Goal: Task Accomplishment & Management: Use online tool/utility

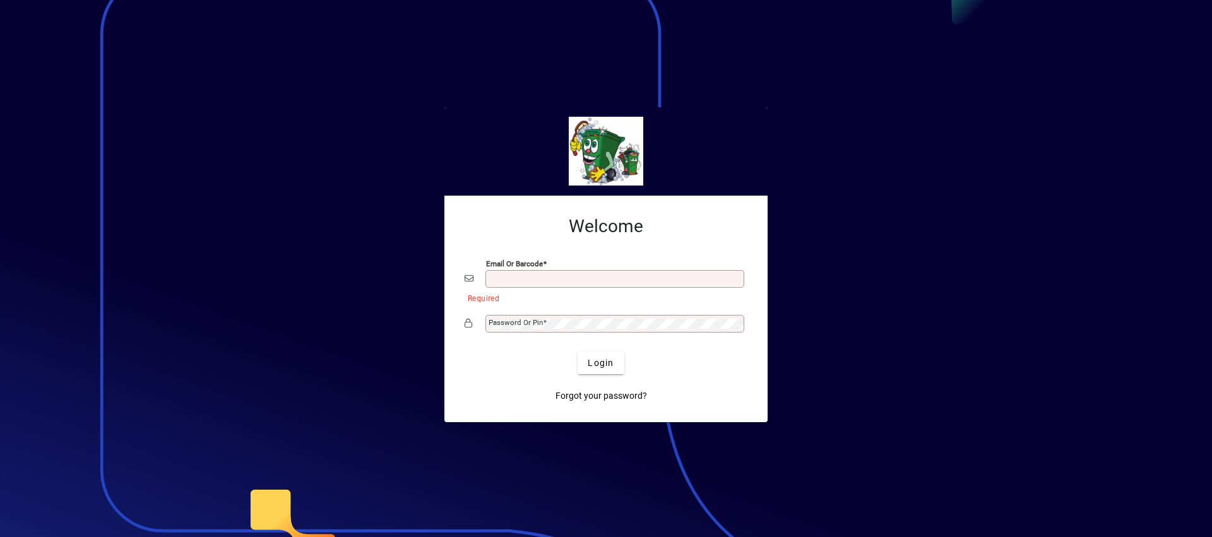
type input "**********"
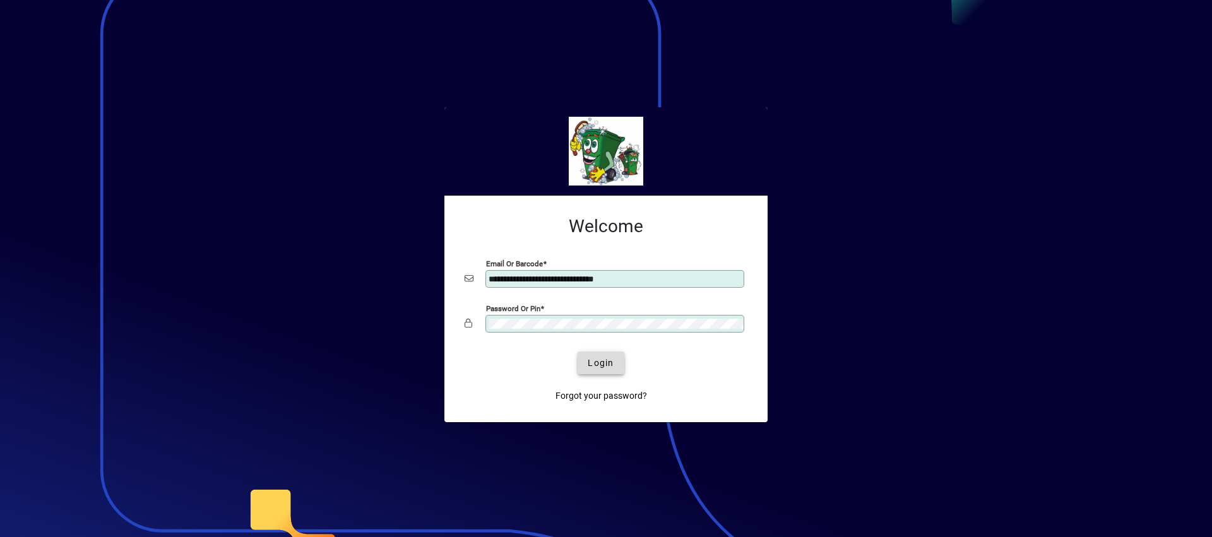
click at [605, 357] on span "Login" at bounding box center [600, 363] width 26 height 13
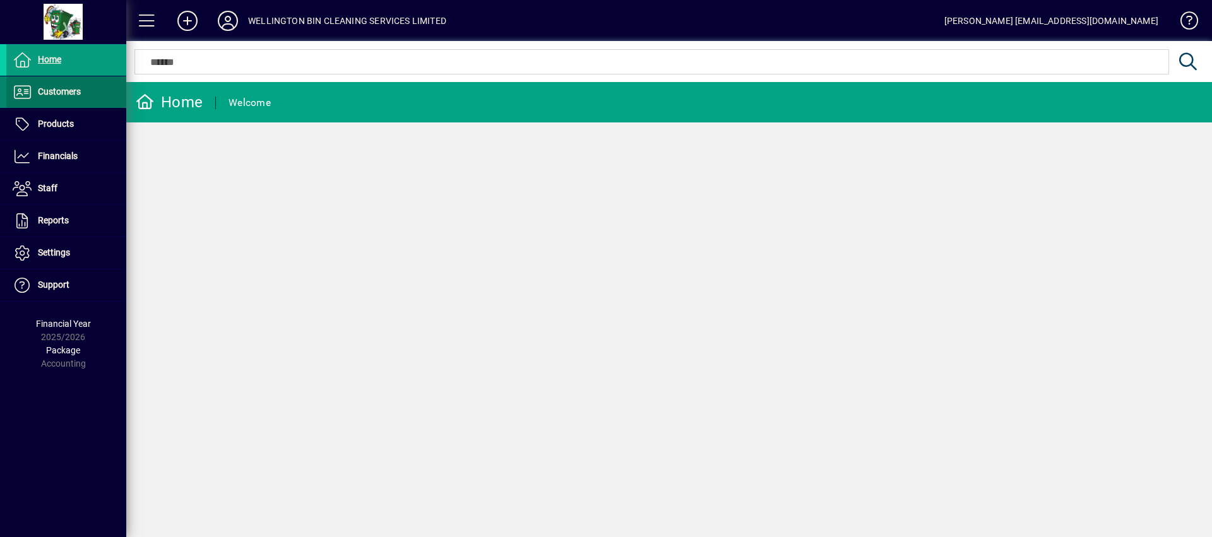
click at [91, 80] on span at bounding box center [66, 92] width 120 height 30
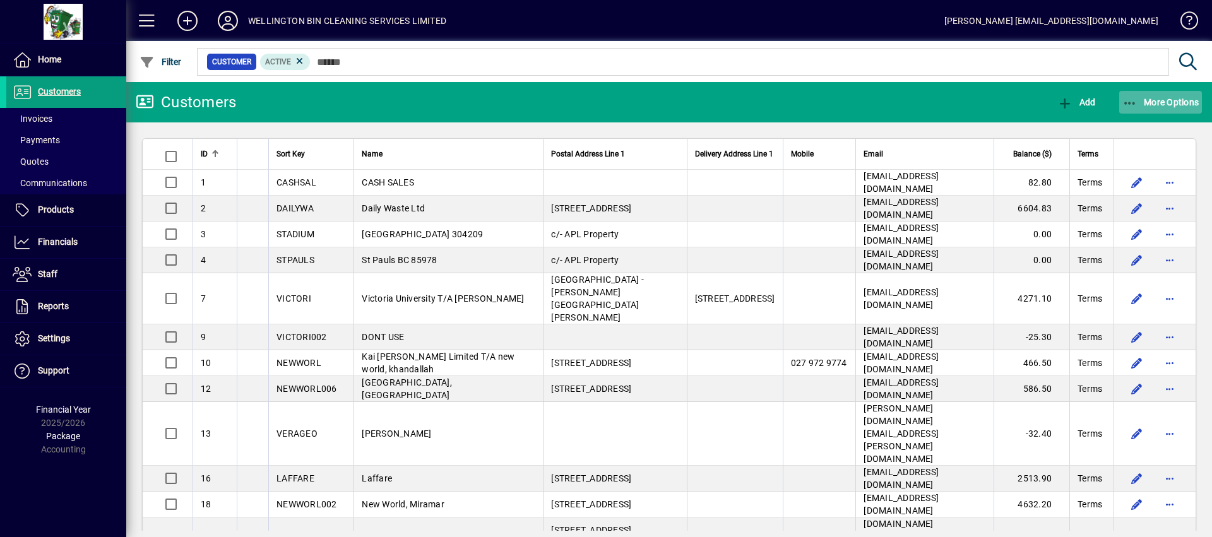
click at [1168, 97] on span "More Options" at bounding box center [1160, 102] width 77 height 10
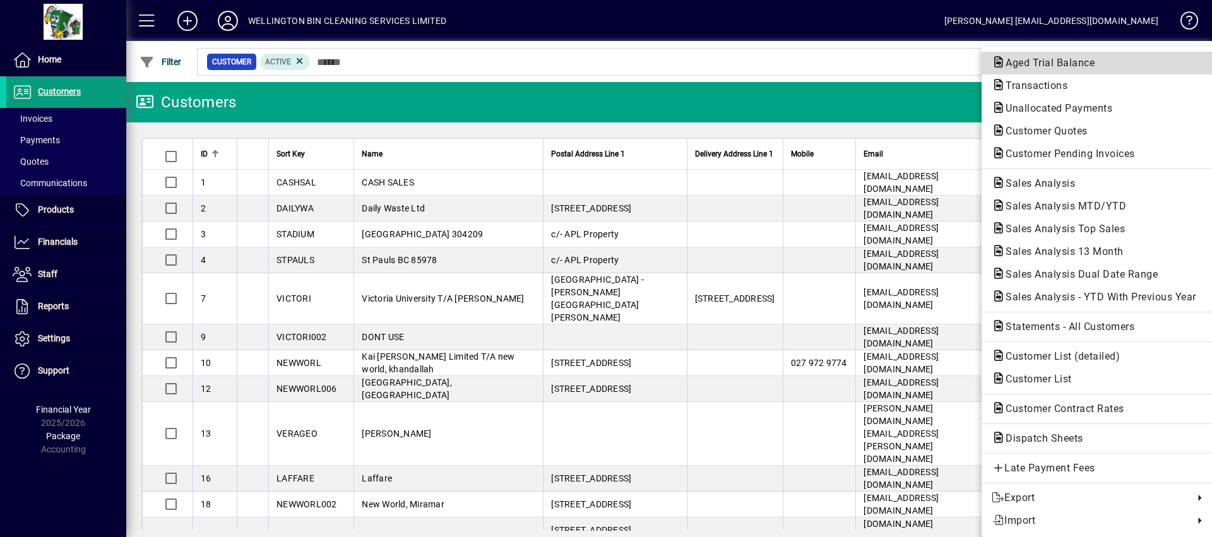
click at [1097, 53] on button "Aged Trial Balance" at bounding box center [1096, 63] width 231 height 23
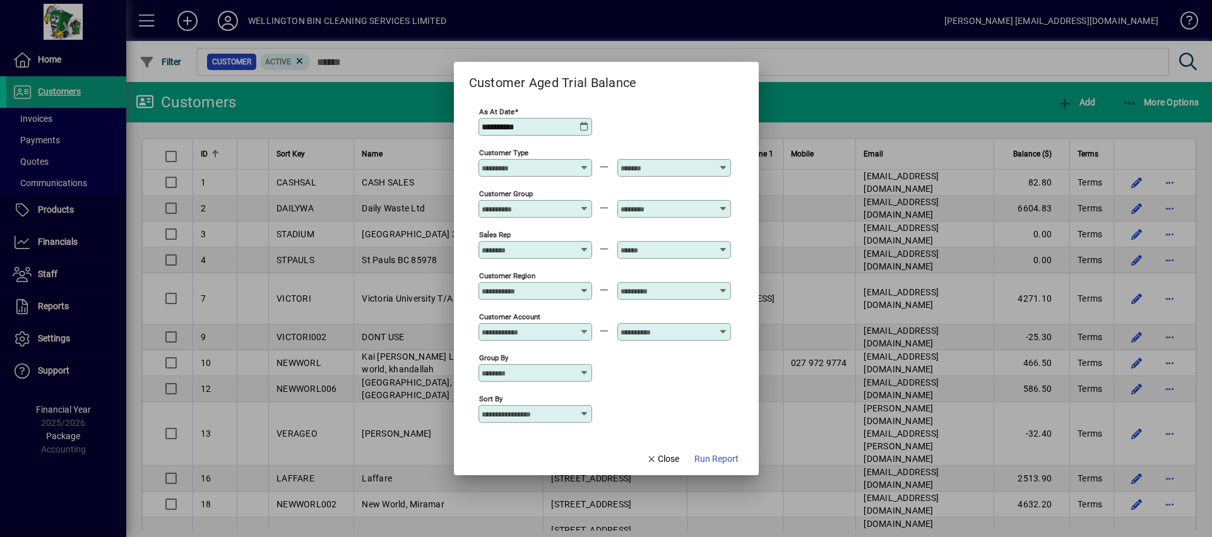
click at [573, 340] on div "Customer Account" at bounding box center [535, 332] width 114 height 18
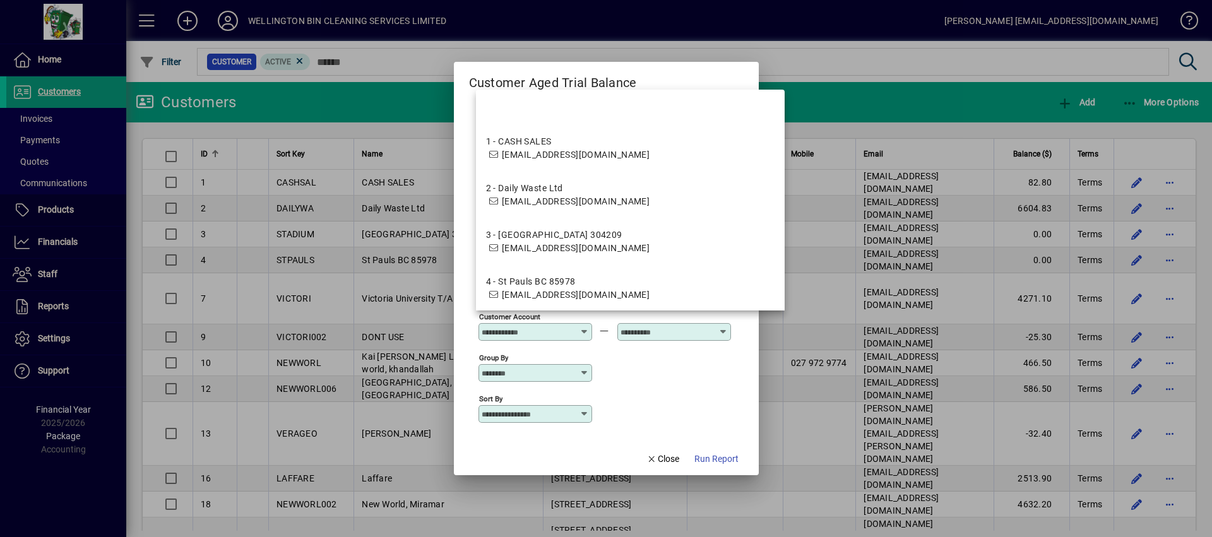
click at [573, 331] on div at bounding box center [536, 332] width 110 height 10
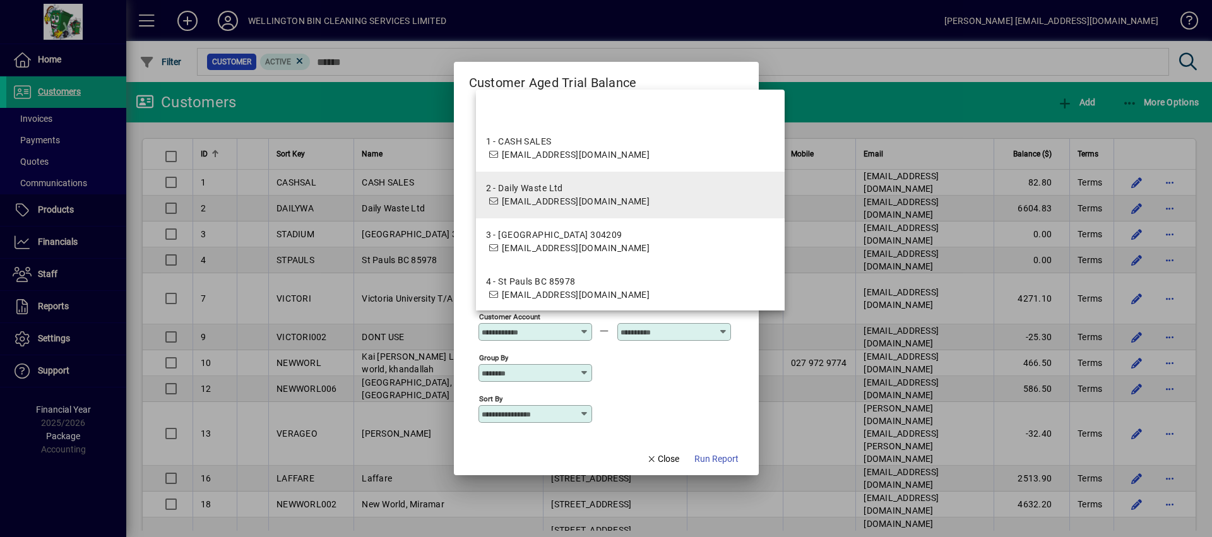
click at [569, 182] on div "2 - Daily Waste Ltd" at bounding box center [568, 188] width 164 height 13
type input "**********"
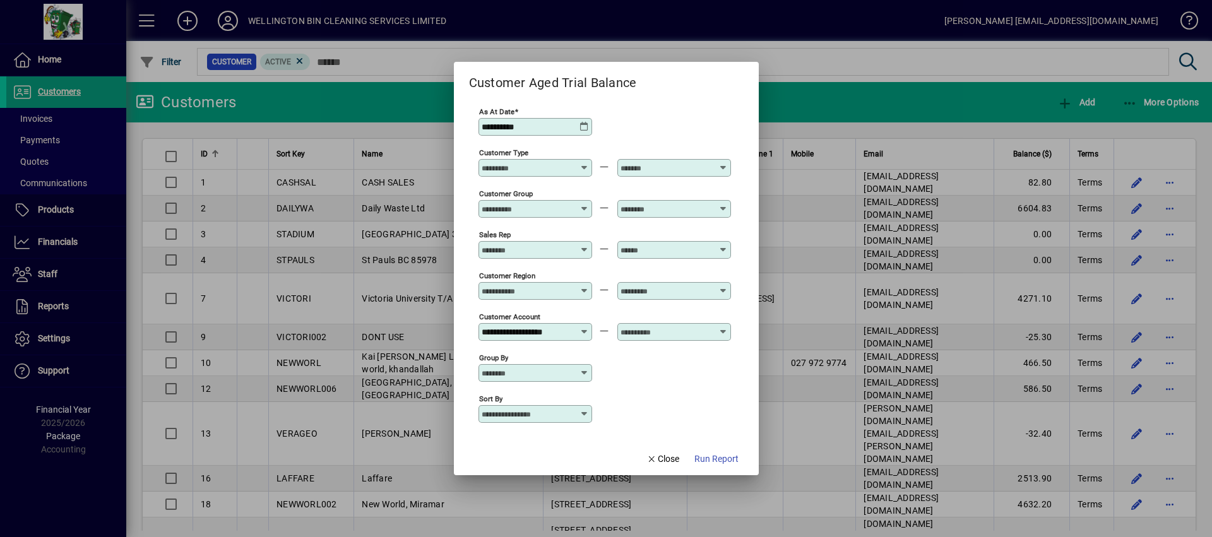
click at [687, 329] on input "text" at bounding box center [666, 332] width 92 height 10
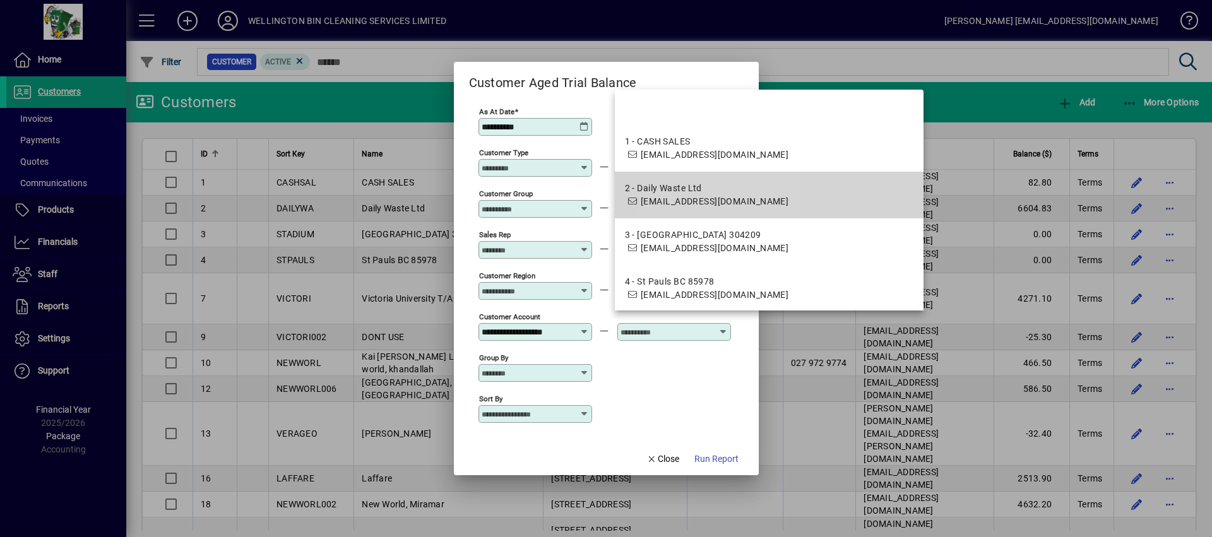
click at [702, 193] on div "2 - Daily Waste Ltd" at bounding box center [707, 188] width 164 height 13
type input "**********"
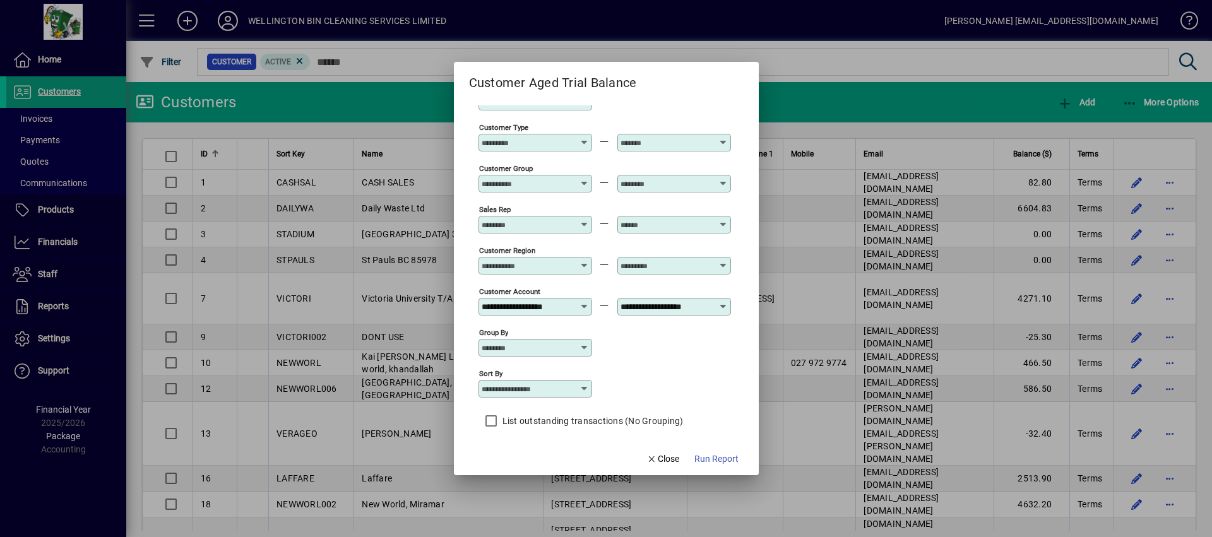
scroll to position [33, 0]
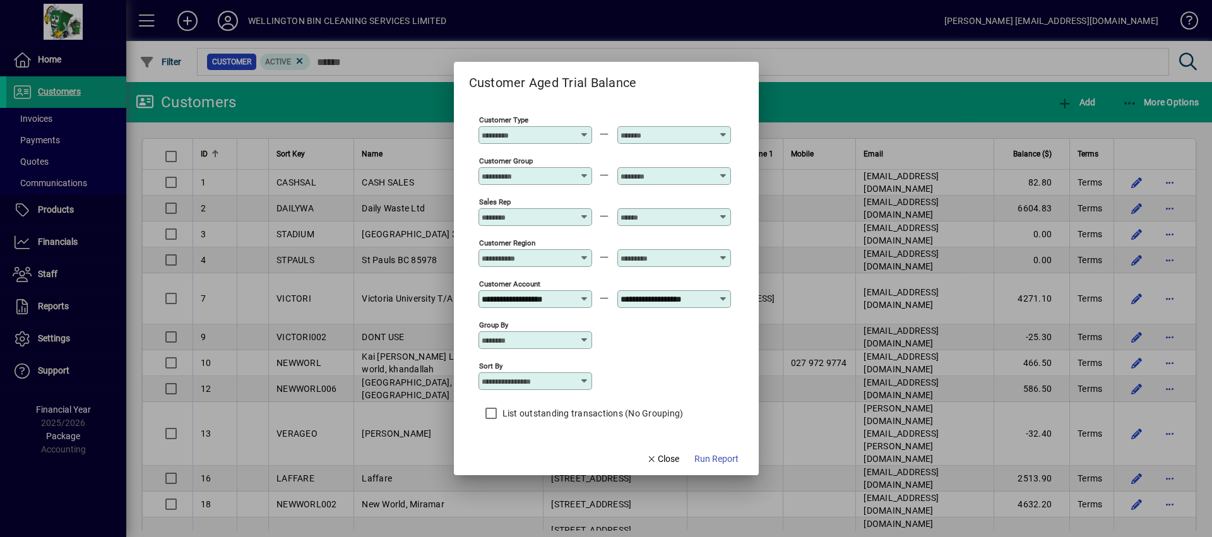
click at [583, 341] on icon at bounding box center [584, 340] width 10 height 10
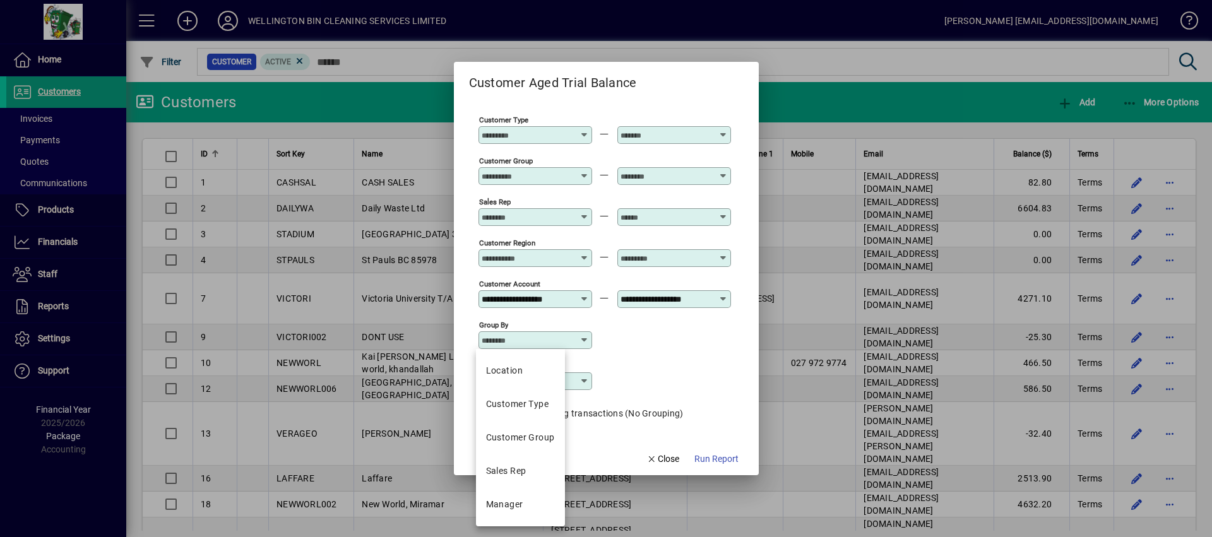
click at [655, 363] on div "Sort by" at bounding box center [604, 380] width 252 height 41
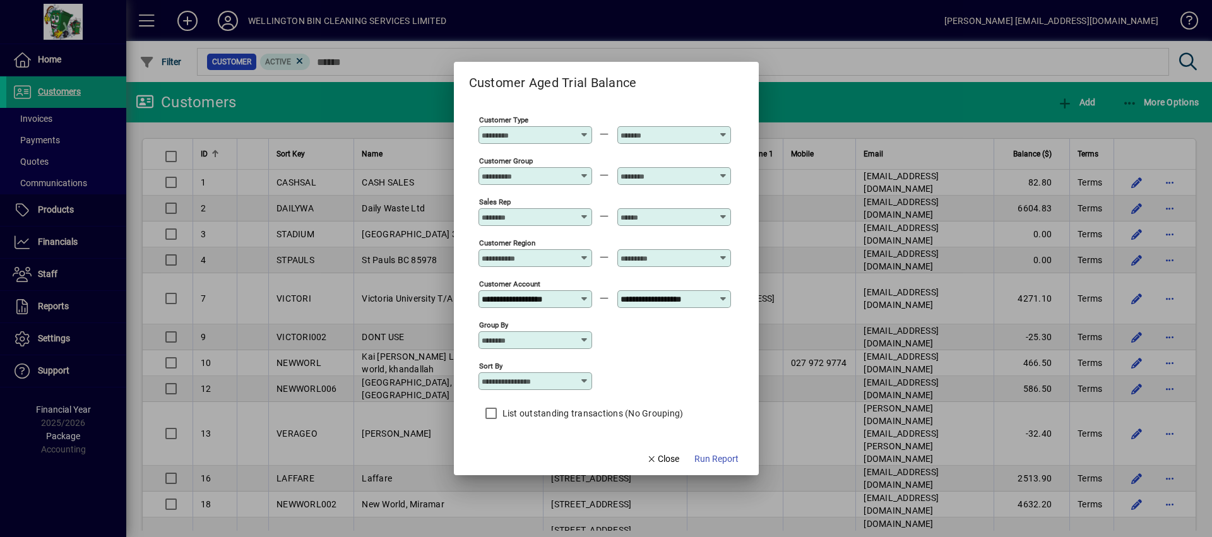
click at [582, 379] on icon at bounding box center [584, 381] width 10 height 10
click at [656, 363] on div "Sort by" at bounding box center [604, 380] width 252 height 41
click at [735, 445] on span "button" at bounding box center [716, 459] width 54 height 30
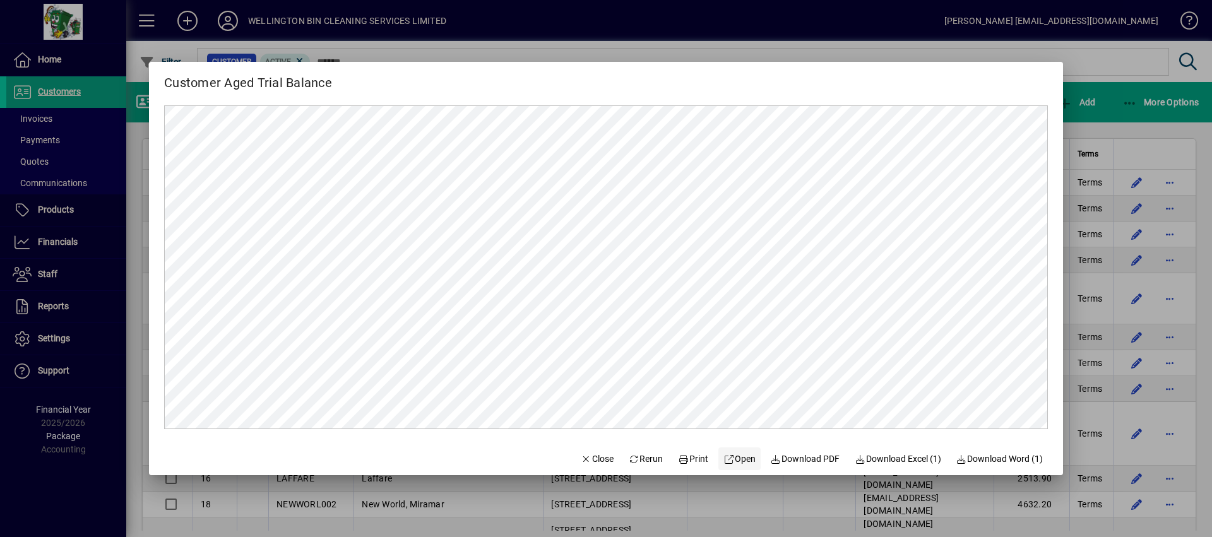
scroll to position [0, 0]
click at [648, 459] on span "Rerun" at bounding box center [646, 458] width 35 height 13
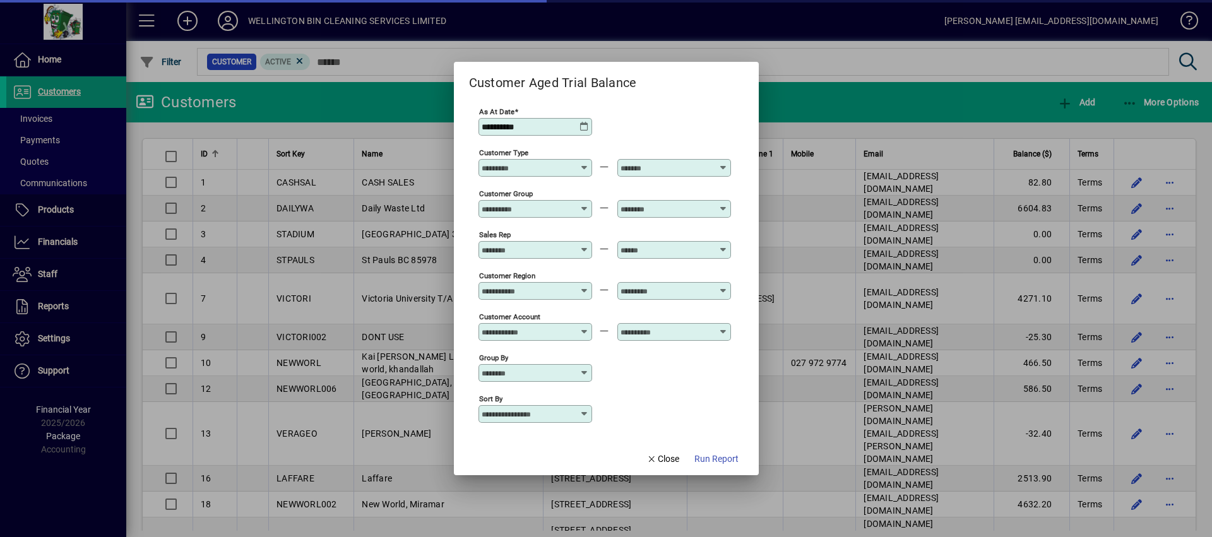
type input "**********"
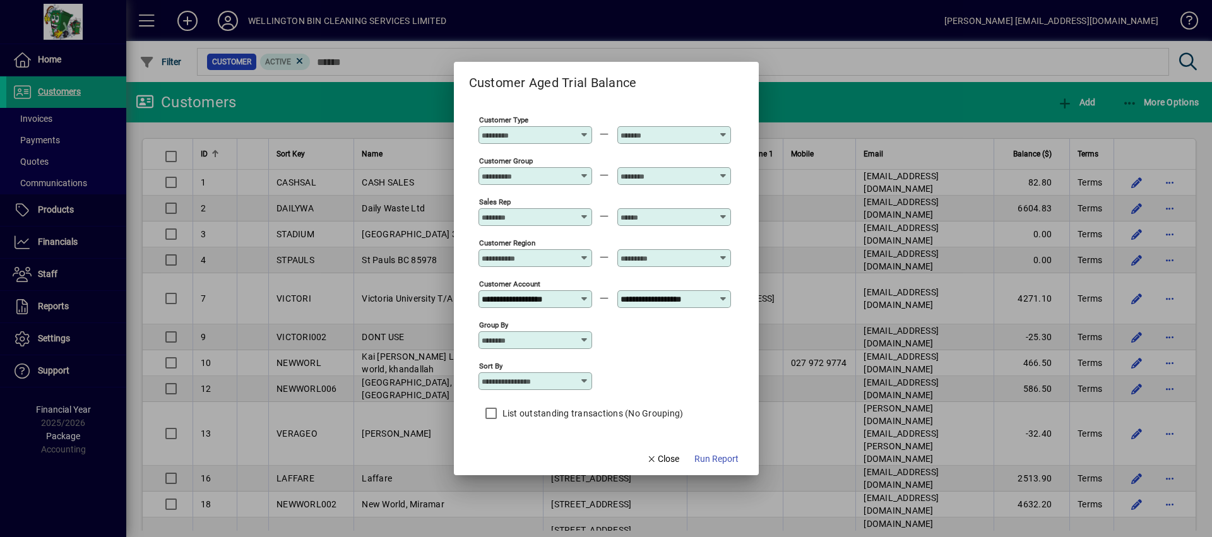
click at [520, 411] on label "List outstanding transactions (No Grouping)" at bounding box center [592, 413] width 184 height 13
click at [567, 337] on input "Group by" at bounding box center [530, 340] width 98 height 10
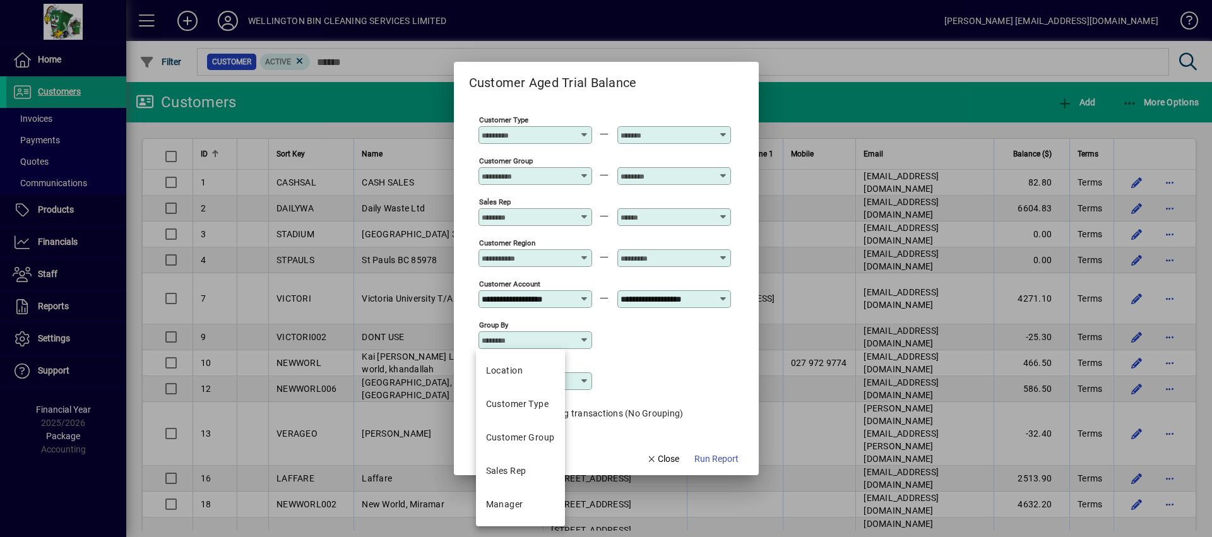
click at [658, 341] on div "Group by" at bounding box center [604, 339] width 252 height 41
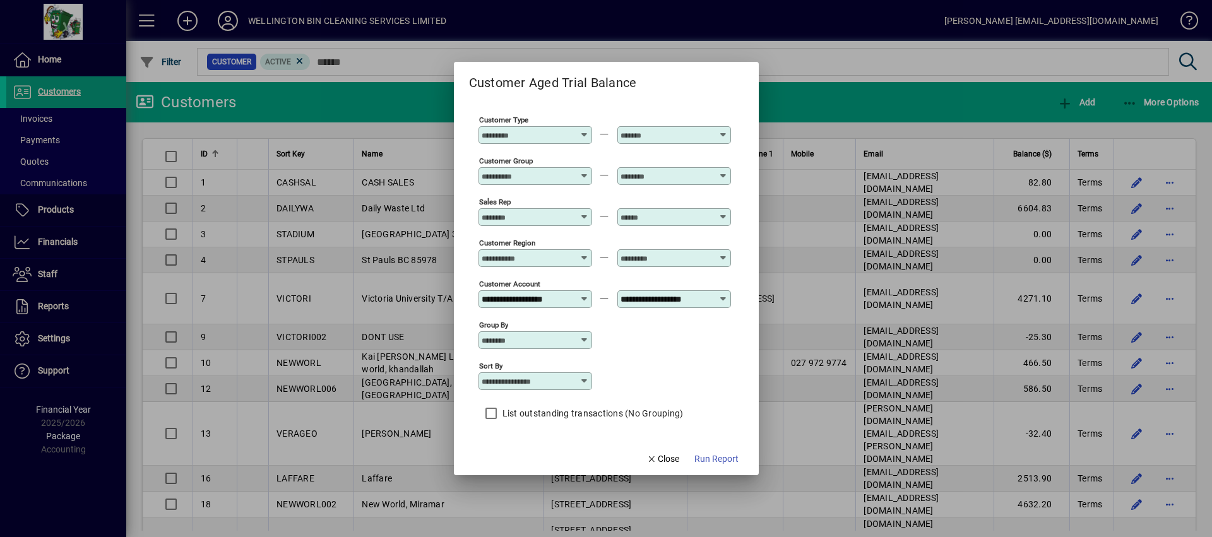
click at [581, 345] on div "Group by" at bounding box center [535, 340] width 114 height 18
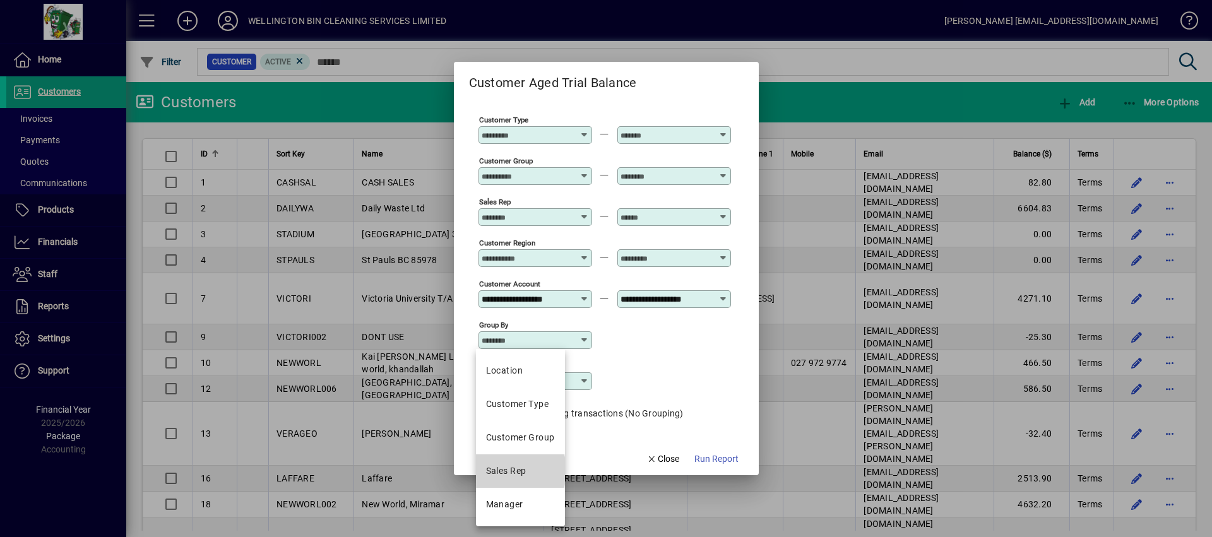
click at [517, 471] on div "Sales Rep" at bounding box center [506, 470] width 40 height 13
type input "*********"
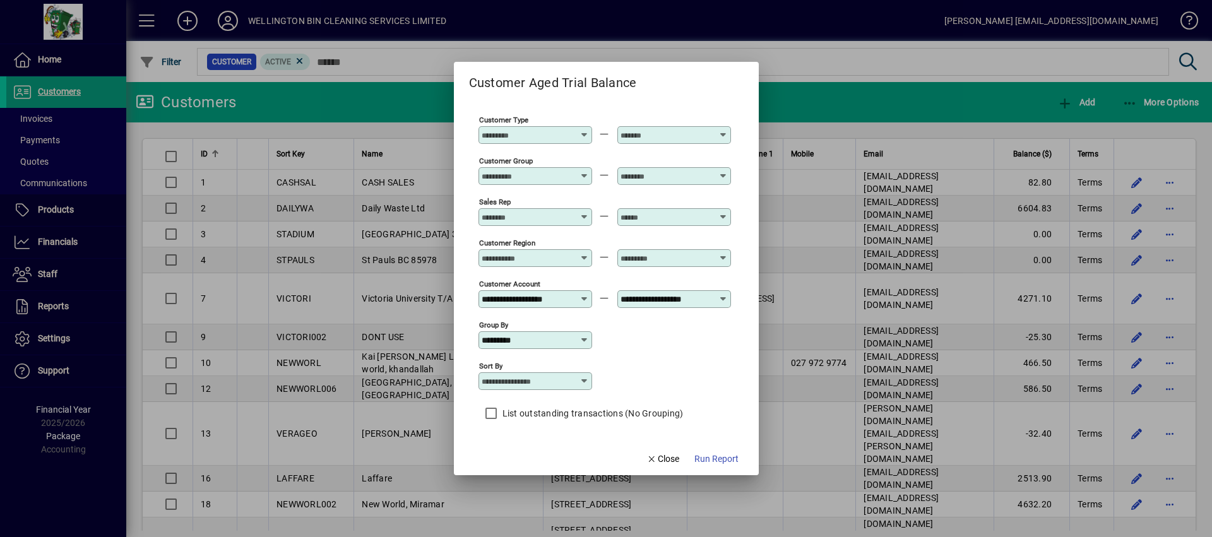
click at [582, 343] on icon at bounding box center [584, 340] width 10 height 10
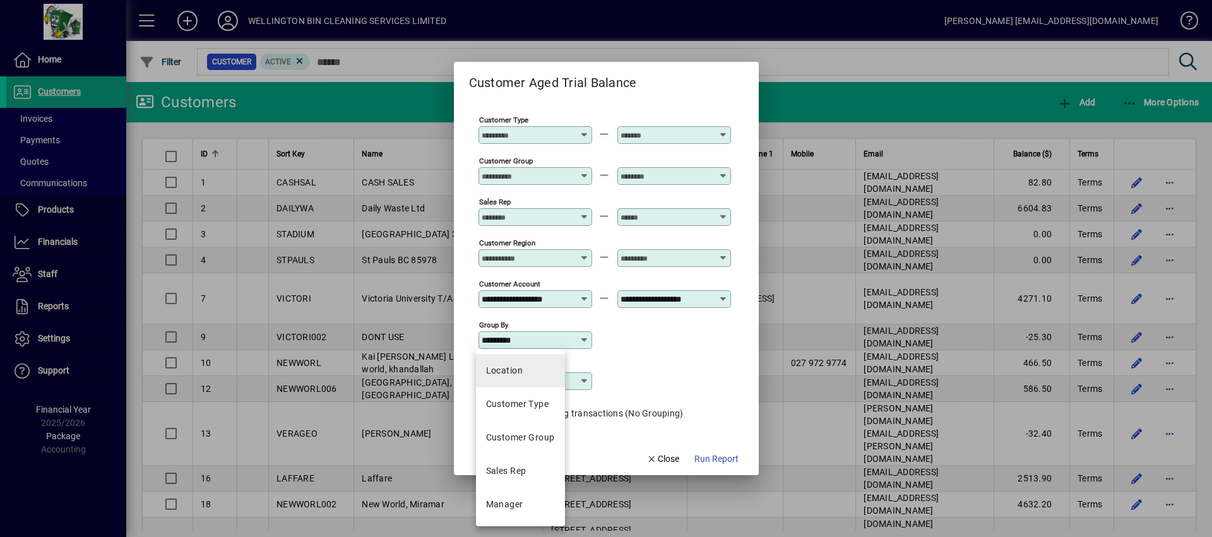
click at [545, 365] on mat-option "Location" at bounding box center [520, 370] width 89 height 33
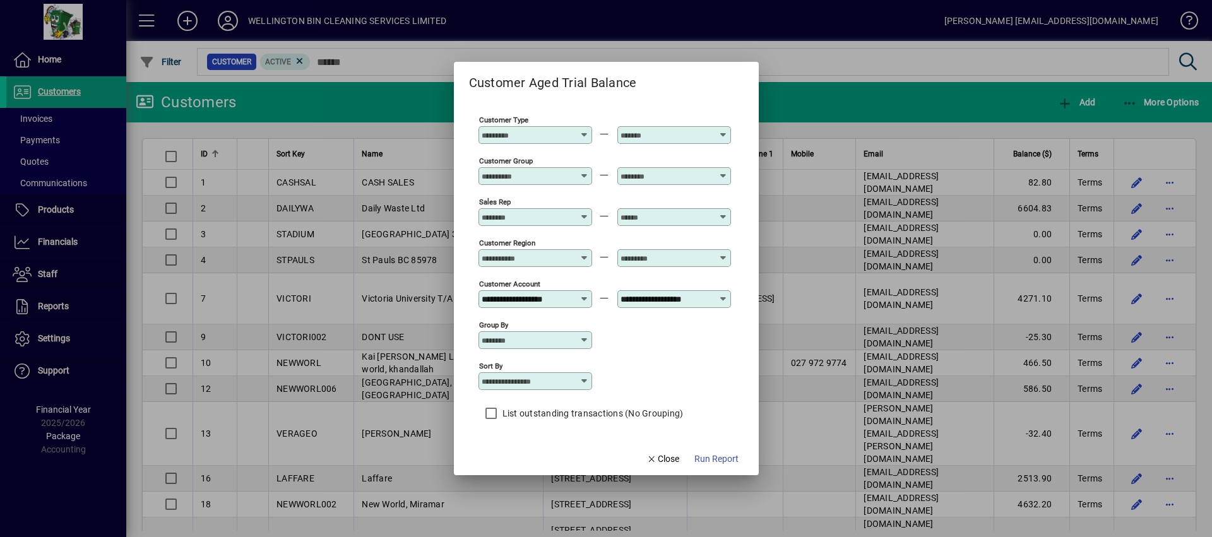
scroll to position [0, 0]
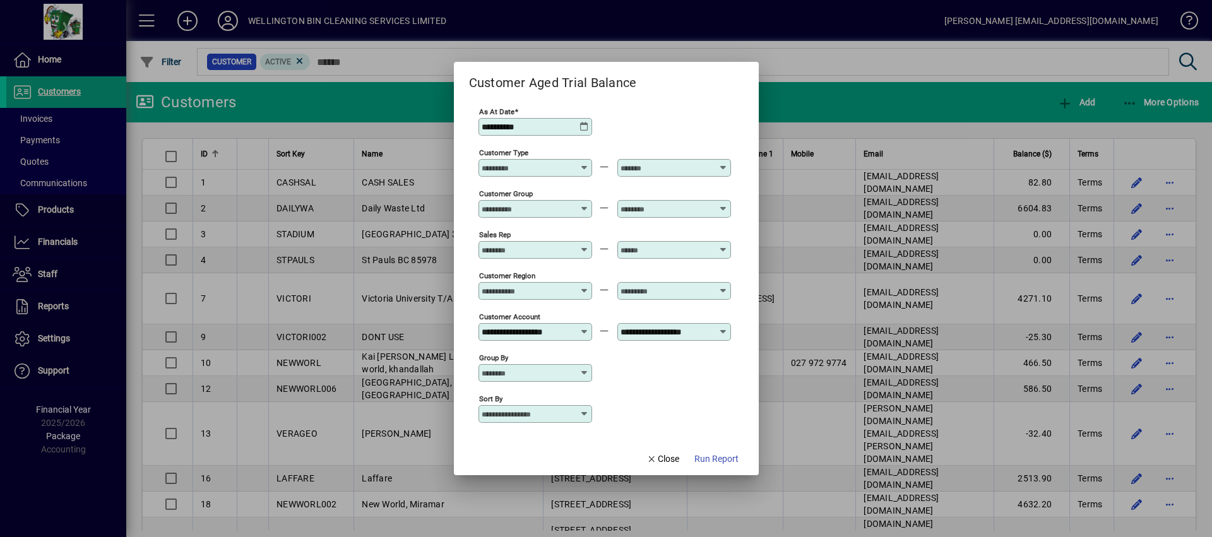
click at [553, 245] on input "Sales Rep" at bounding box center [527, 250] width 92 height 10
click at [658, 112] on div "**********" at bounding box center [604, 125] width 252 height 41
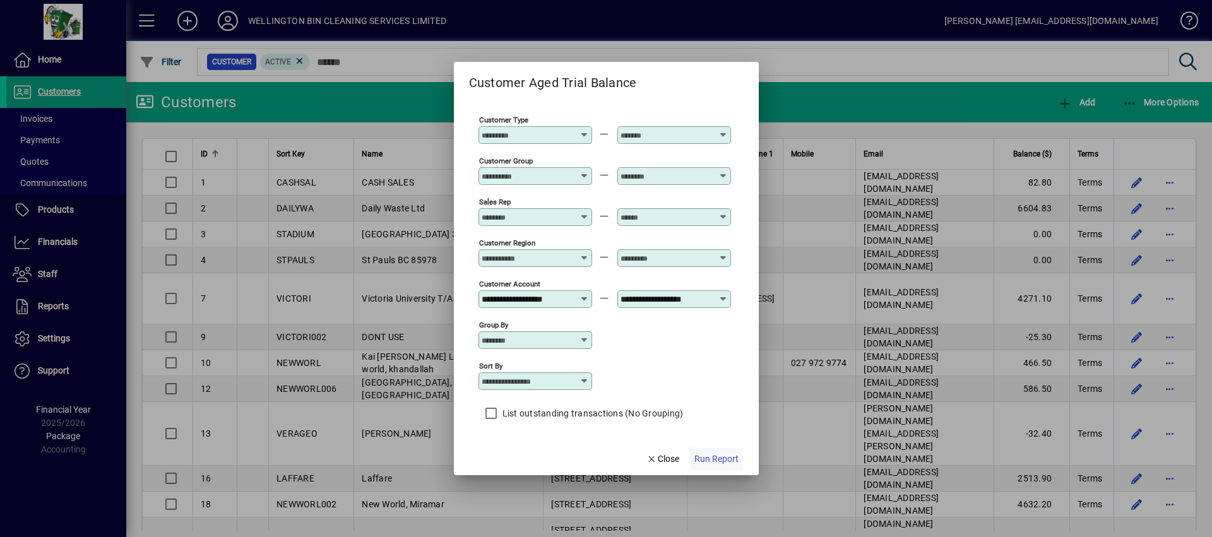
click at [719, 462] on span "Run Report" at bounding box center [716, 458] width 44 height 13
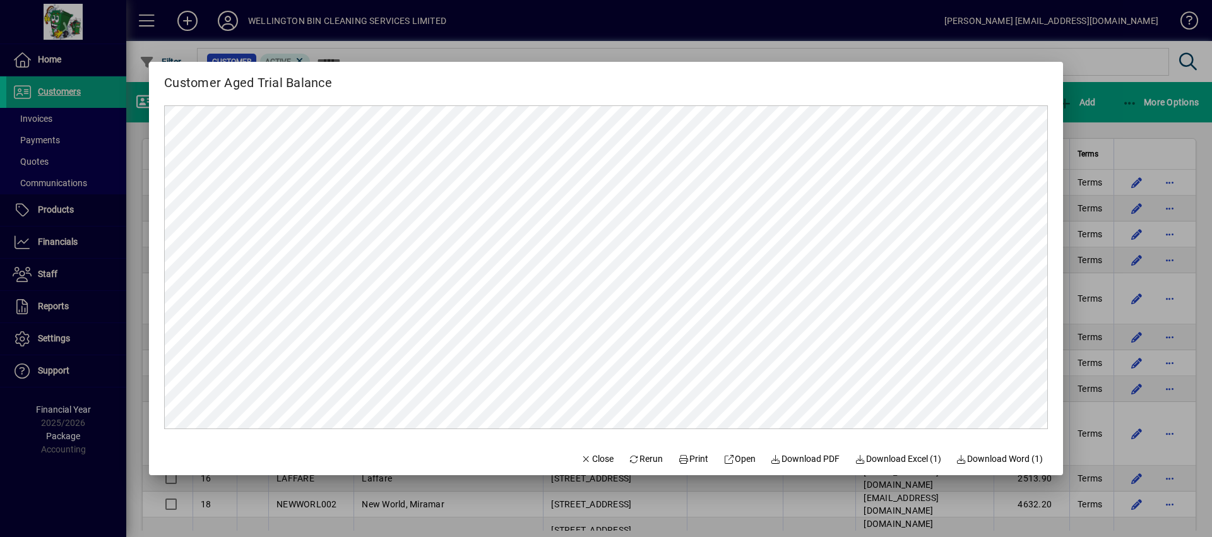
scroll to position [0, 0]
click at [599, 458] on span "Close" at bounding box center [597, 458] width 33 height 13
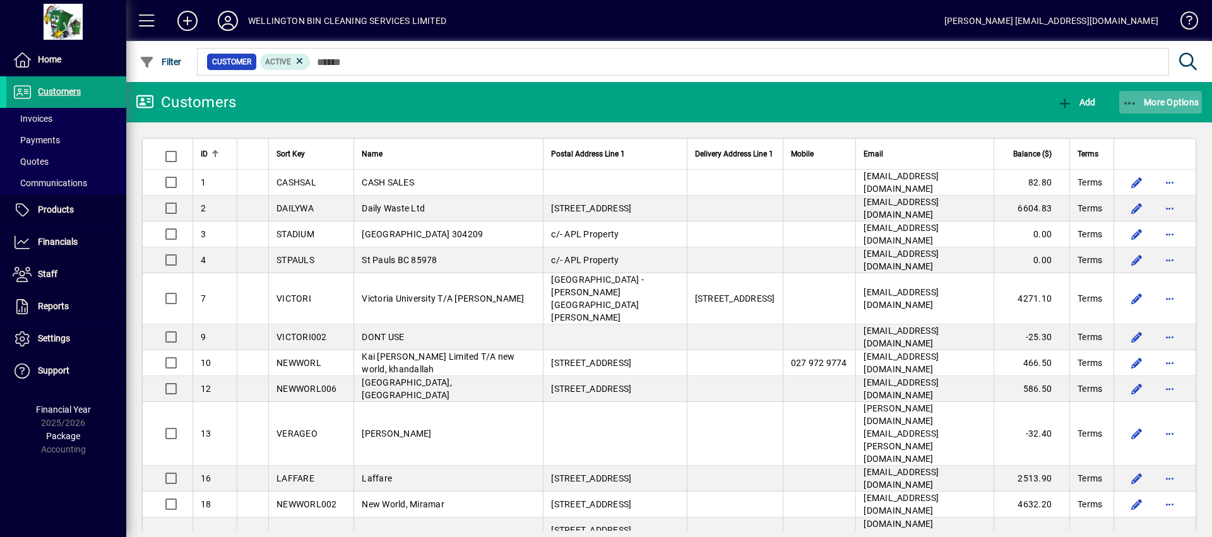
click at [1167, 100] on span "More Options" at bounding box center [1160, 102] width 77 height 10
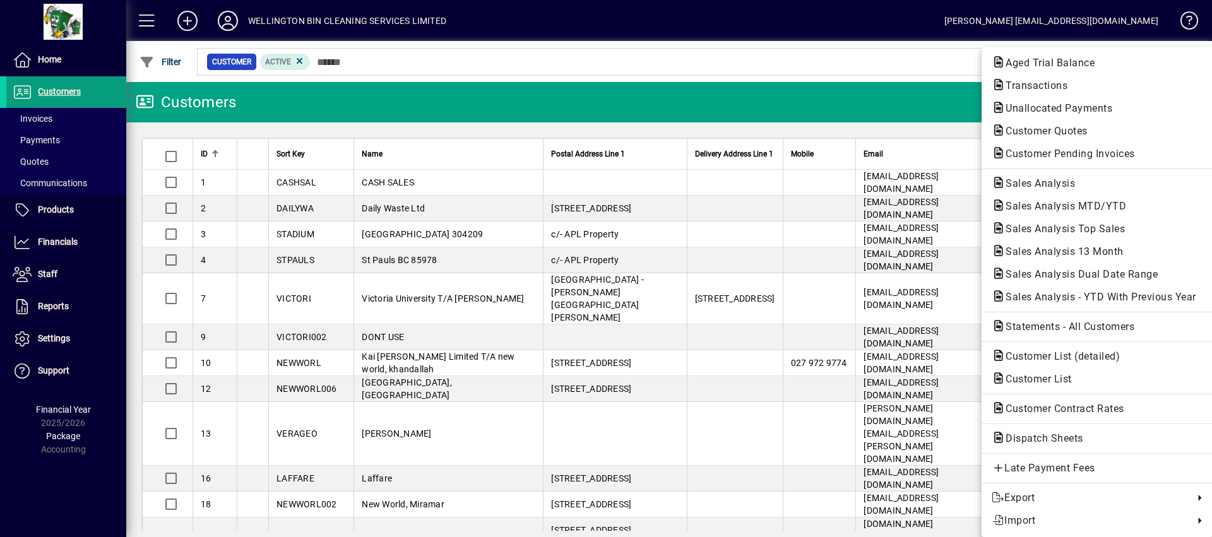
click at [873, 96] on div at bounding box center [606, 268] width 1212 height 537
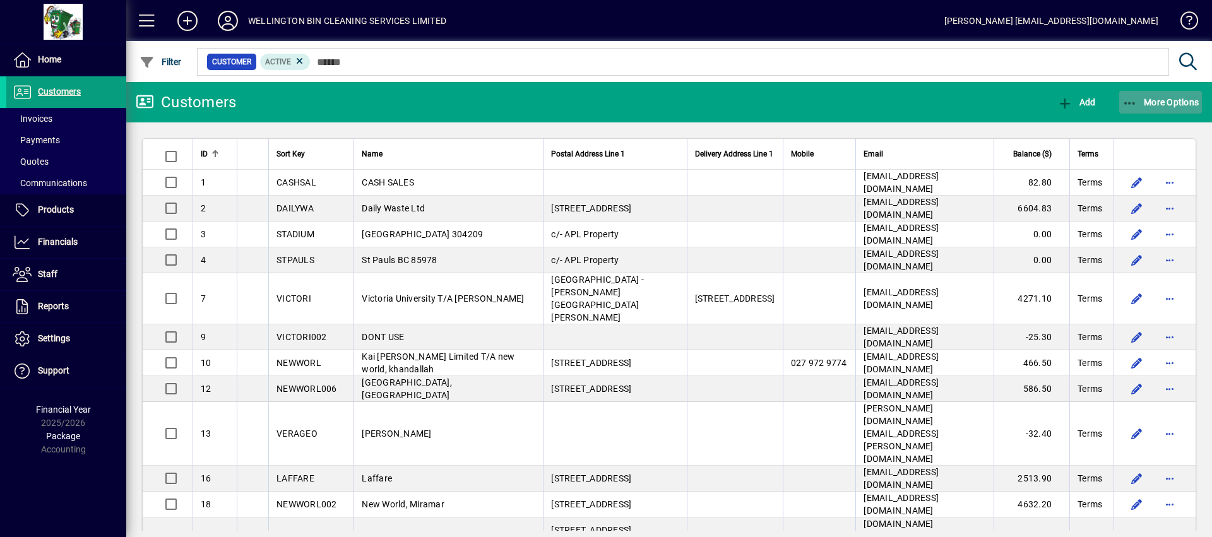
click at [1154, 106] on span "More Options" at bounding box center [1160, 102] width 77 height 10
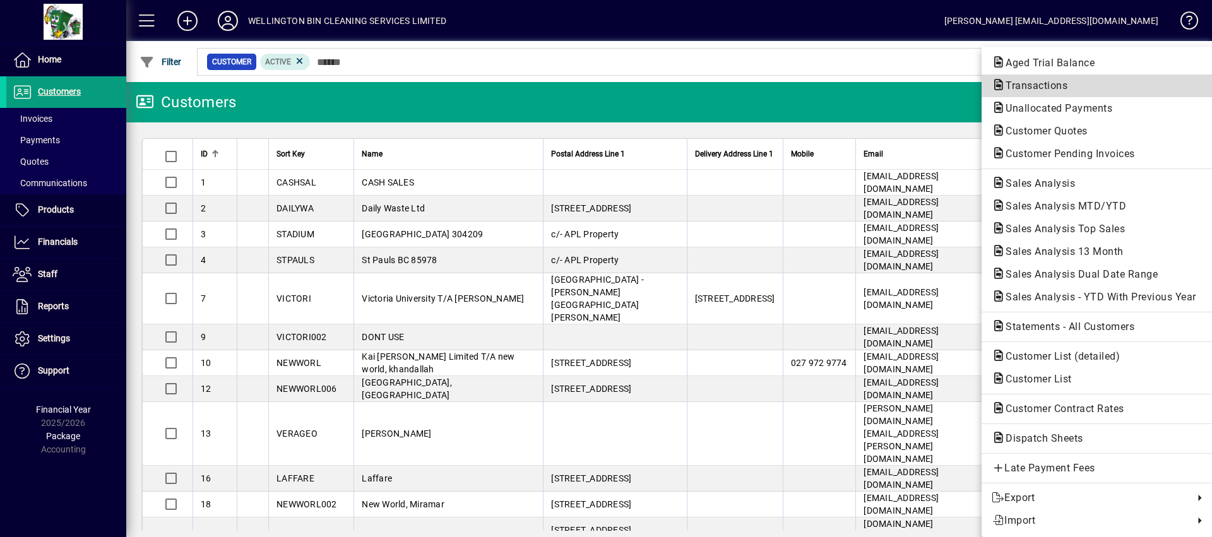
click at [1099, 90] on span "Transactions" at bounding box center [1096, 85] width 211 height 15
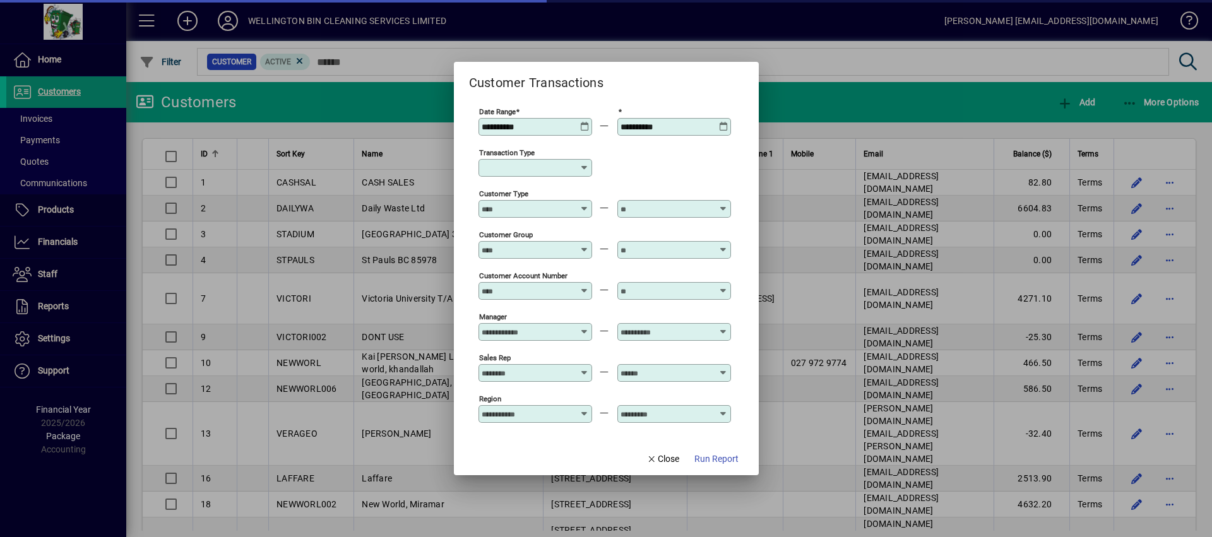
click at [580, 122] on icon at bounding box center [584, 122] width 9 height 0
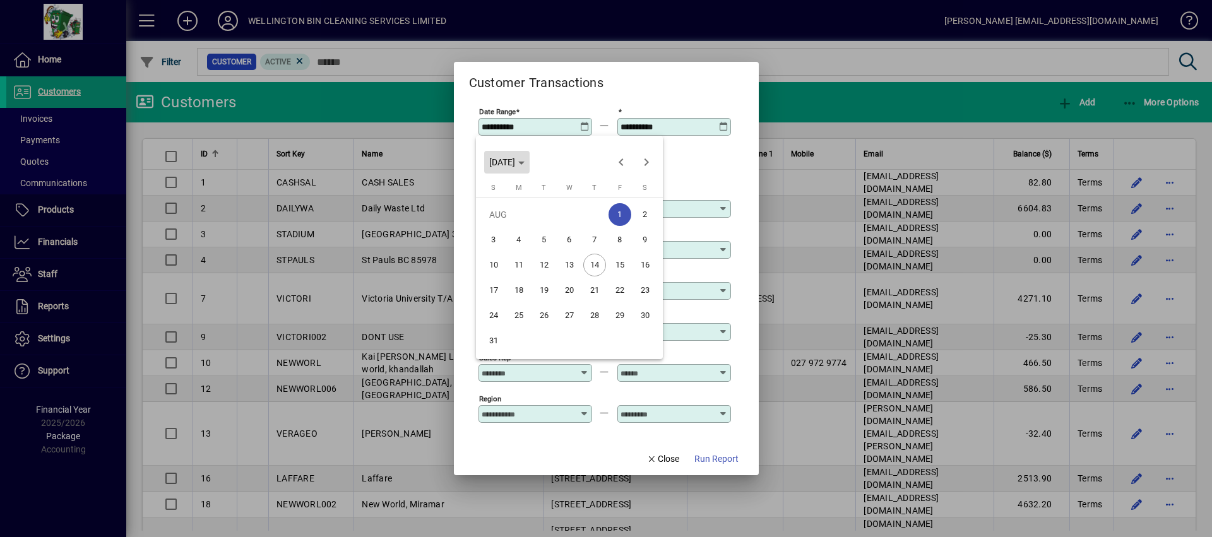
click at [515, 160] on span "[DATE]" at bounding box center [502, 162] width 26 height 10
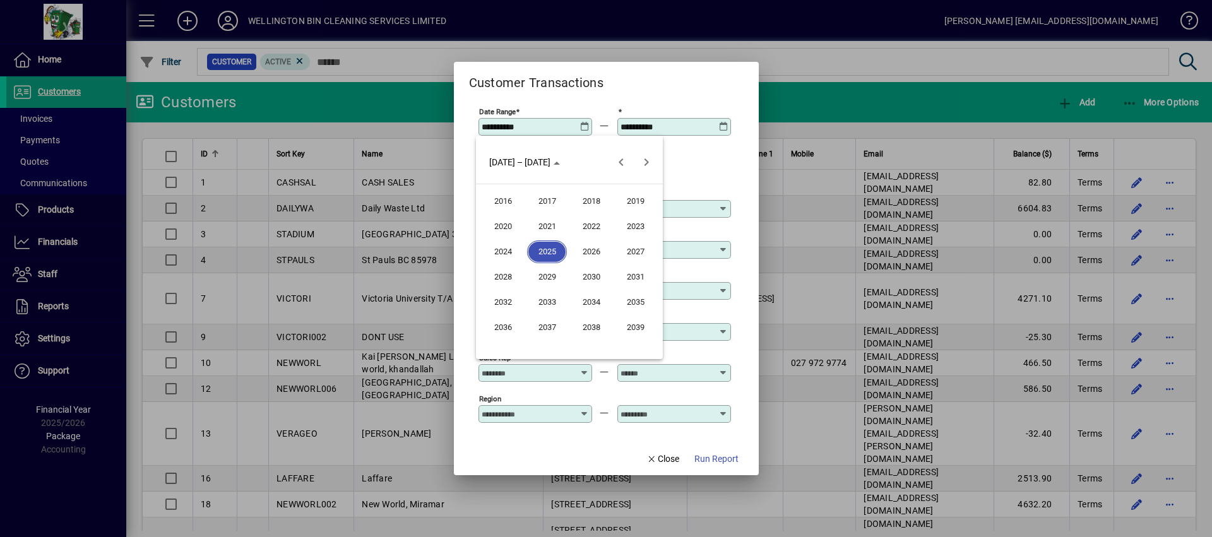
click at [500, 228] on span "2020" at bounding box center [503, 226] width 40 height 23
click at [500, 228] on span "JAN" at bounding box center [503, 226] width 40 height 23
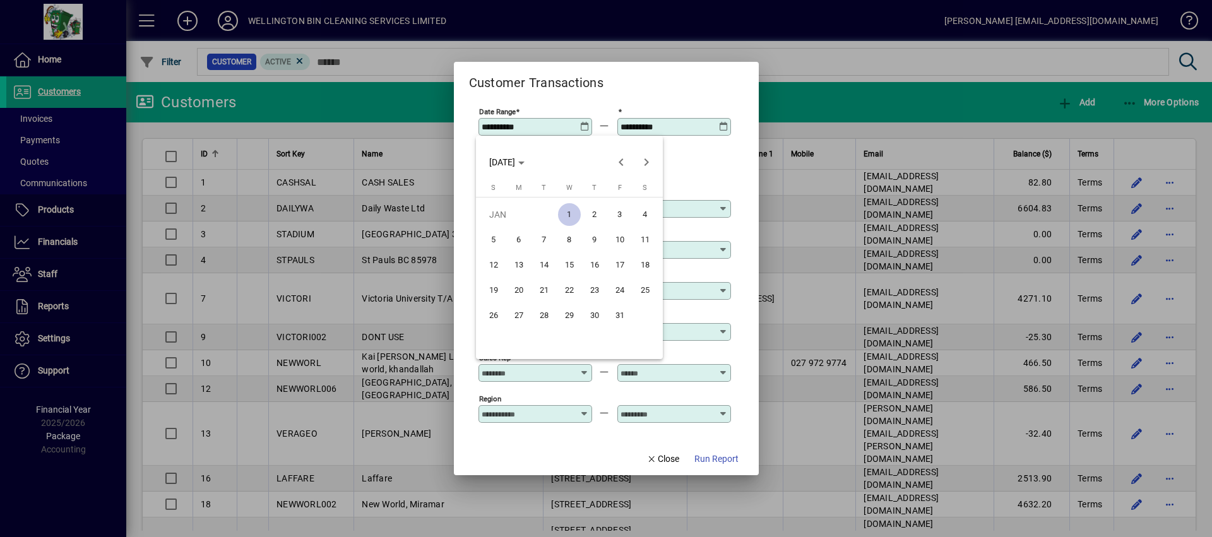
click at [573, 211] on span "1" at bounding box center [569, 214] width 23 height 23
type input "**********"
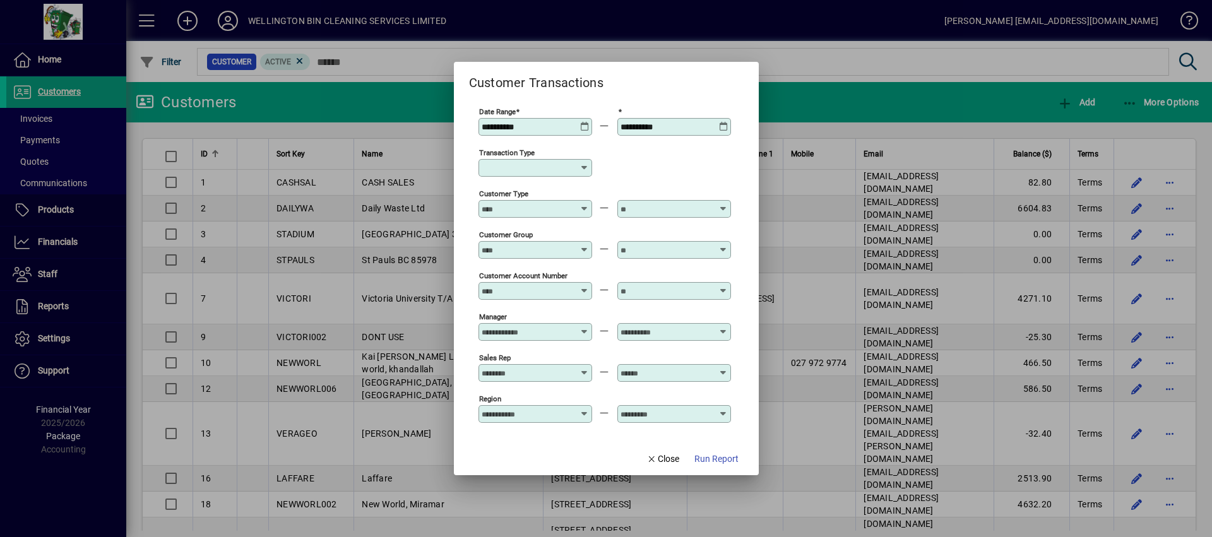
click at [564, 168] on input "Transaction Type" at bounding box center [530, 168] width 98 height 10
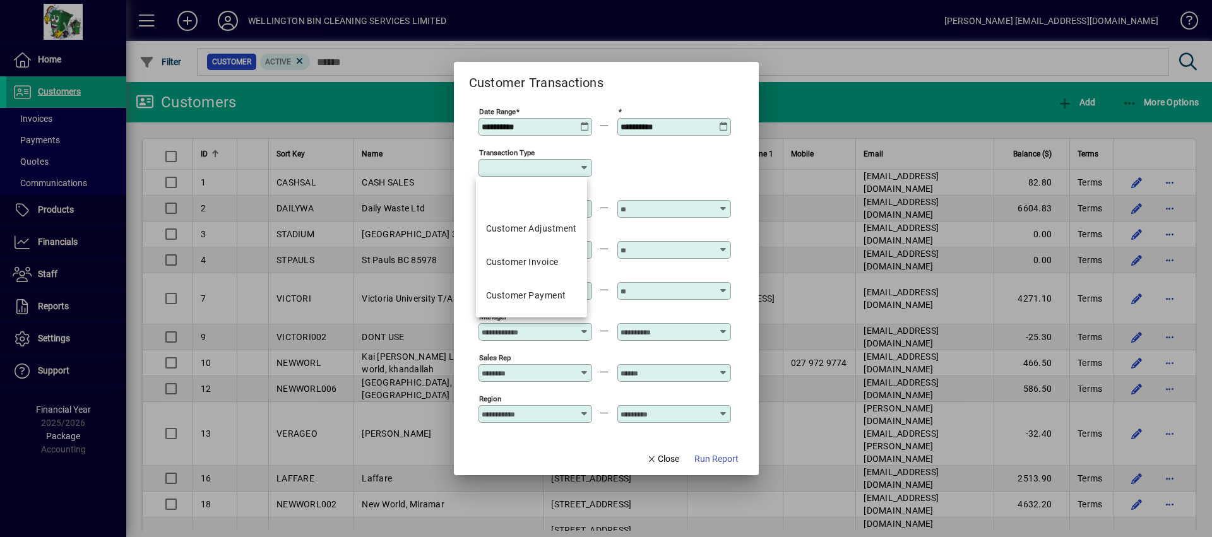
click at [664, 162] on div "Transaction Type" at bounding box center [604, 166] width 252 height 41
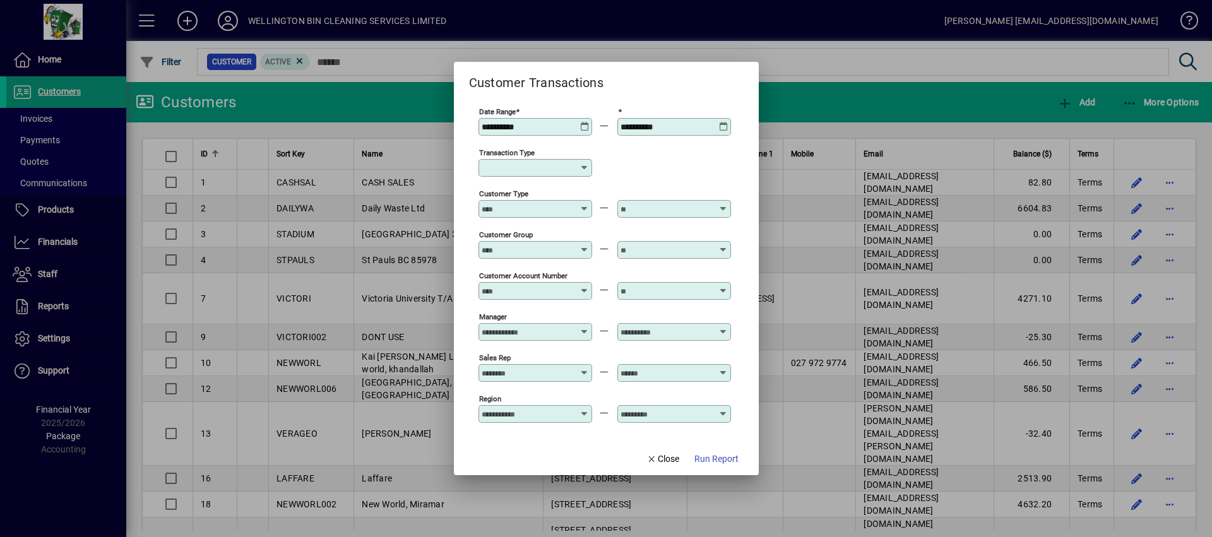
click at [567, 288] on input "Customer Account Number" at bounding box center [527, 291] width 92 height 10
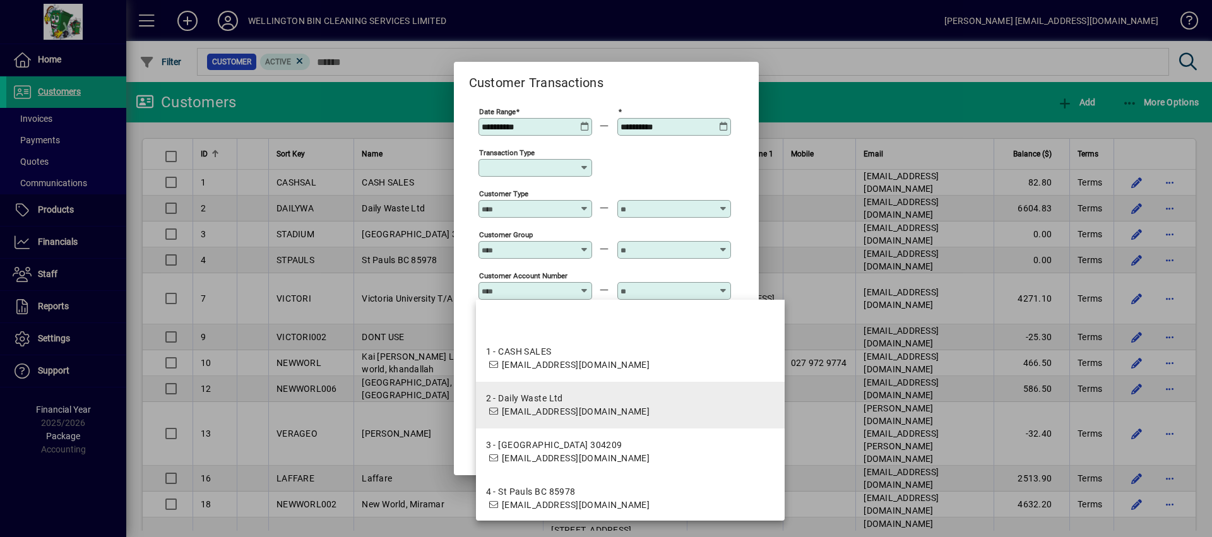
click at [549, 389] on mat-option "2 - Daily Waste Ltd [EMAIL_ADDRESS][DOMAIN_NAME]" at bounding box center [630, 405] width 309 height 47
type input "**********"
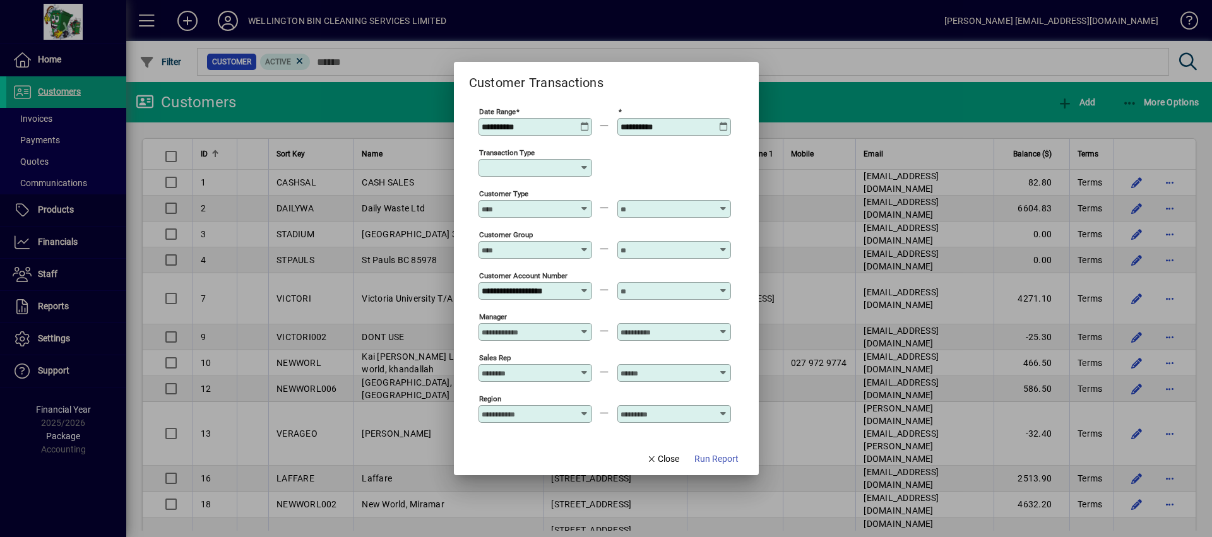
click at [695, 285] on div at bounding box center [674, 291] width 114 height 18
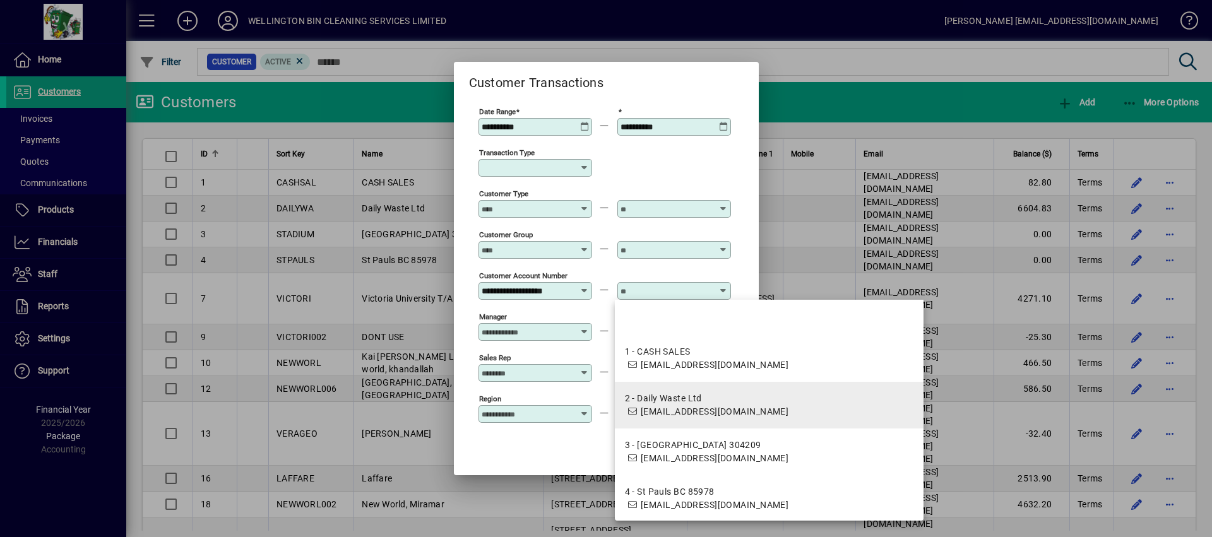
click at [671, 394] on div "2 - Daily Waste Ltd" at bounding box center [707, 398] width 164 height 13
type input "**********"
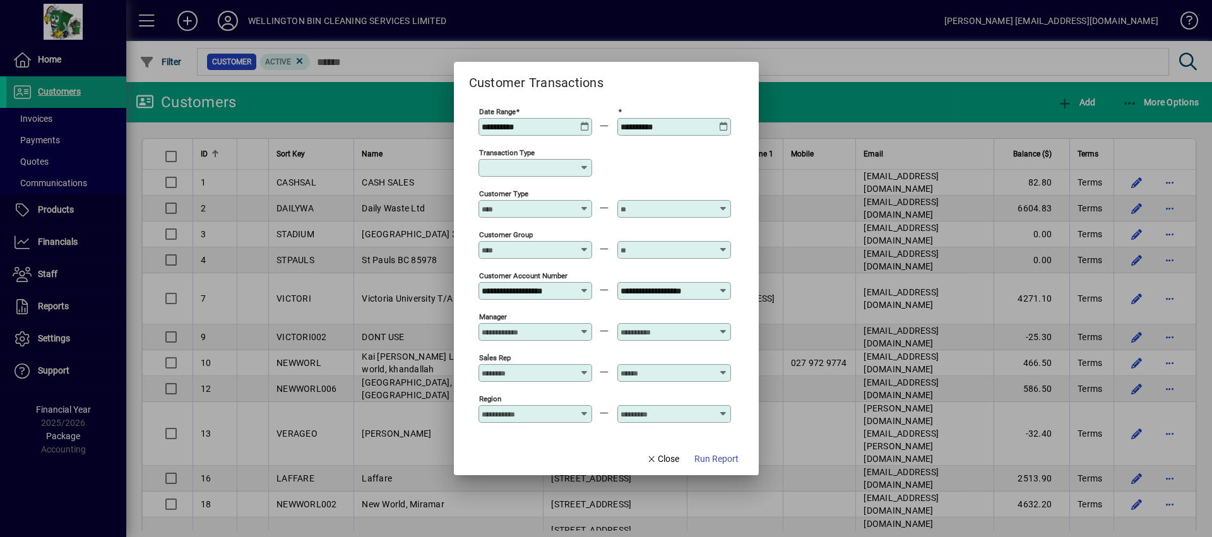
scroll to position [131, 0]
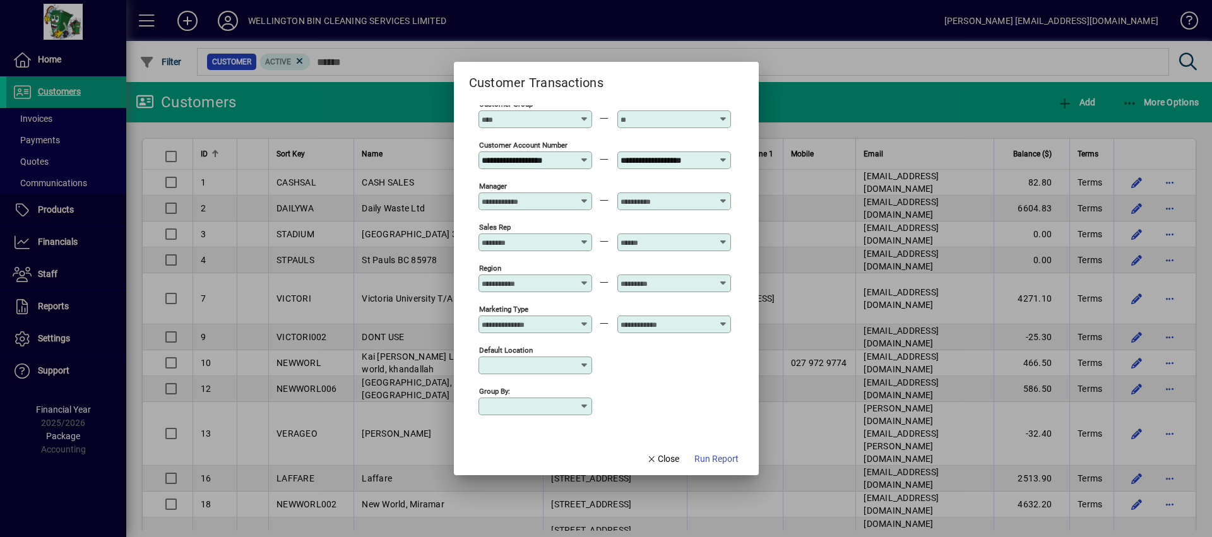
click at [574, 408] on input "Group by:" at bounding box center [530, 406] width 98 height 10
click at [657, 379] on div "Default Location" at bounding box center [604, 364] width 252 height 41
click at [721, 463] on span "Run Report" at bounding box center [716, 458] width 44 height 13
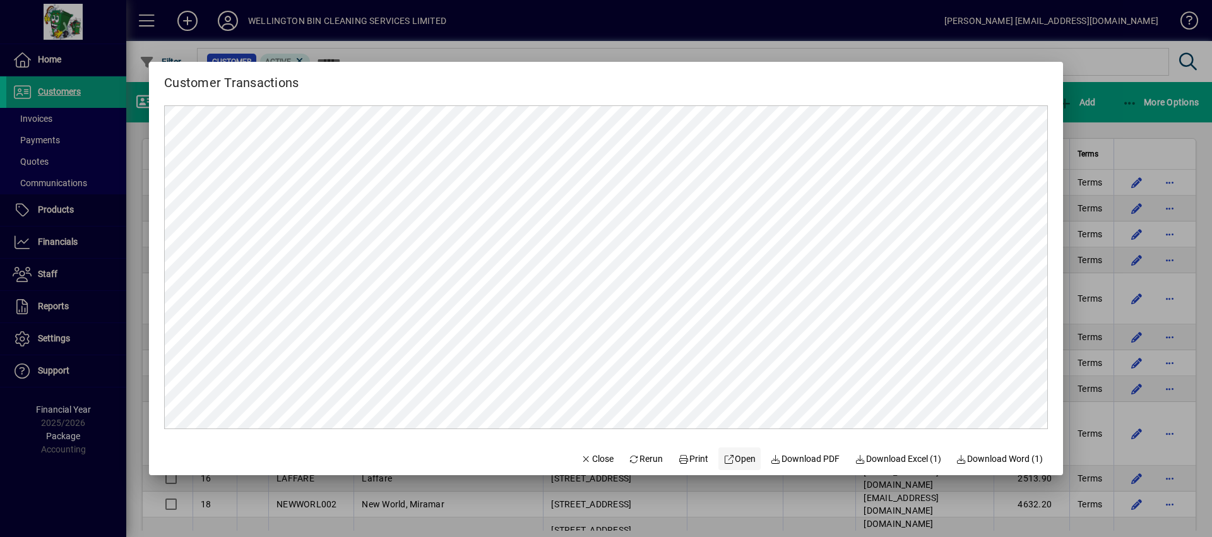
scroll to position [0, 0]
click at [899, 457] on span "Download Excel (1)" at bounding box center [897, 458] width 86 height 13
click at [692, 451] on span at bounding box center [693, 459] width 40 height 30
click at [637, 451] on span at bounding box center [645, 459] width 45 height 30
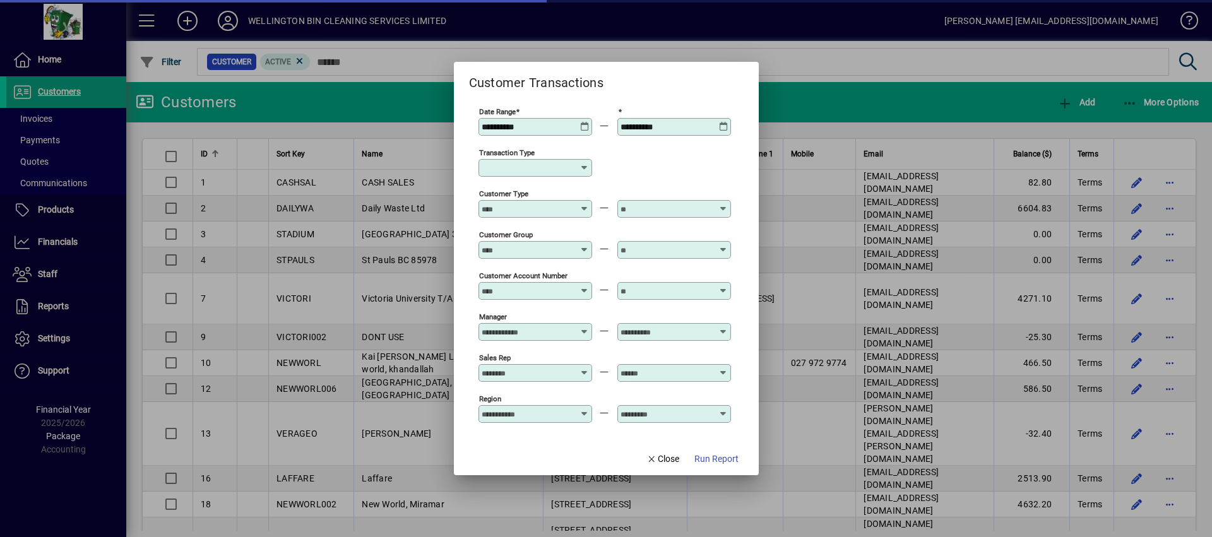
type input "**********"
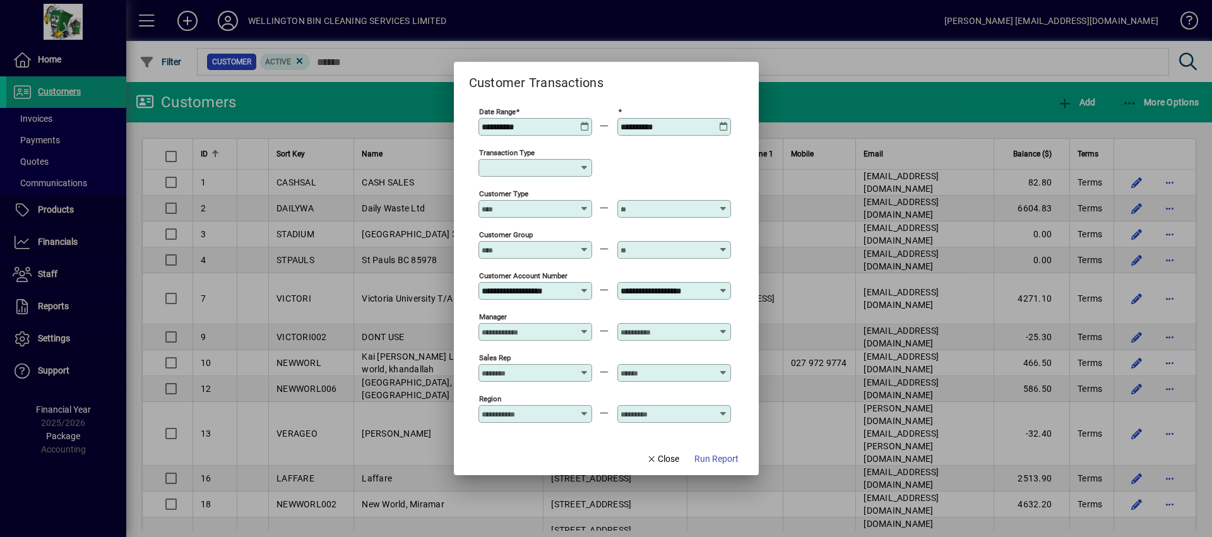
scroll to position [131, 0]
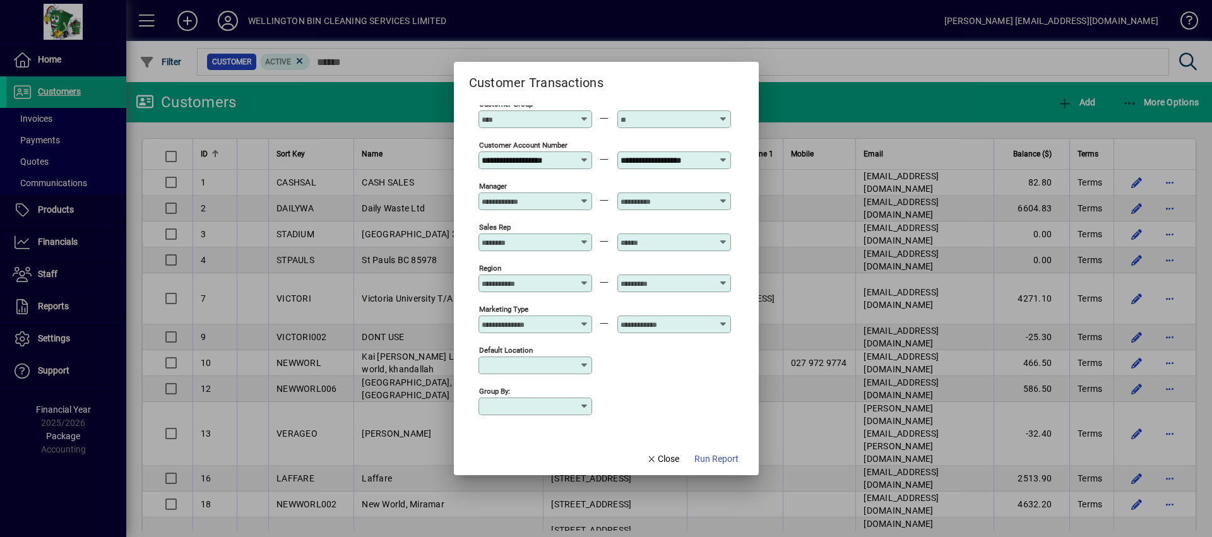
click at [574, 402] on input "Group by:" at bounding box center [530, 406] width 98 height 10
click at [630, 387] on div "Group by:" at bounding box center [604, 405] width 252 height 41
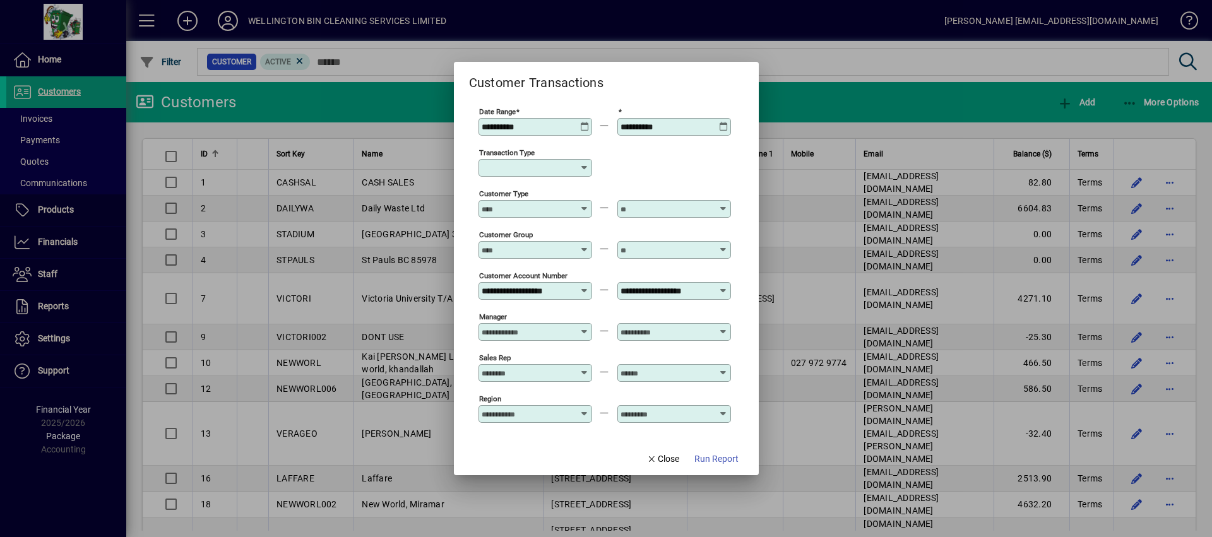
click at [579, 167] on icon at bounding box center [584, 168] width 10 height 10
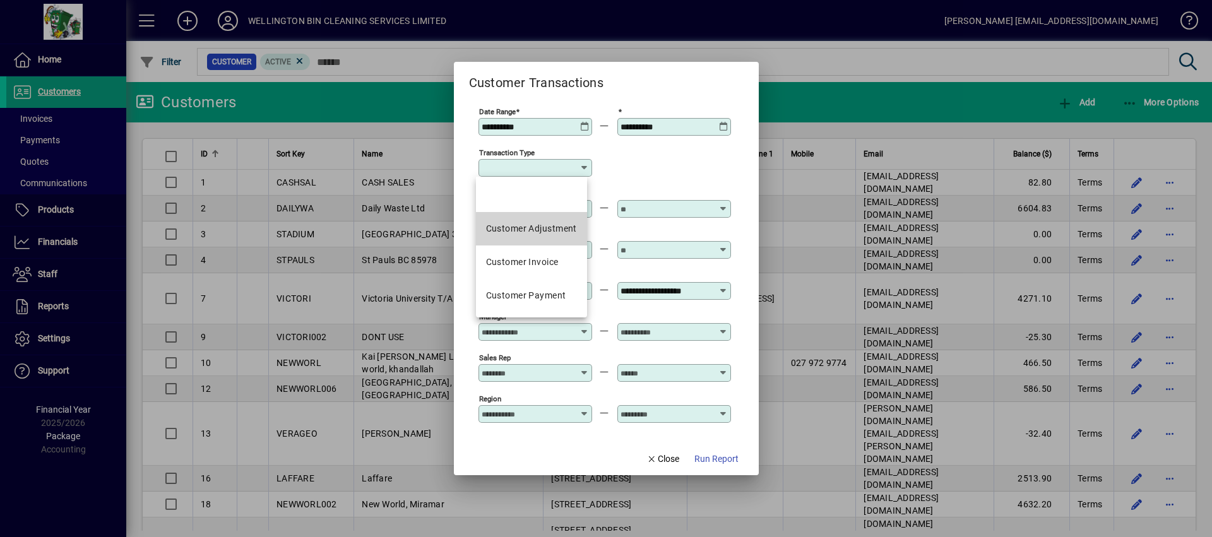
click at [537, 238] on mat-option "Customer Adjustment" at bounding box center [531, 228] width 111 height 33
type input "**********"
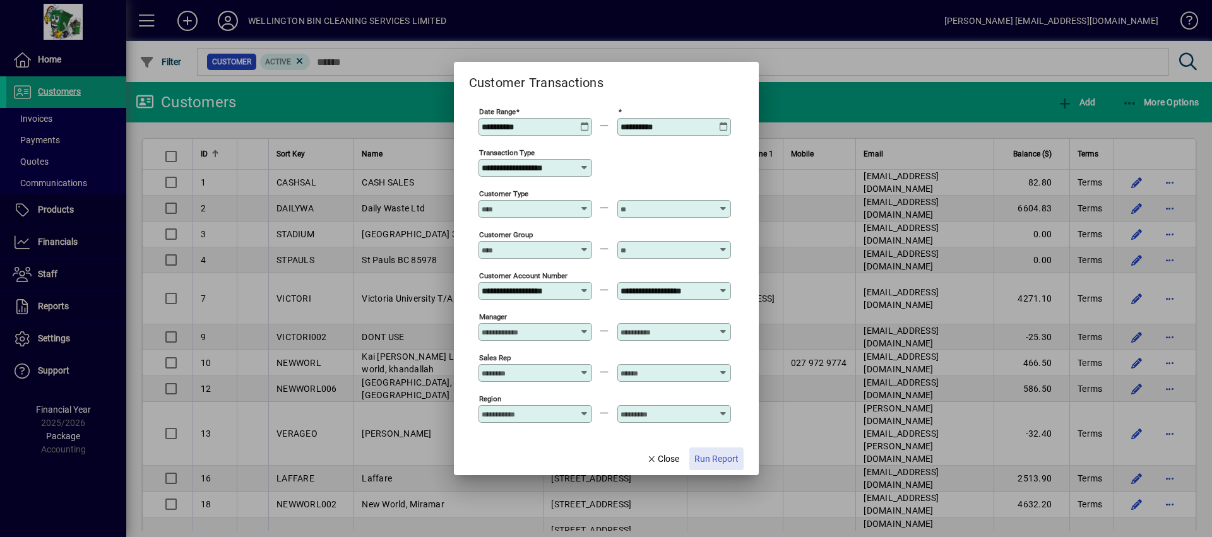
click at [719, 460] on span "Run Report" at bounding box center [716, 458] width 44 height 13
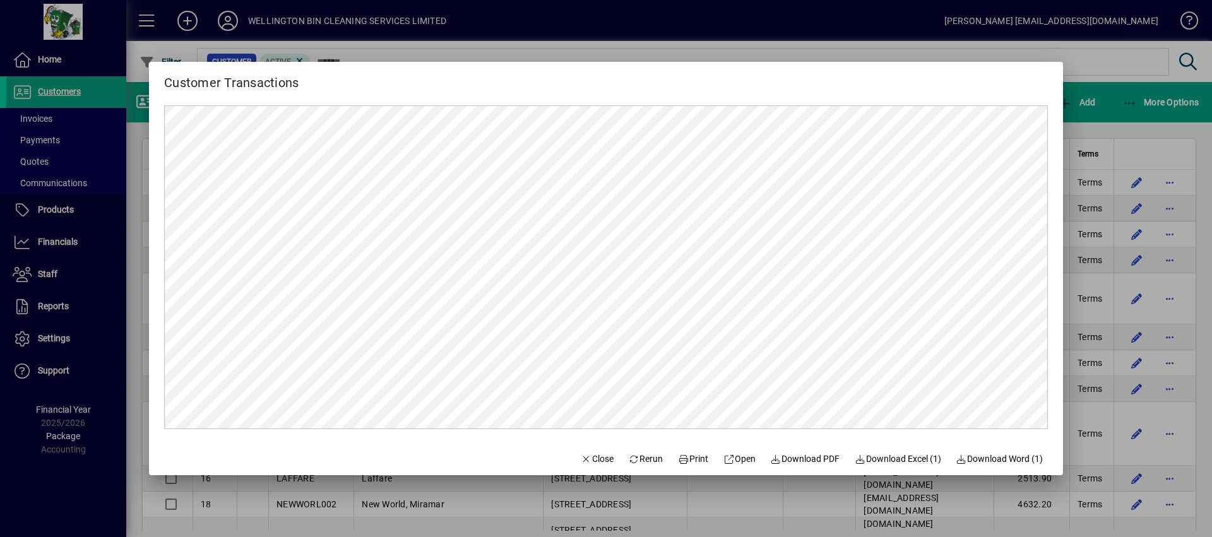
drag, startPoint x: 1054, startPoint y: 254, endPoint x: 1060, endPoint y: 390, distance: 136.4
click at [1060, 390] on mat-dialog-content at bounding box center [606, 267] width 914 height 349
click at [642, 451] on span at bounding box center [645, 459] width 45 height 30
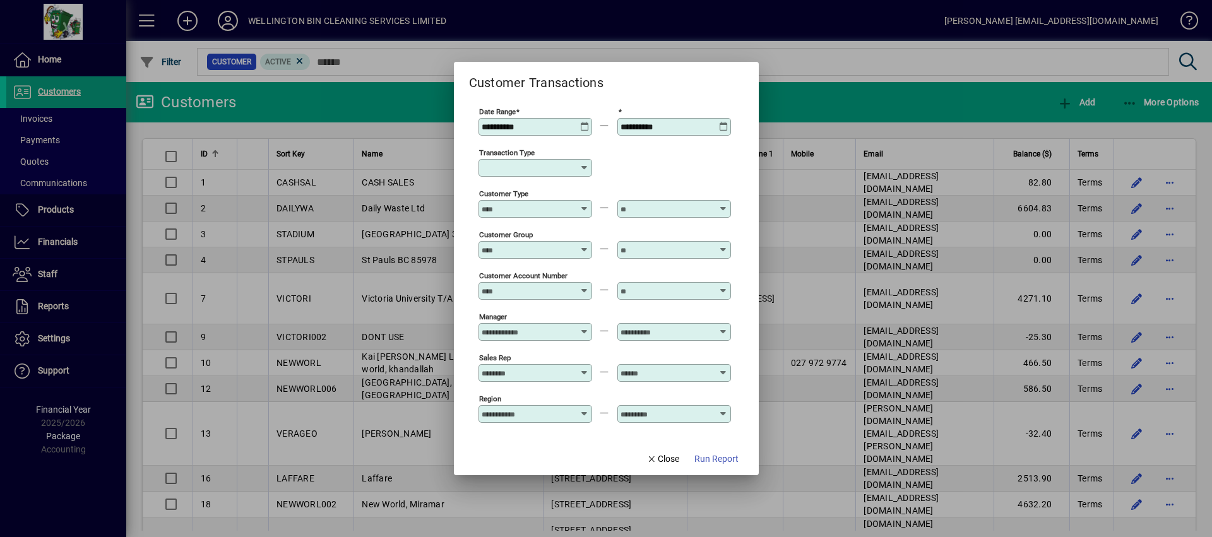
type input "**********"
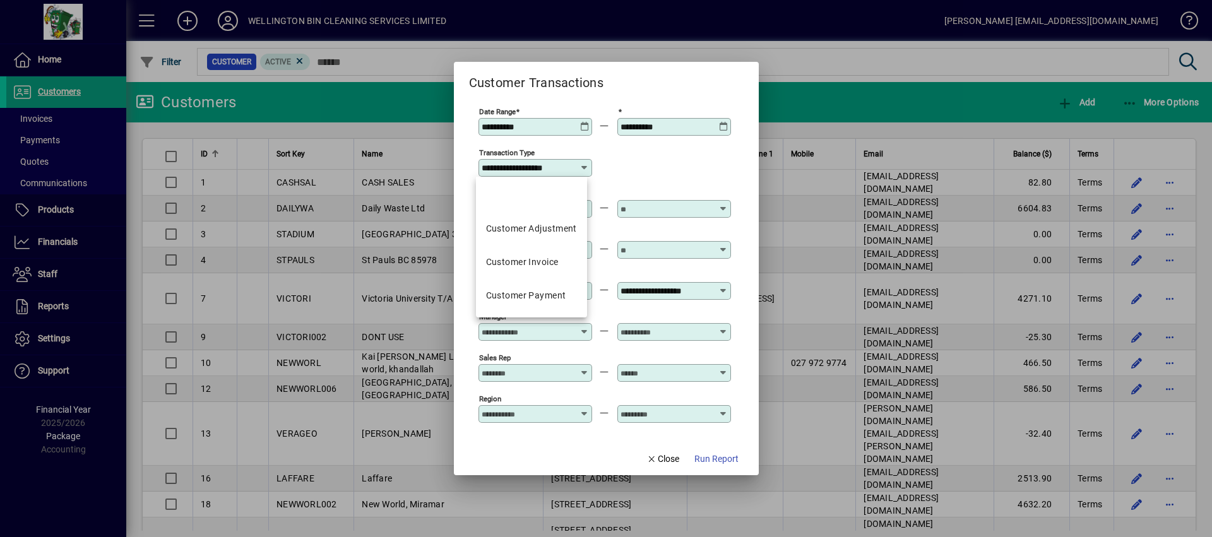
click at [555, 168] on input "**********" at bounding box center [530, 168] width 98 height 10
click at [560, 266] on mat-option "Customer Invoice" at bounding box center [531, 261] width 111 height 33
type input "**********"
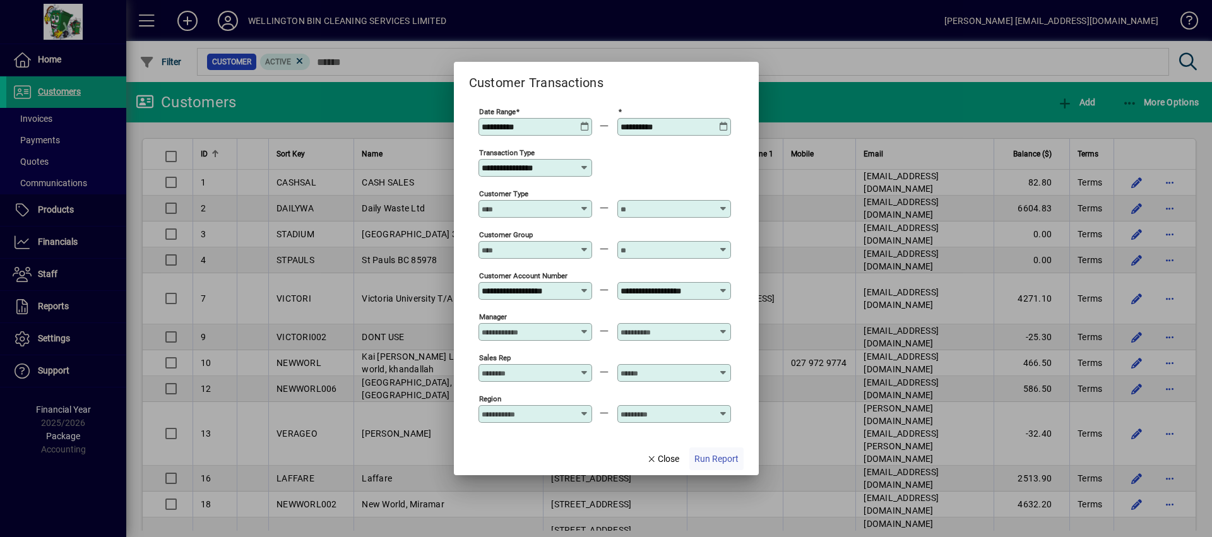
click at [720, 450] on span "button" at bounding box center [716, 459] width 54 height 30
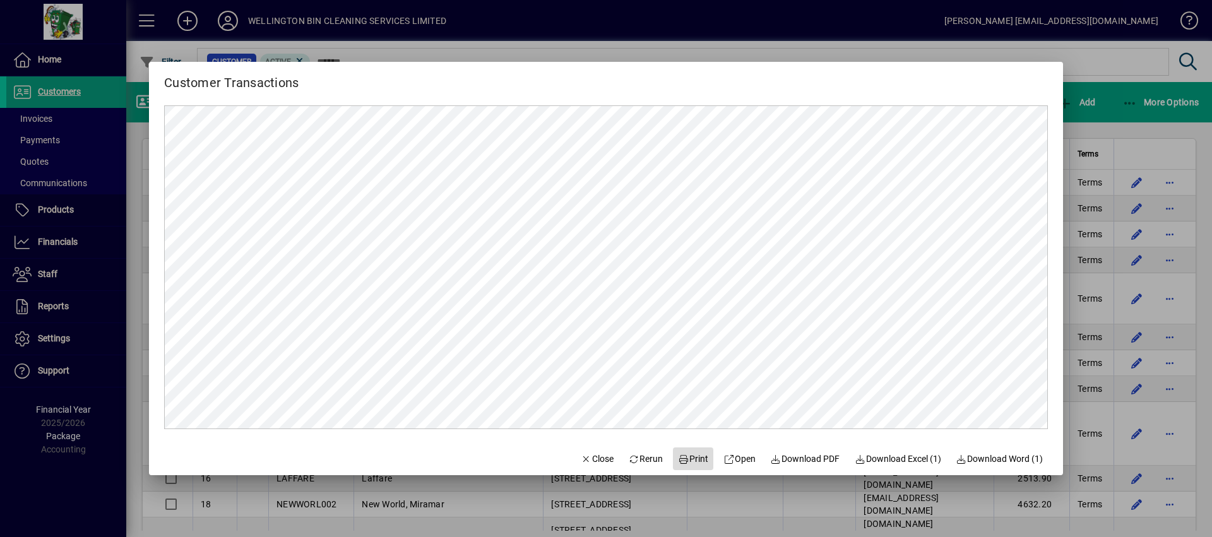
click at [683, 463] on span "Print" at bounding box center [693, 458] width 30 height 13
click at [639, 456] on span "Rerun" at bounding box center [646, 458] width 35 height 13
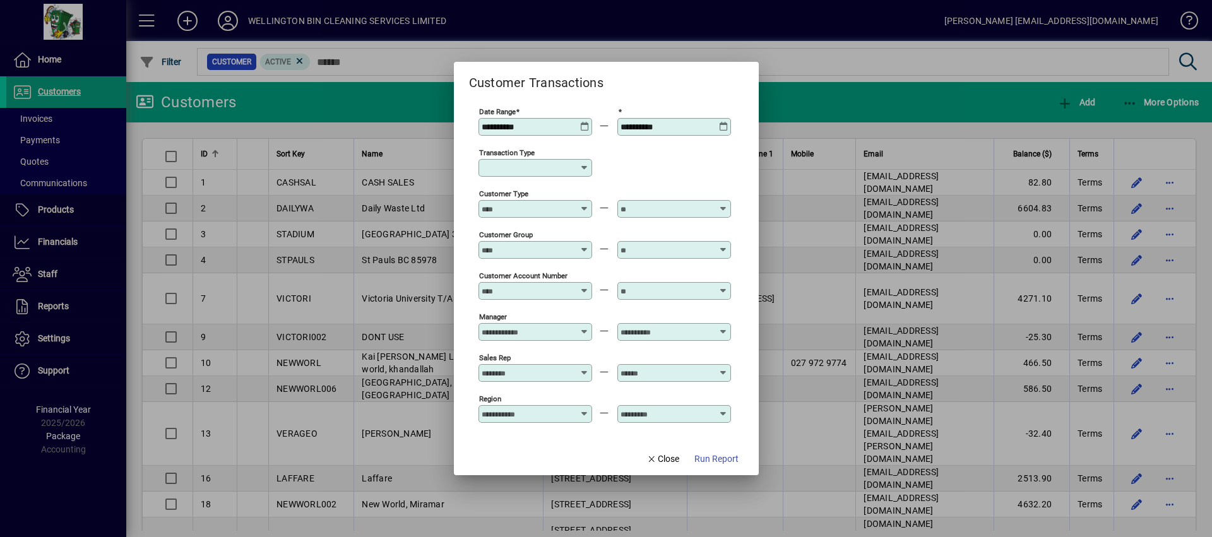
type input "**********"
click at [579, 168] on icon at bounding box center [584, 168] width 10 height 10
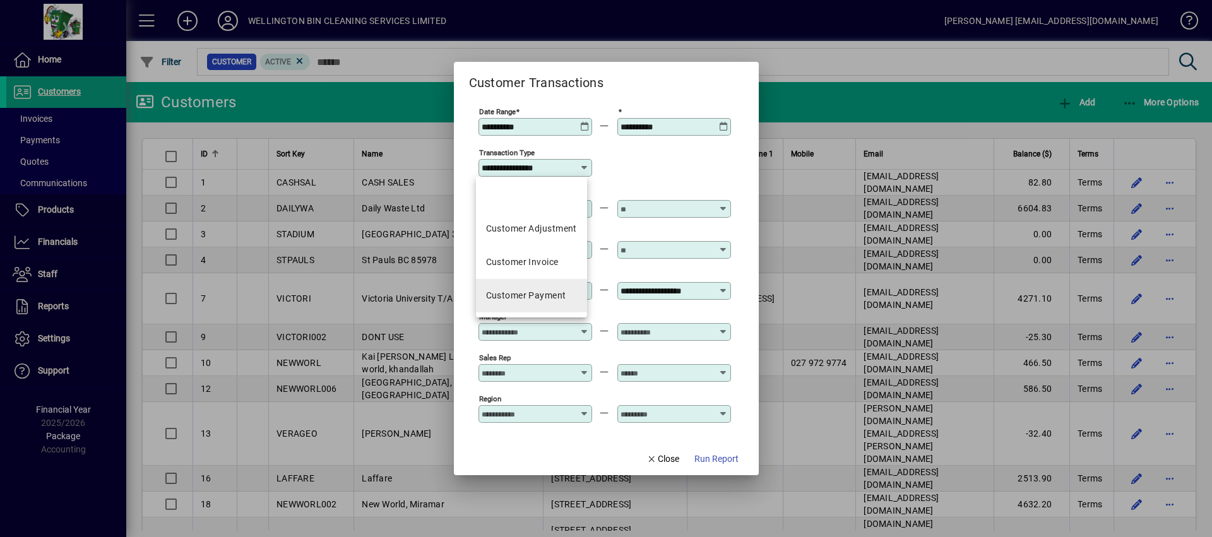
click at [550, 293] on div "Customer Payment" at bounding box center [526, 295] width 80 height 13
type input "**********"
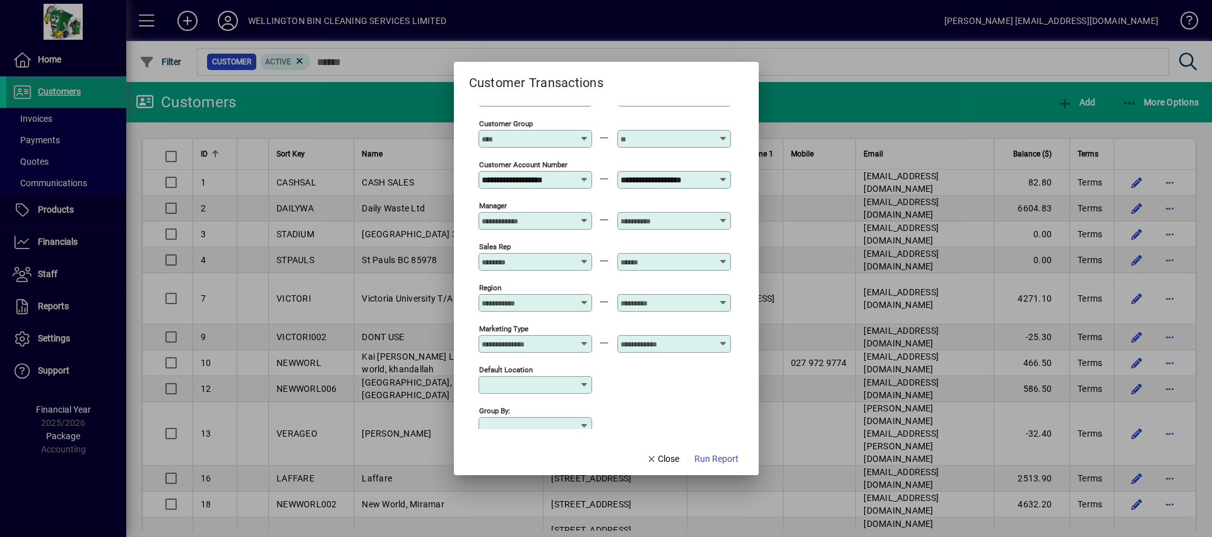
scroll to position [131, 0]
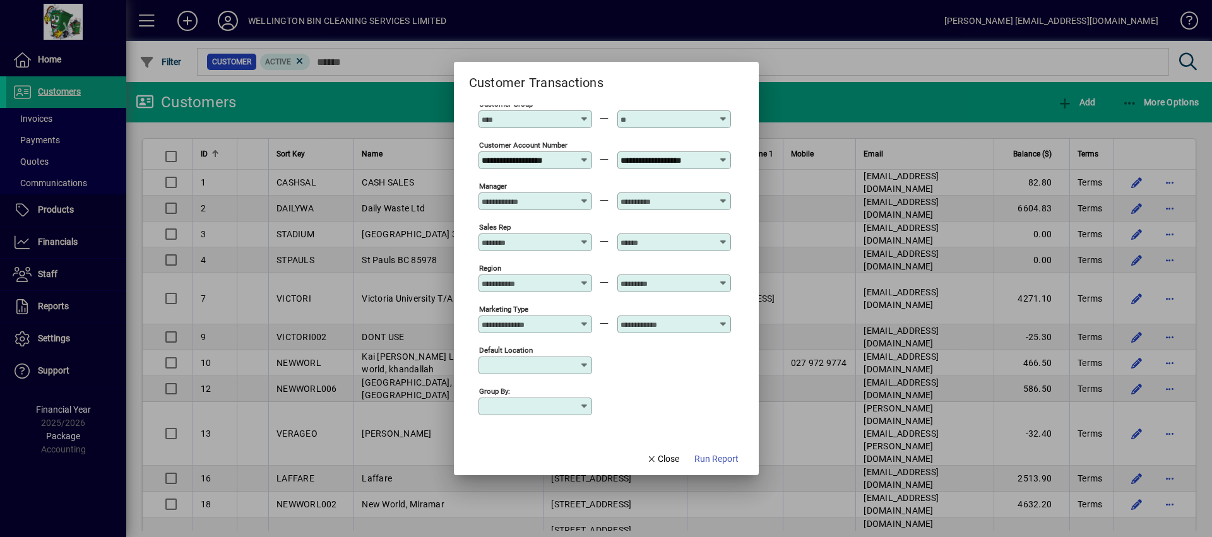
click at [571, 409] on input "Group by:" at bounding box center [530, 406] width 98 height 10
click at [680, 388] on div "Group by:" at bounding box center [604, 405] width 252 height 41
click at [716, 459] on span "Run Report" at bounding box center [716, 458] width 44 height 13
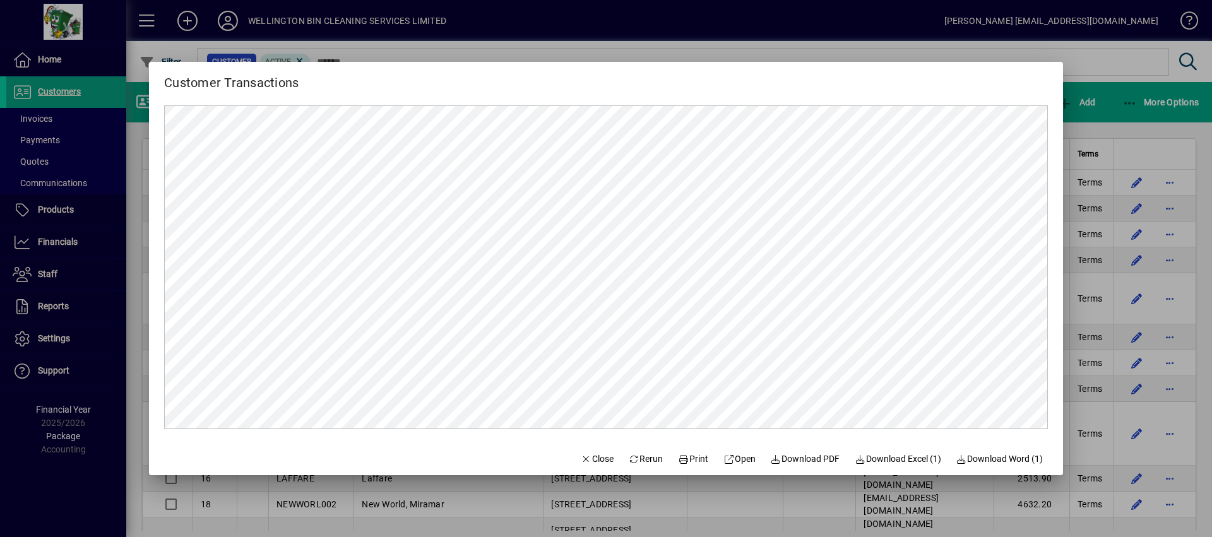
scroll to position [0, 0]
click at [685, 460] on span "Print" at bounding box center [693, 458] width 30 height 13
click at [690, 465] on span "Print" at bounding box center [693, 458] width 30 height 13
click at [892, 464] on span "Download Excel (1)" at bounding box center [897, 458] width 86 height 13
click at [629, 455] on icon at bounding box center [634, 459] width 11 height 9
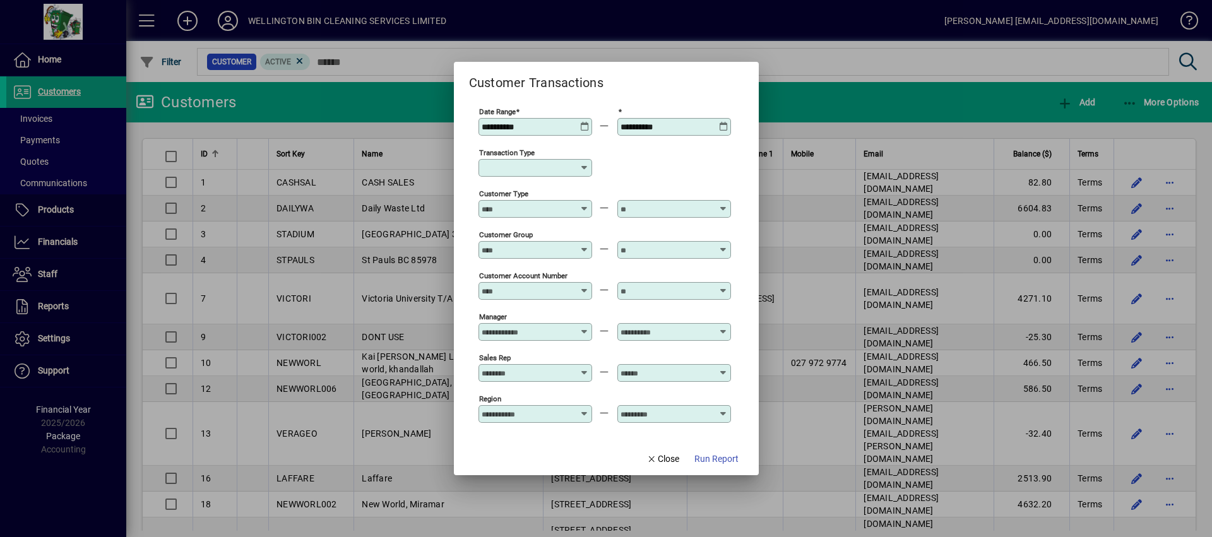
type input "**********"
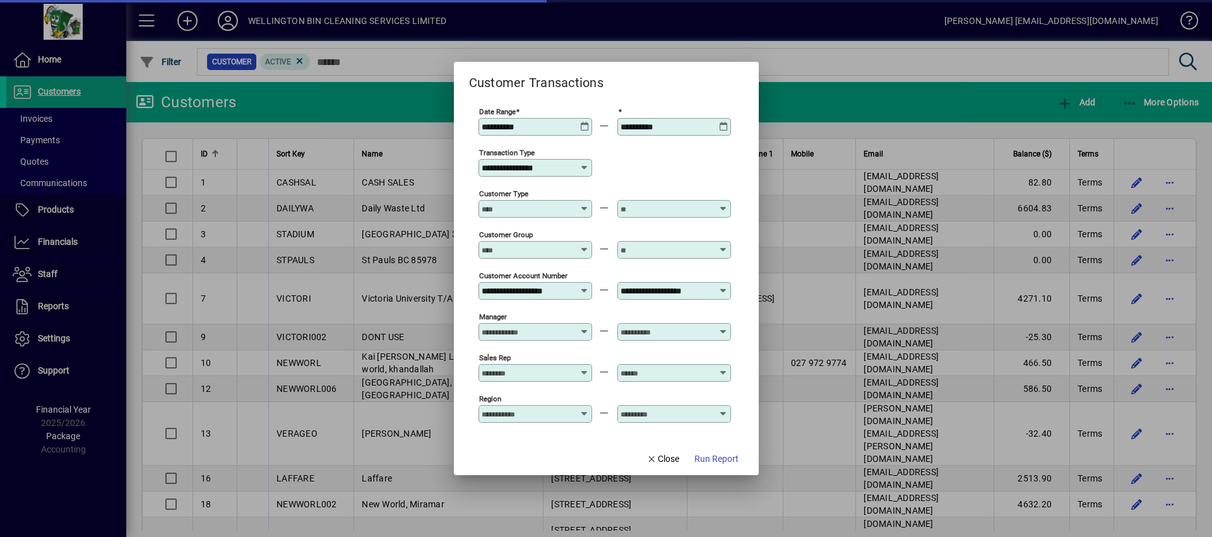
click at [571, 172] on input "**********" at bounding box center [530, 168] width 98 height 10
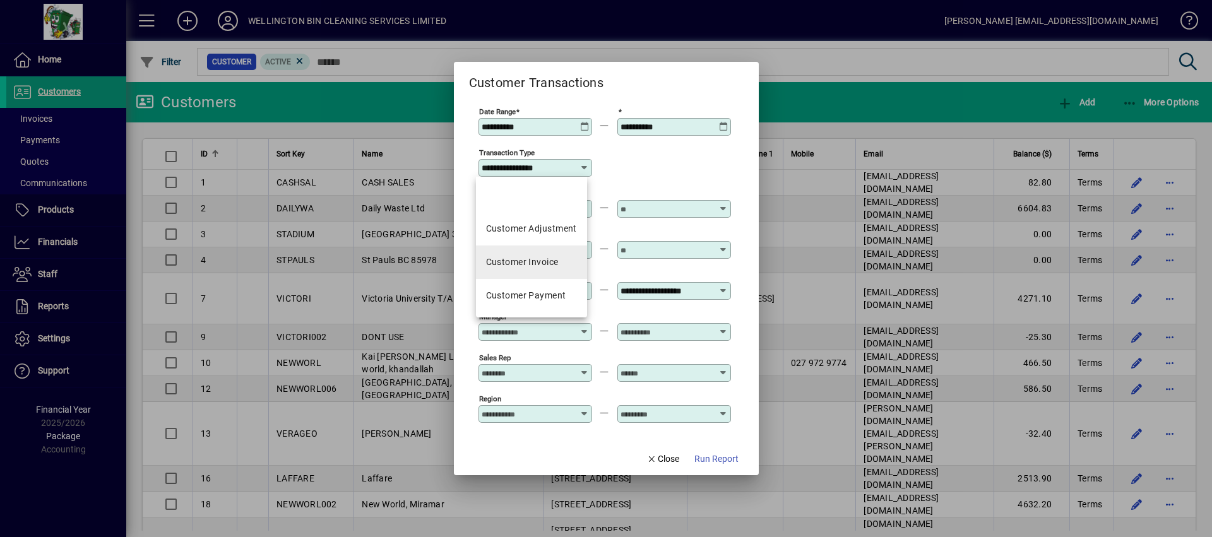
click at [542, 258] on div "Customer Invoice" at bounding box center [522, 262] width 73 height 13
type input "**********"
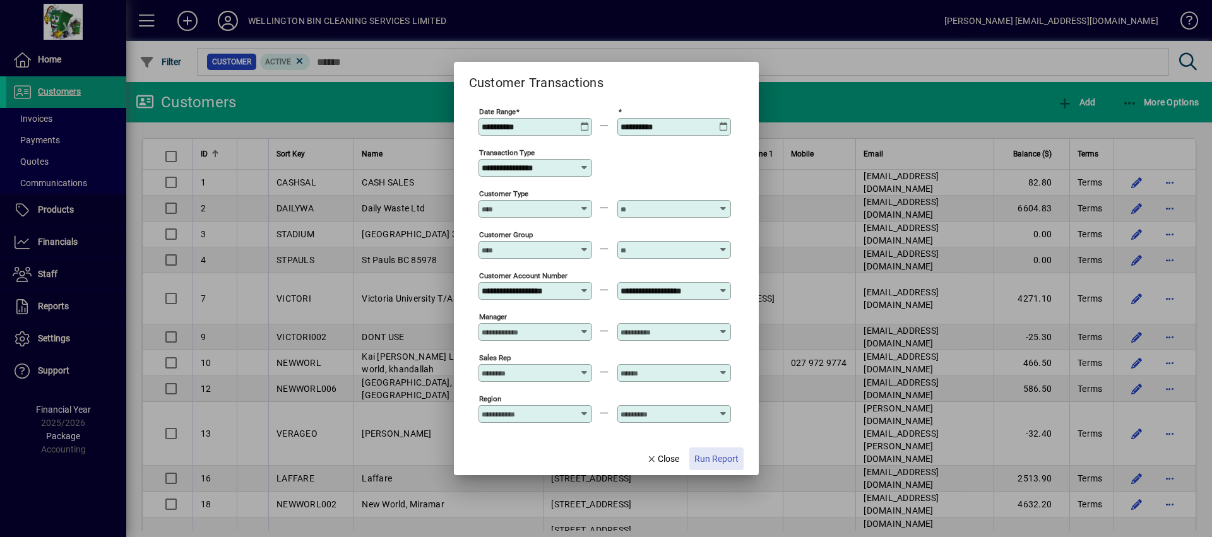
click at [722, 453] on span "Run Report" at bounding box center [716, 458] width 44 height 13
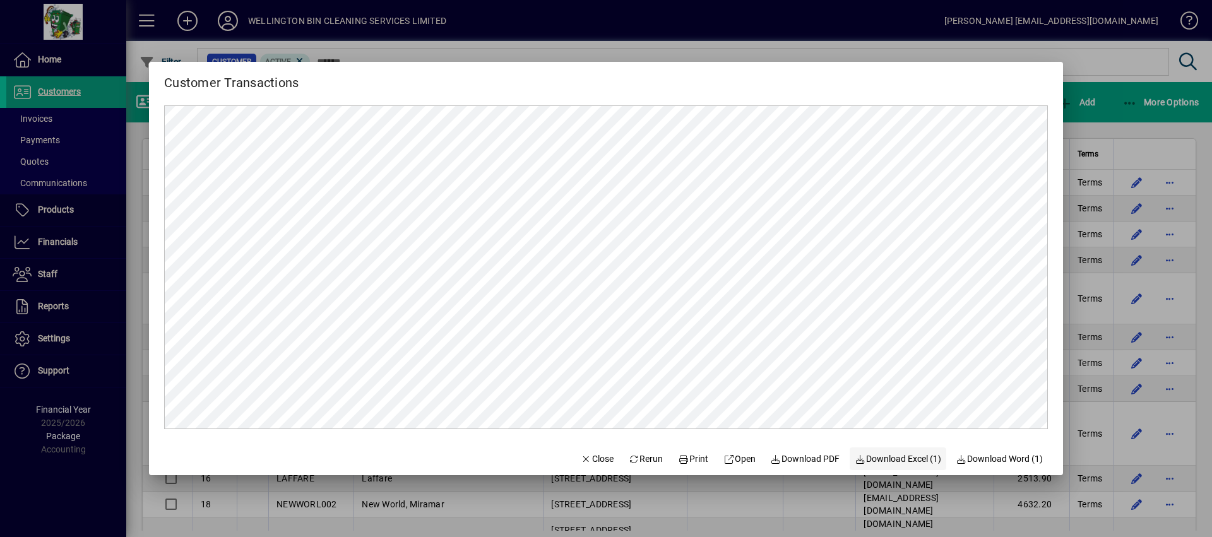
click at [890, 451] on span "button" at bounding box center [897, 459] width 97 height 30
click at [576, 451] on span "button" at bounding box center [597, 459] width 43 height 30
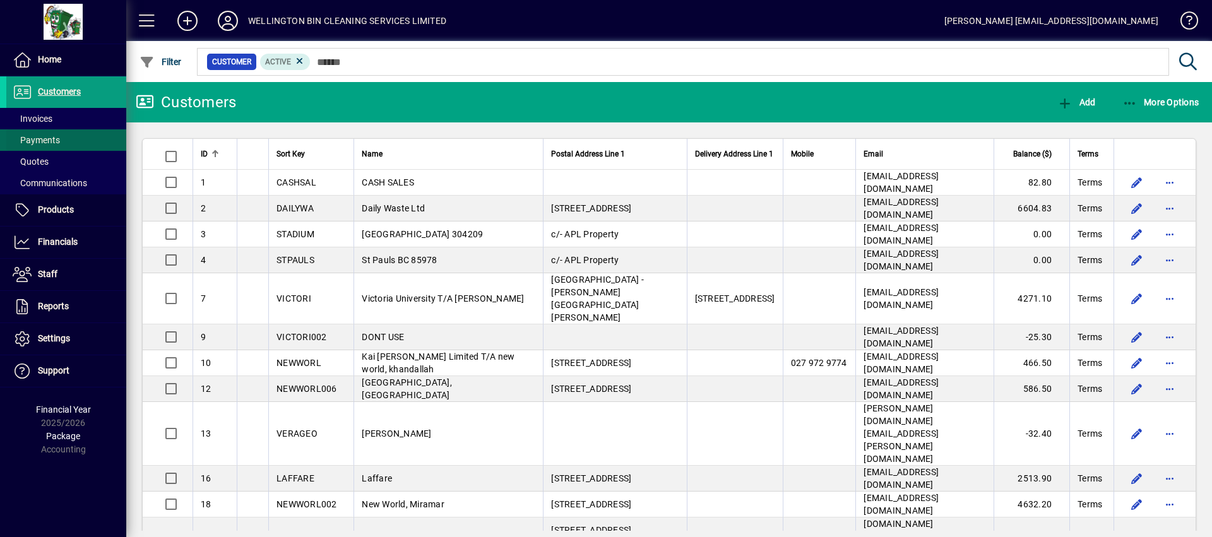
click at [69, 136] on span at bounding box center [66, 140] width 120 height 30
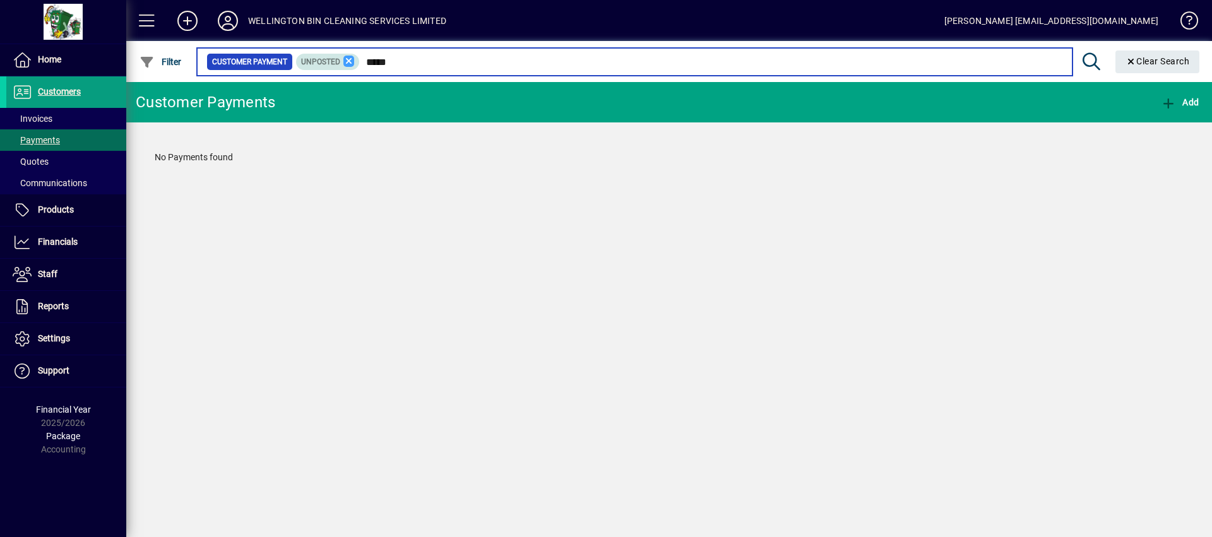
type input "*****"
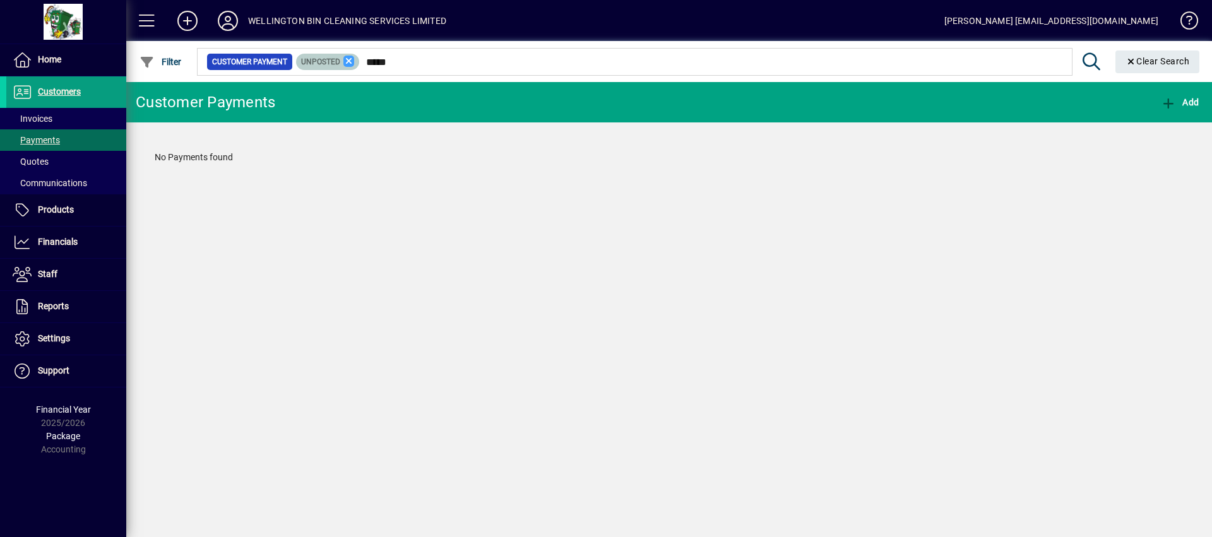
click at [346, 60] on icon at bounding box center [348, 61] width 11 height 11
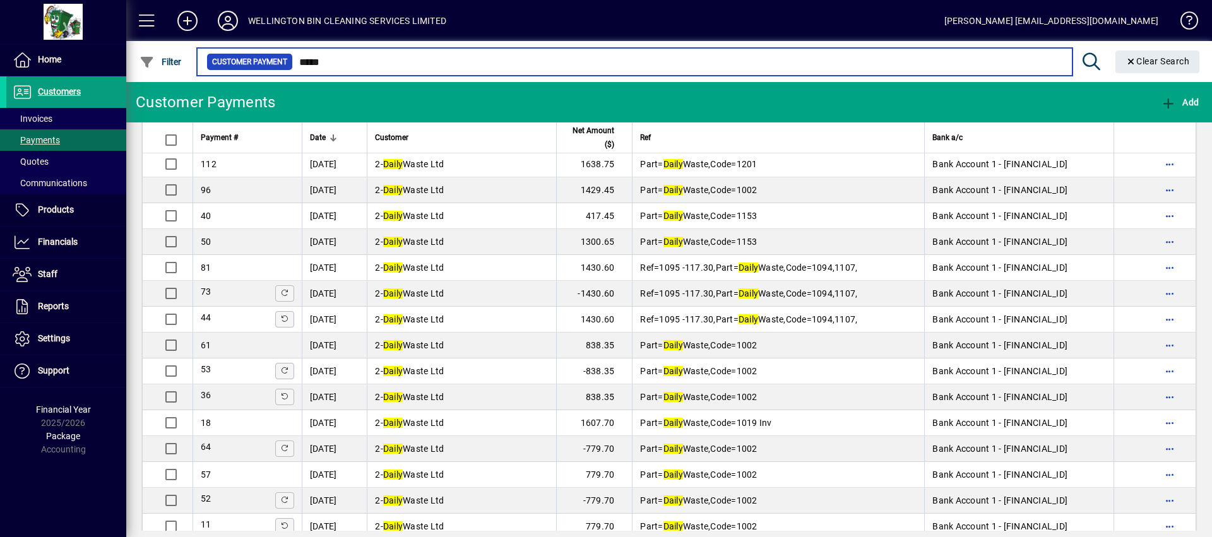
scroll to position [1259, 0]
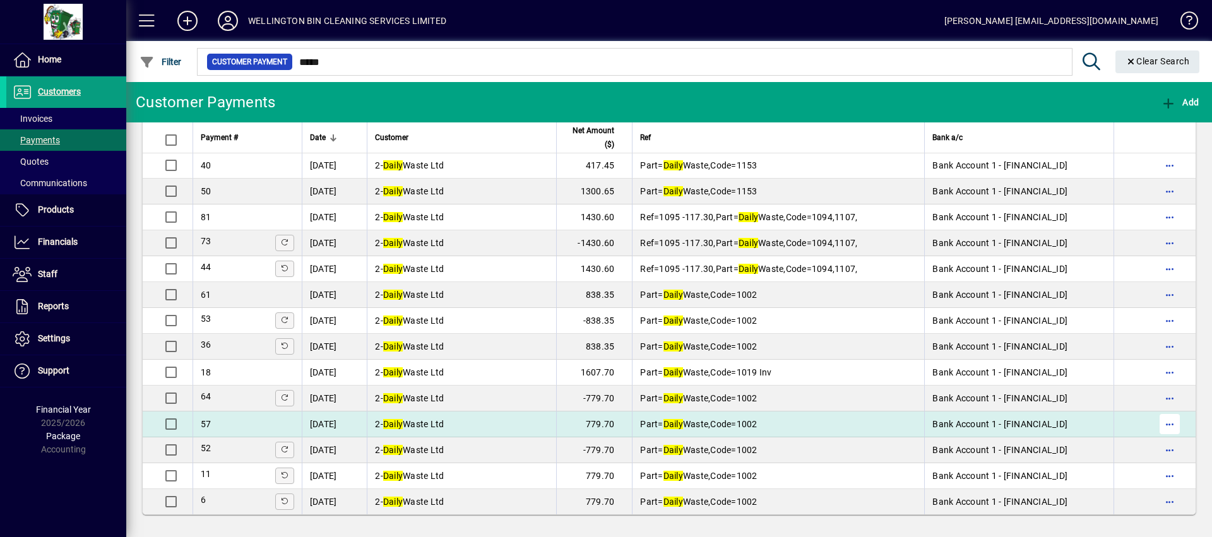
click at [1162, 428] on span "button" at bounding box center [1169, 424] width 30 height 30
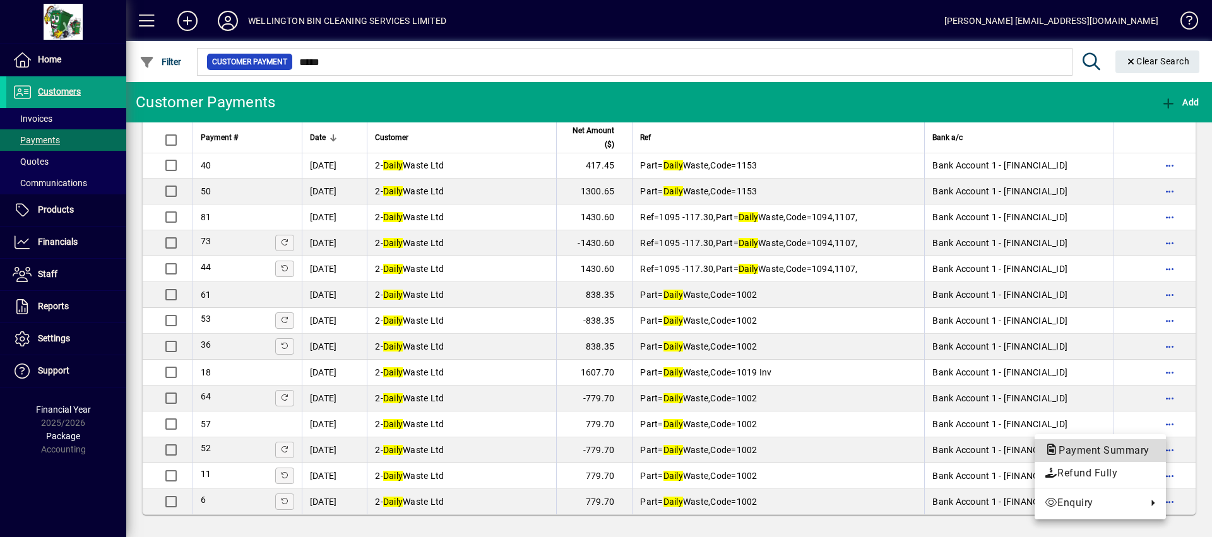
click at [1121, 449] on span "Payment Summary" at bounding box center [1099, 450] width 111 height 12
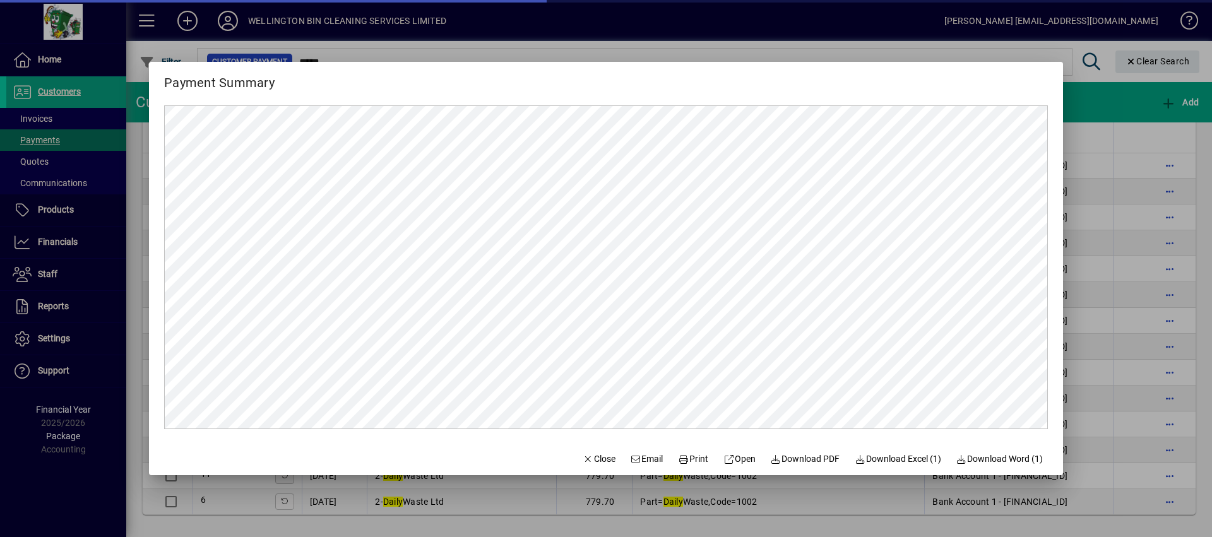
scroll to position [0, 0]
click at [582, 456] on span "Close" at bounding box center [598, 458] width 33 height 13
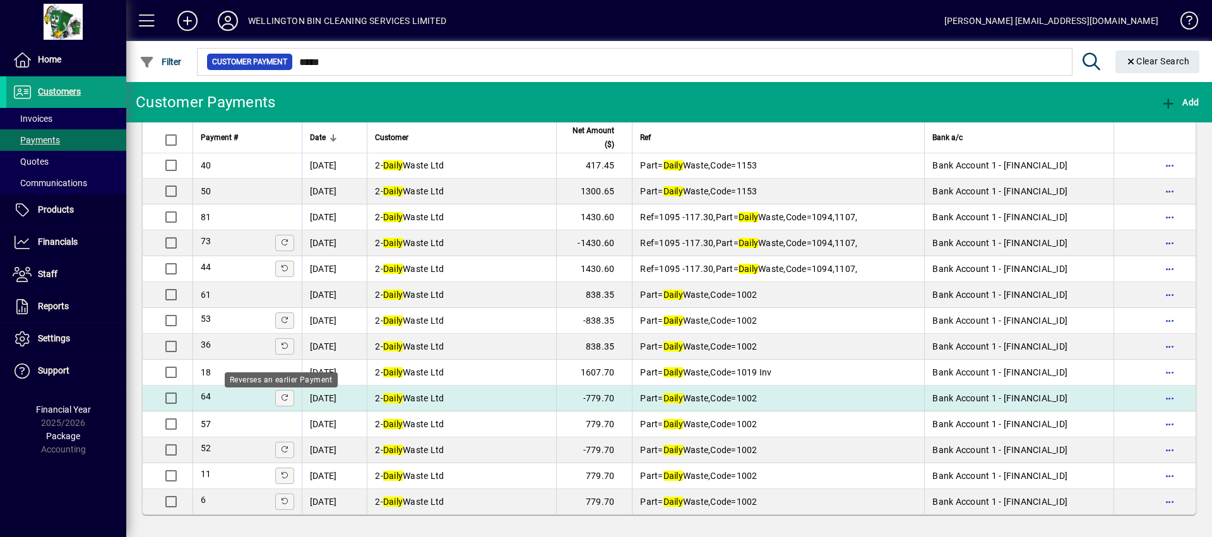
click at [285, 394] on icon at bounding box center [284, 397] width 9 height 7
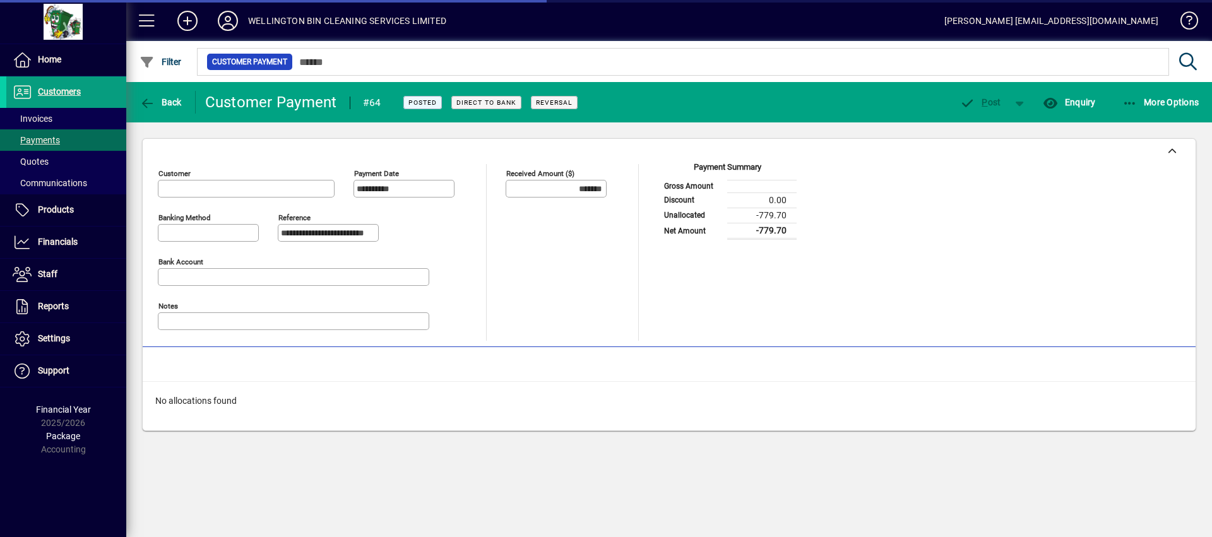
type input "**********"
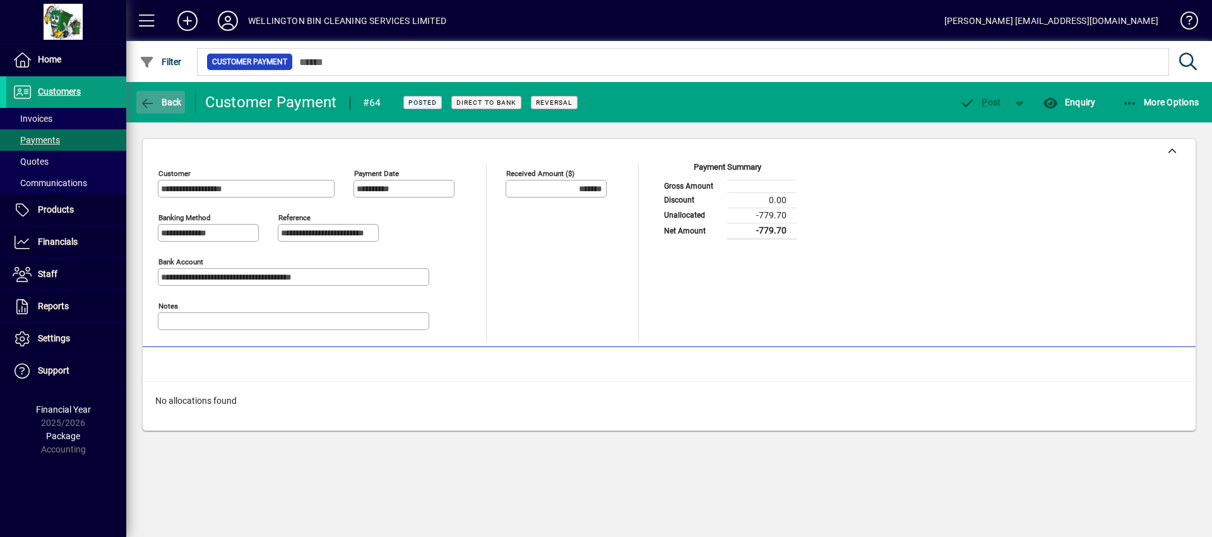
click at [169, 102] on span "Back" at bounding box center [160, 102] width 42 height 10
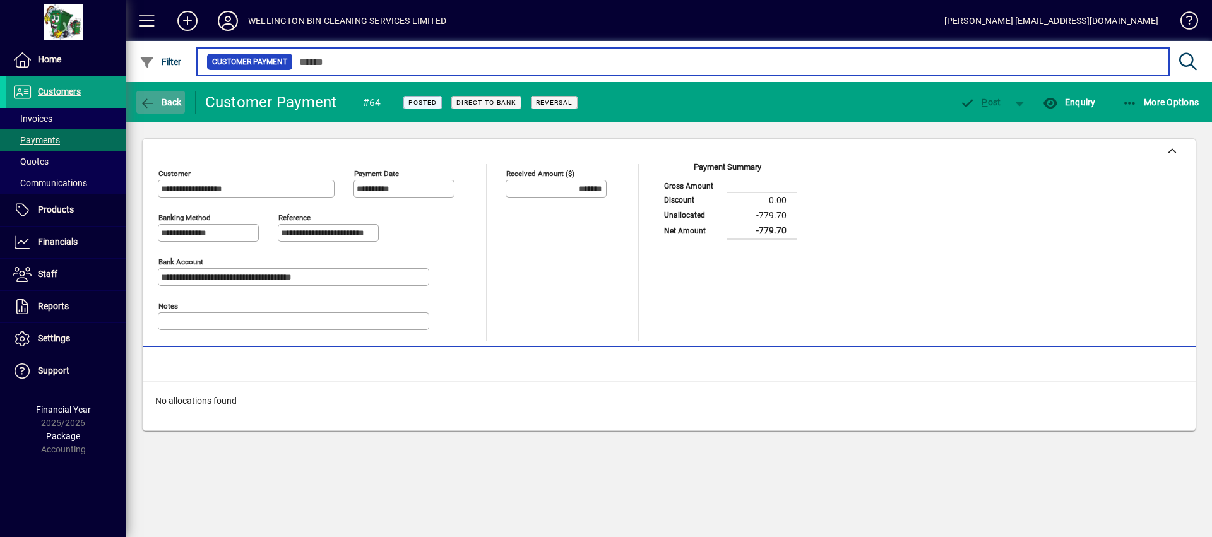
type input "*****"
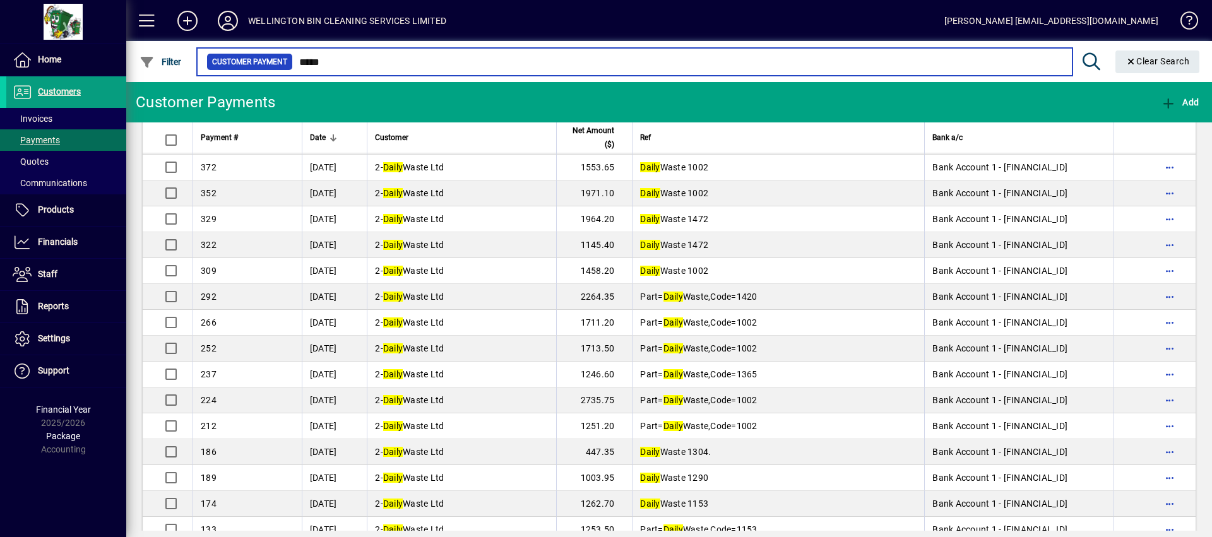
scroll to position [1259, 0]
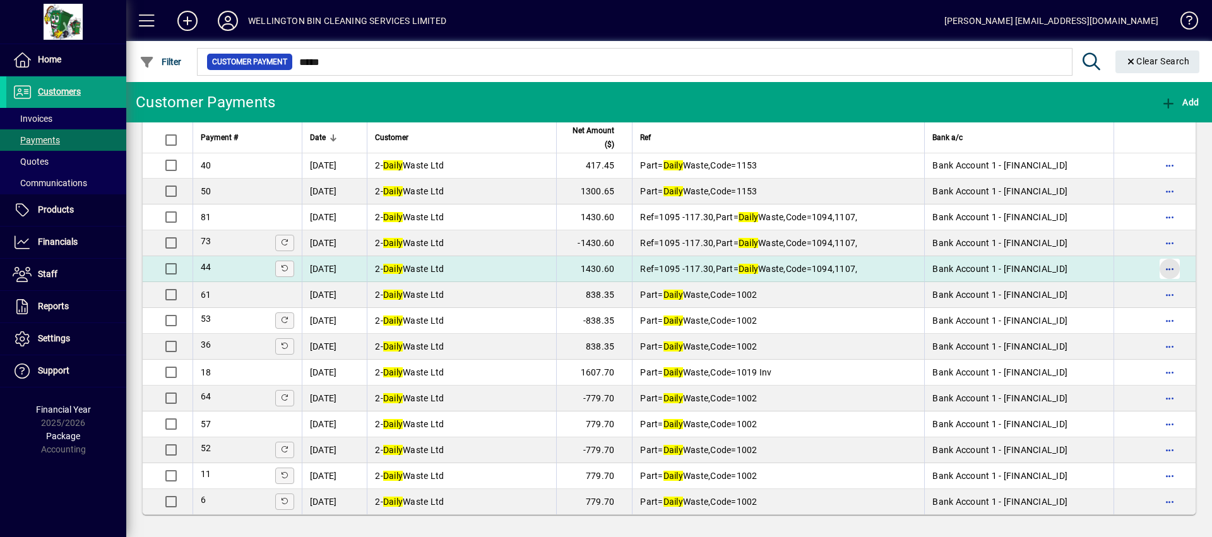
click at [1158, 267] on span "button" at bounding box center [1169, 269] width 30 height 30
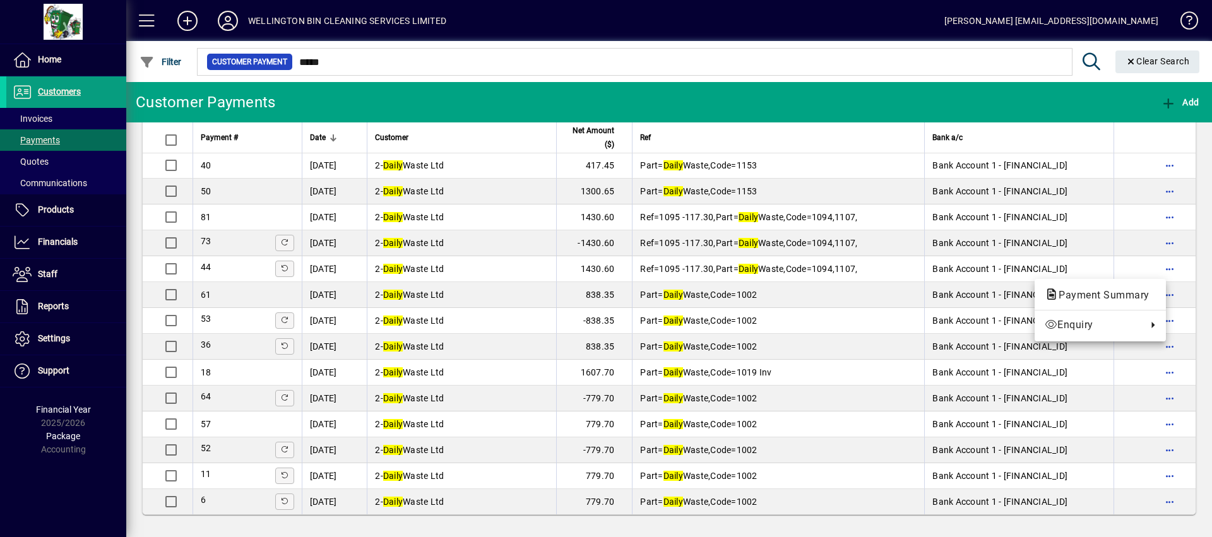
click at [486, 94] on div at bounding box center [606, 268] width 1212 height 537
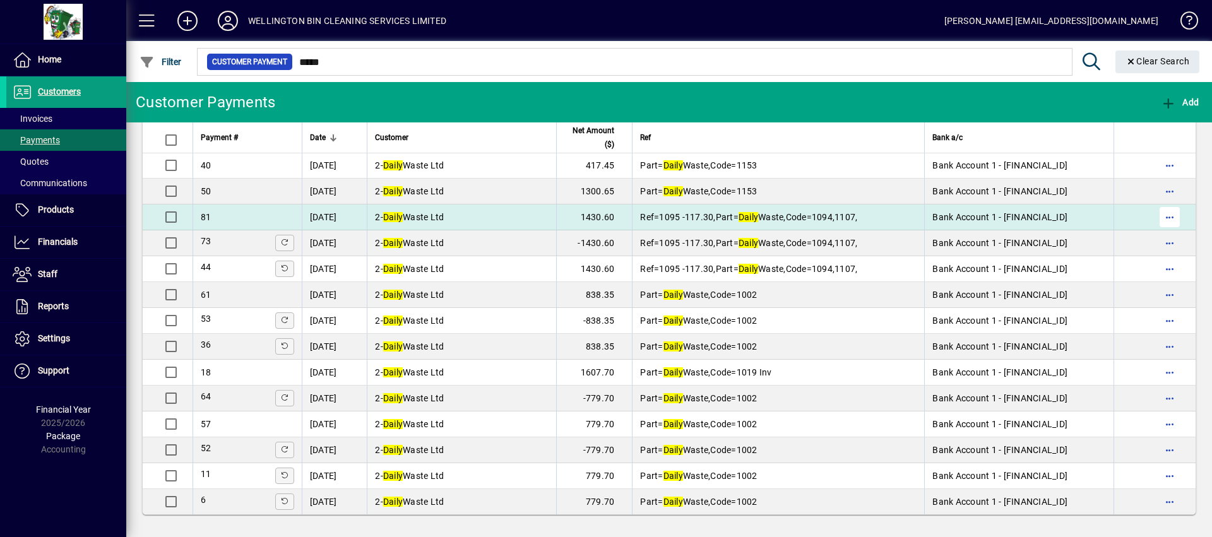
click at [1157, 216] on span "button" at bounding box center [1169, 217] width 30 height 30
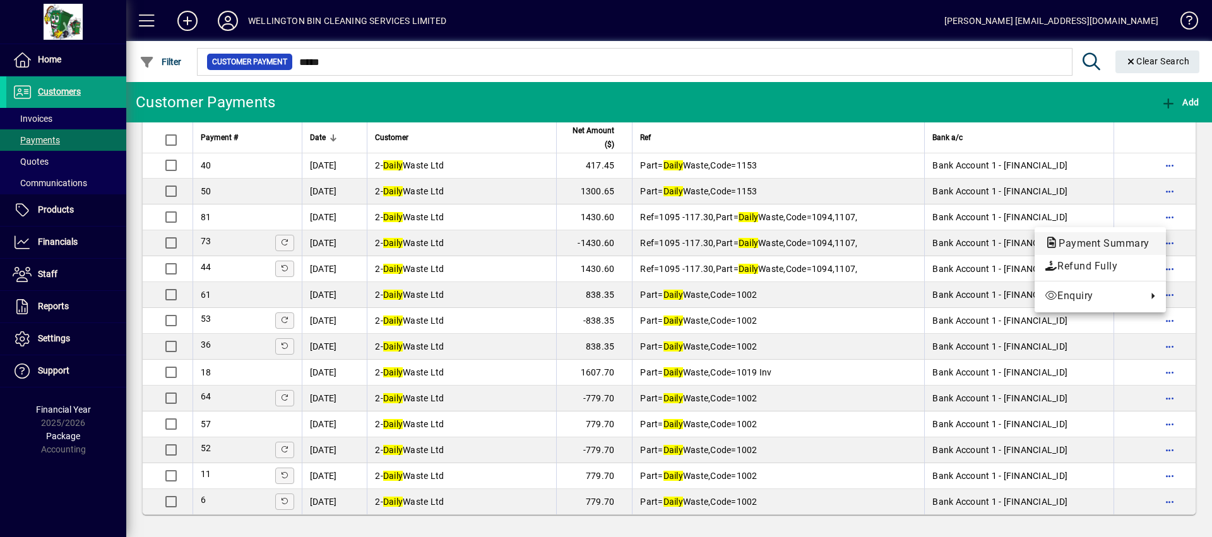
click at [1113, 245] on span "Payment Summary" at bounding box center [1099, 243] width 111 height 12
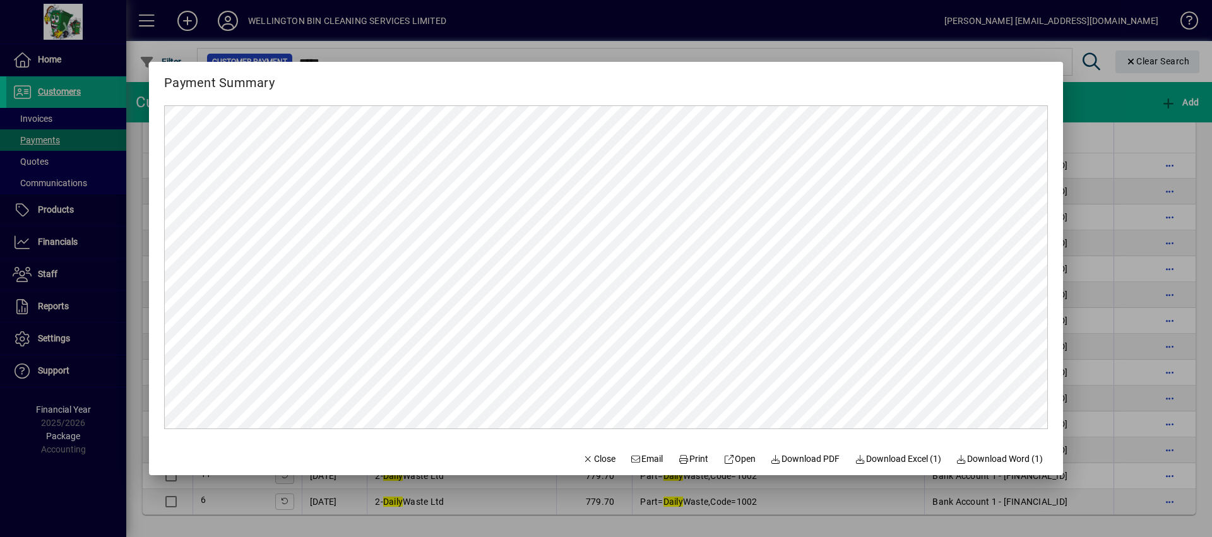
scroll to position [0, 0]
click at [595, 457] on span "Close" at bounding box center [598, 458] width 33 height 13
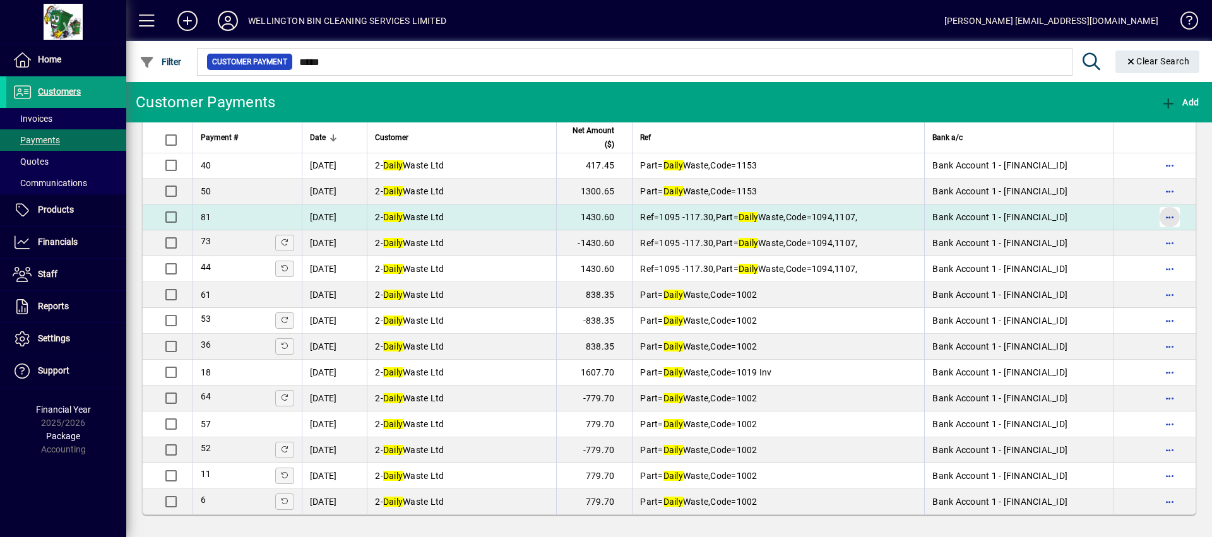
click at [1162, 220] on span "button" at bounding box center [1169, 217] width 30 height 30
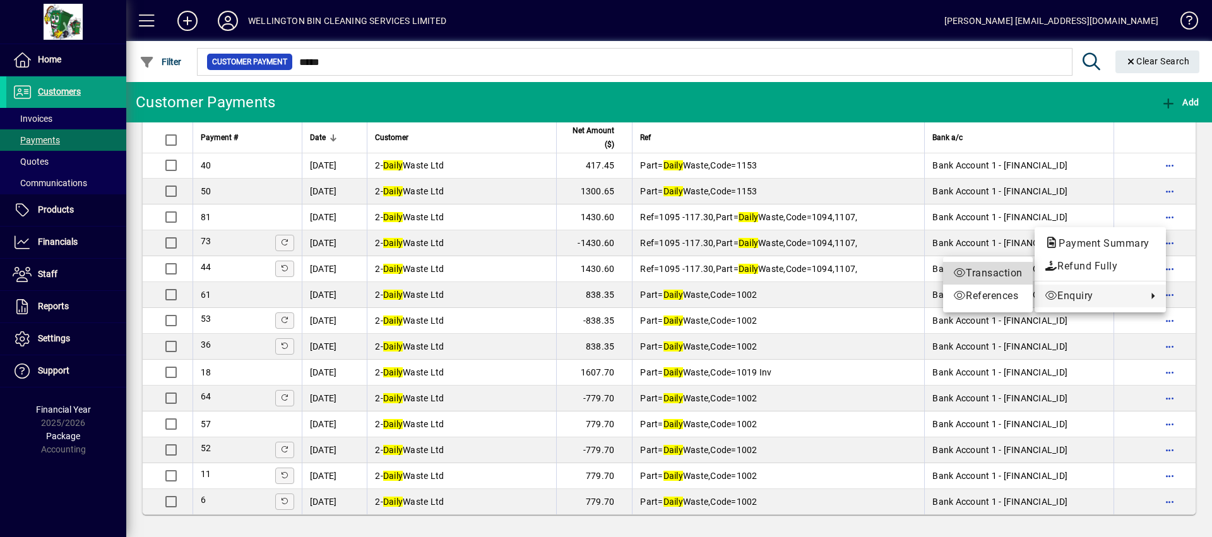
click at [995, 271] on span "Transaction" at bounding box center [987, 273] width 69 height 15
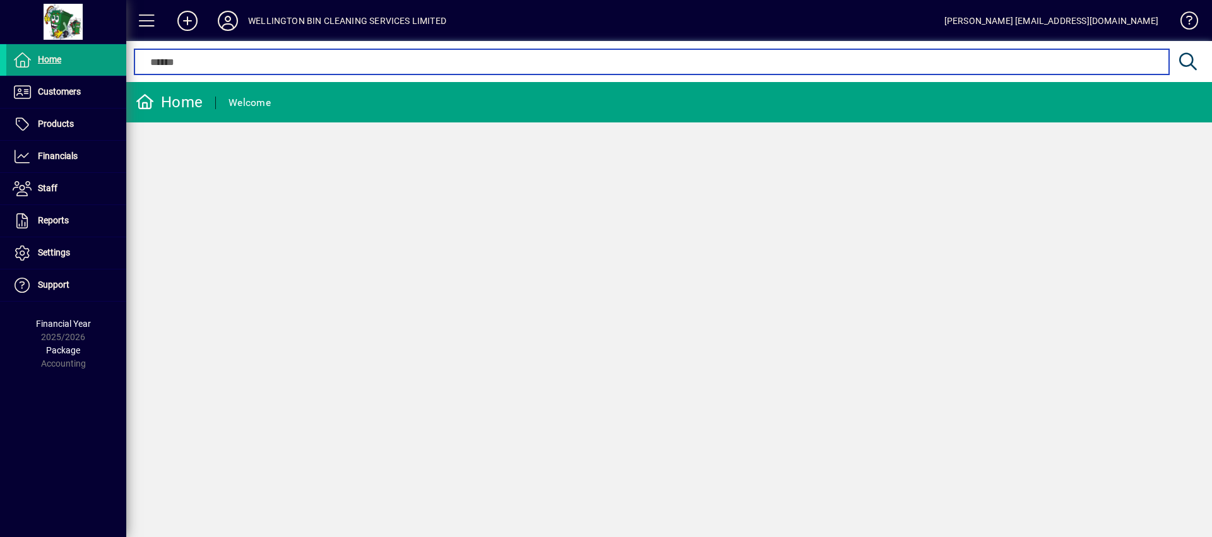
type input "*****"
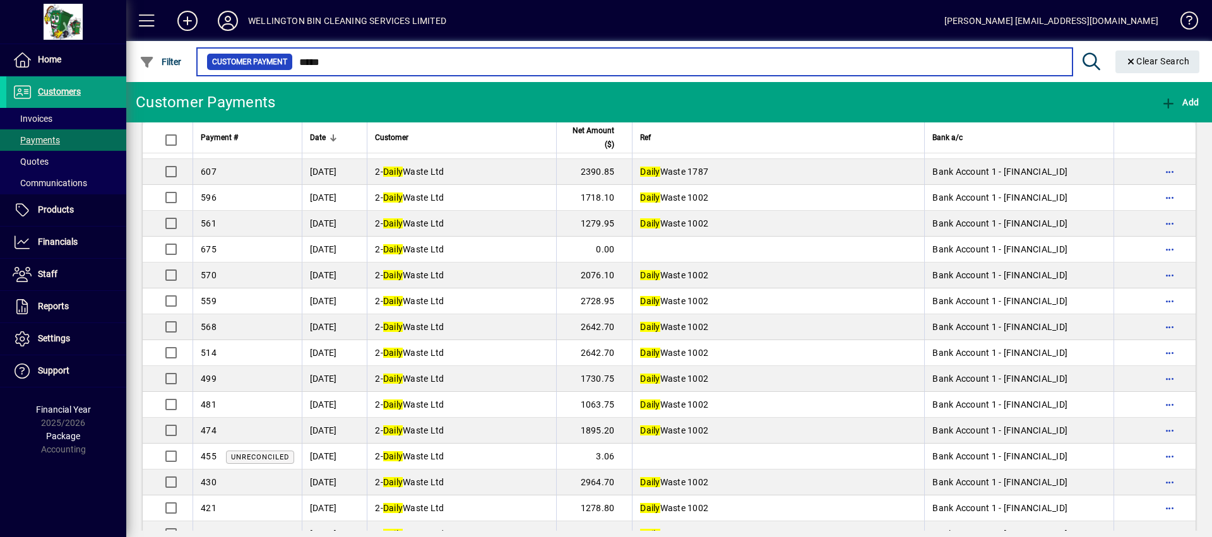
scroll to position [353, 0]
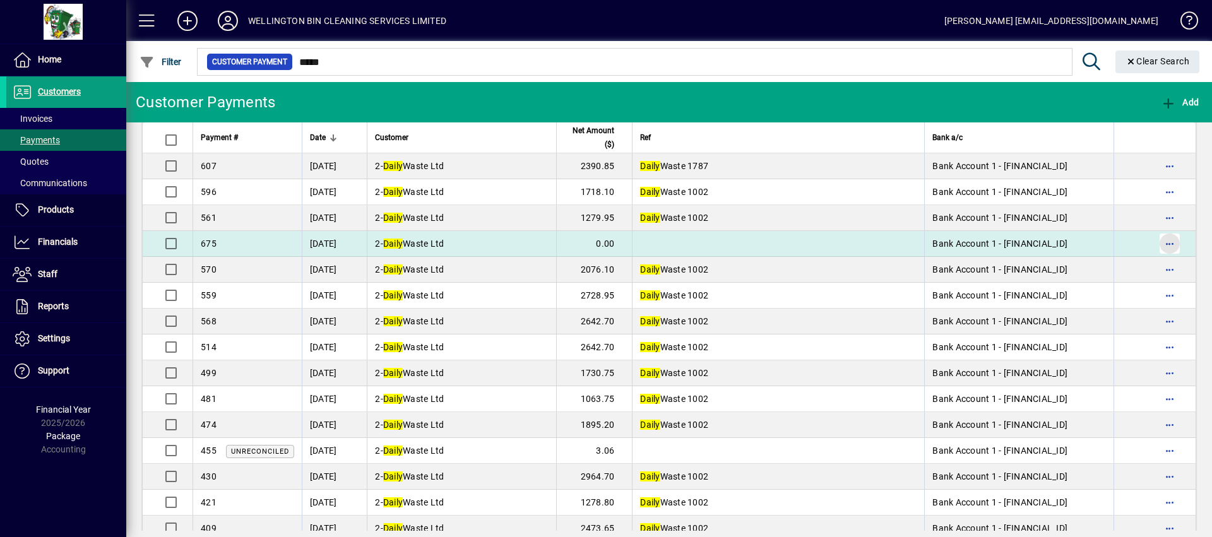
click at [1166, 249] on span "button" at bounding box center [1169, 243] width 30 height 30
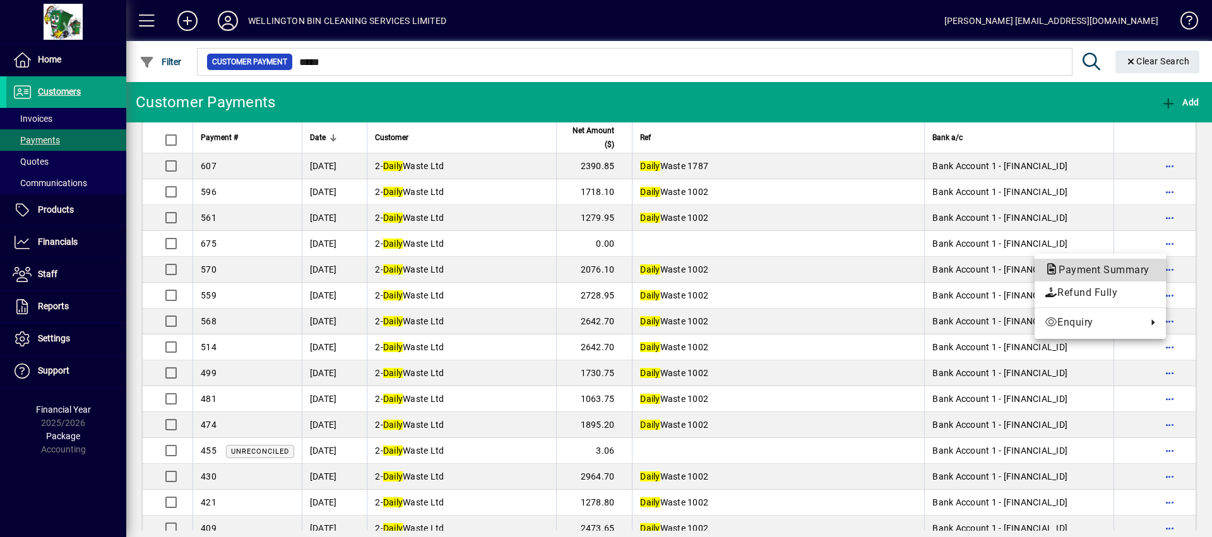
click at [1120, 264] on span "Payment Summary" at bounding box center [1099, 270] width 111 height 12
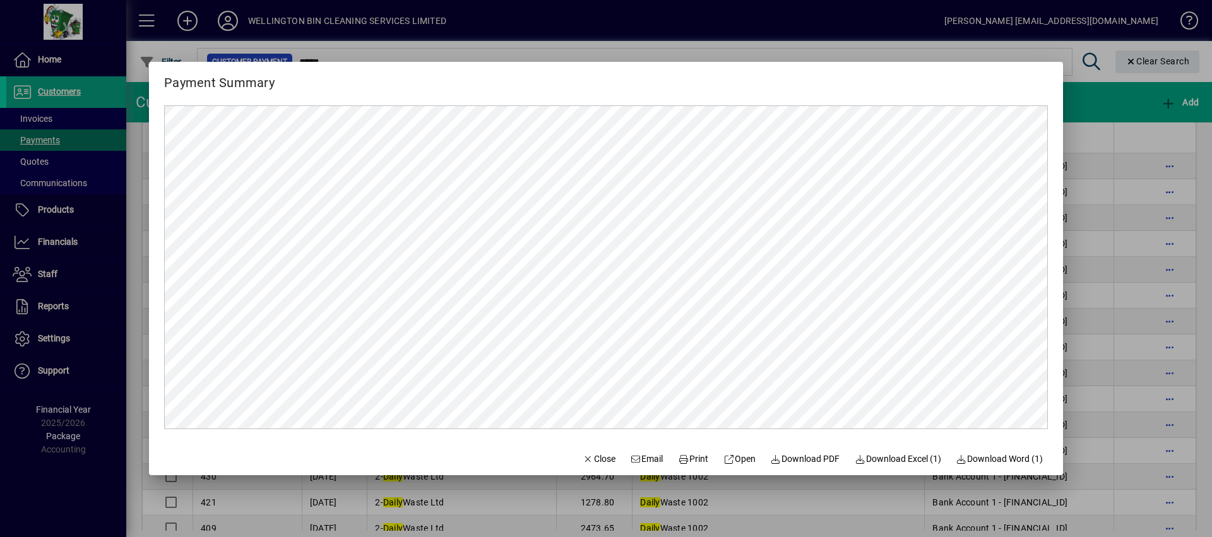
scroll to position [0, 0]
click at [690, 456] on span "Print" at bounding box center [693, 458] width 30 height 13
click at [586, 462] on span "Close" at bounding box center [598, 458] width 33 height 13
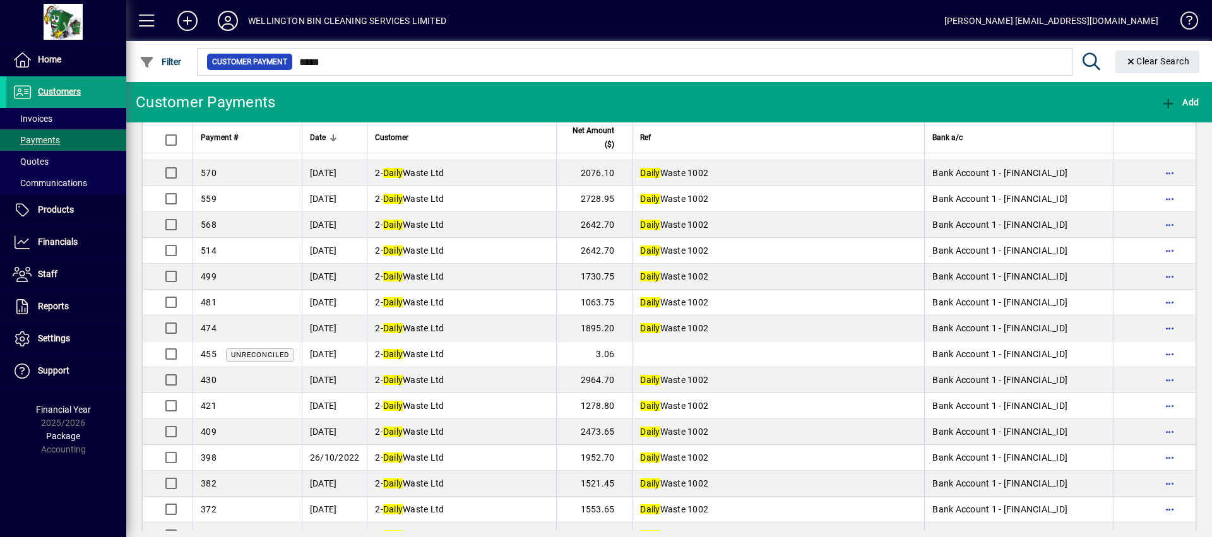
scroll to position [455, 0]
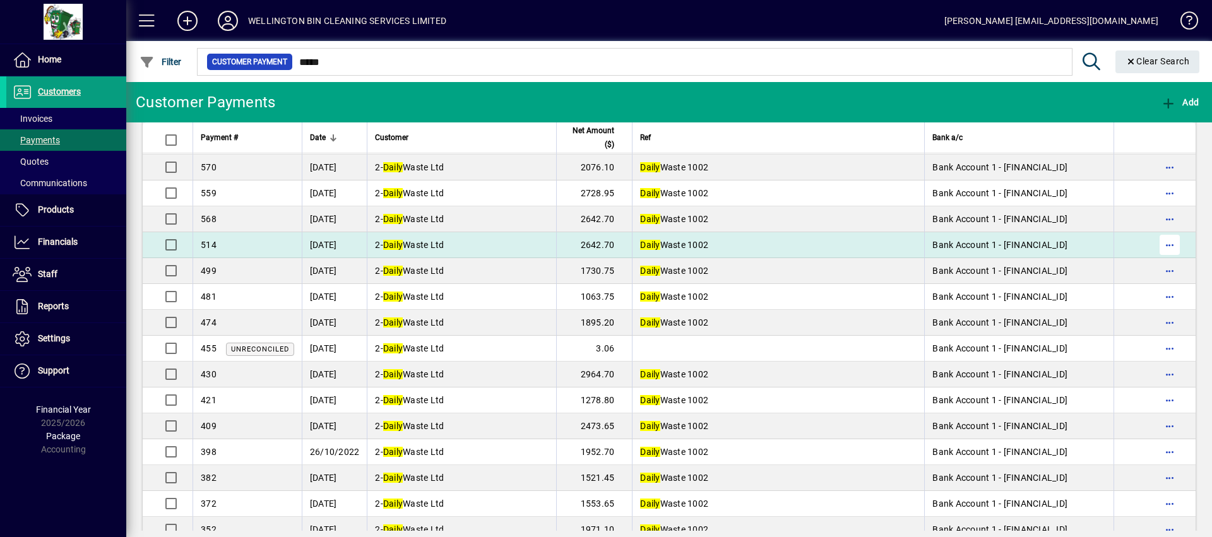
click at [1154, 246] on span "button" at bounding box center [1169, 245] width 30 height 30
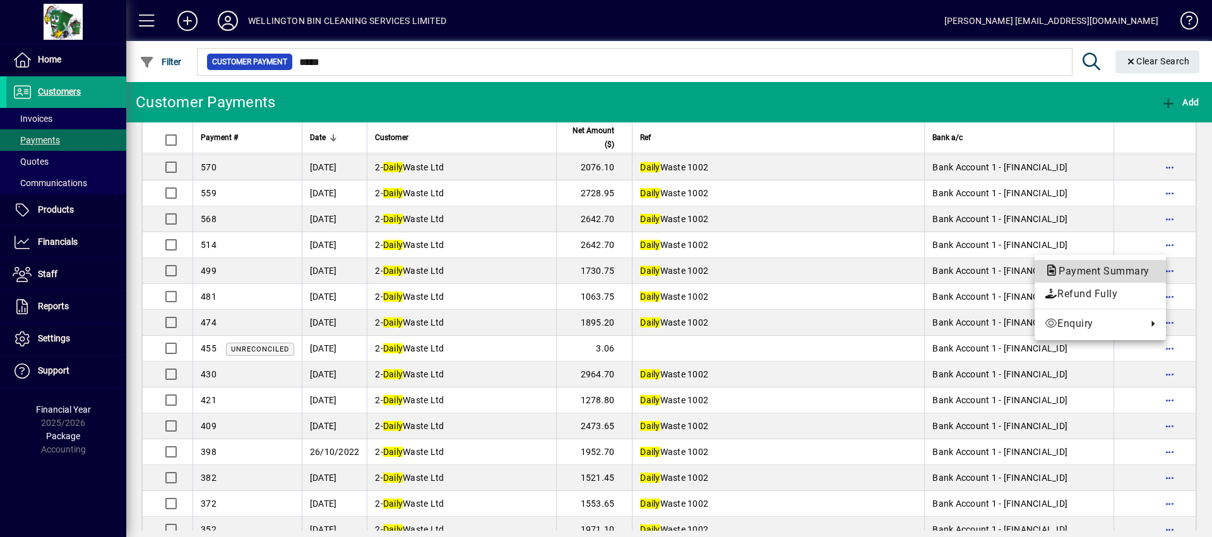
click at [1113, 270] on span "Payment Summary" at bounding box center [1099, 271] width 111 height 12
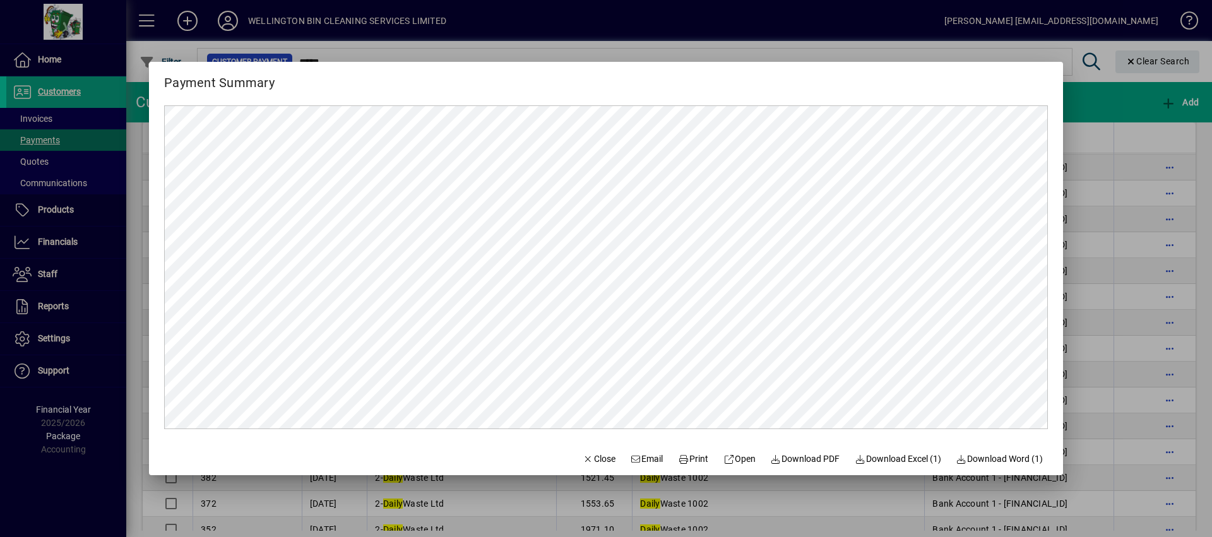
scroll to position [0, 0]
click at [589, 456] on span "Close" at bounding box center [598, 458] width 33 height 13
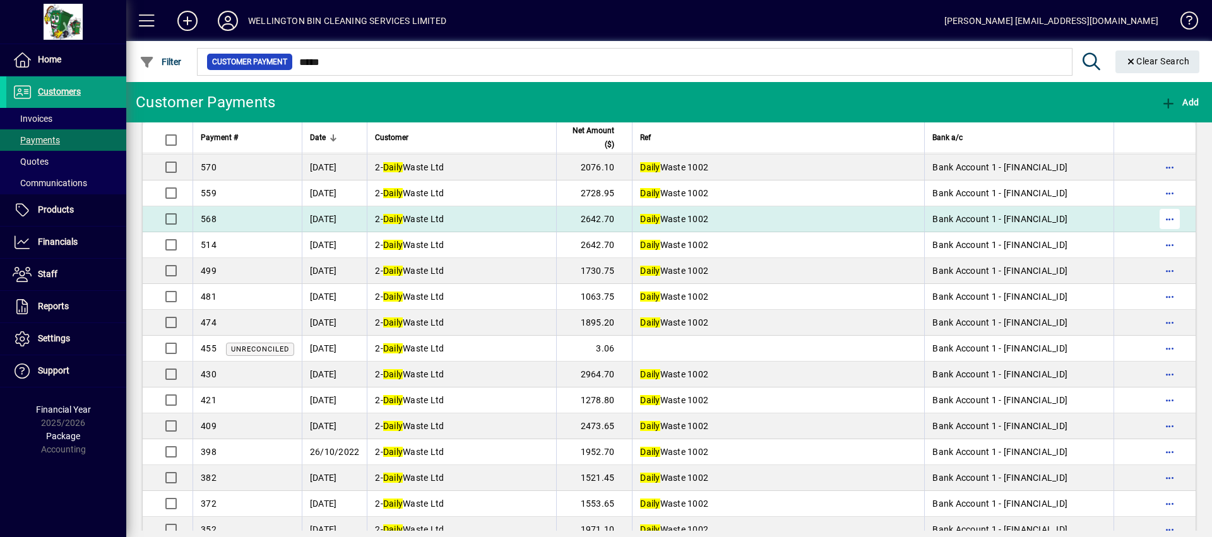
click at [1160, 213] on span "button" at bounding box center [1169, 219] width 30 height 30
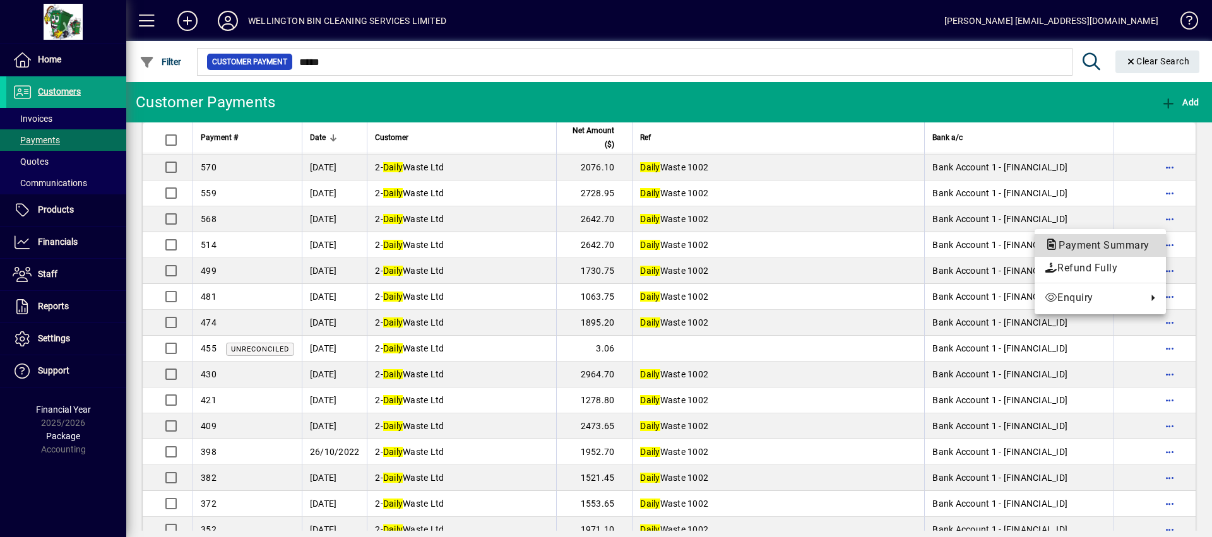
click at [1125, 249] on span "Payment Summary" at bounding box center [1099, 245] width 111 height 12
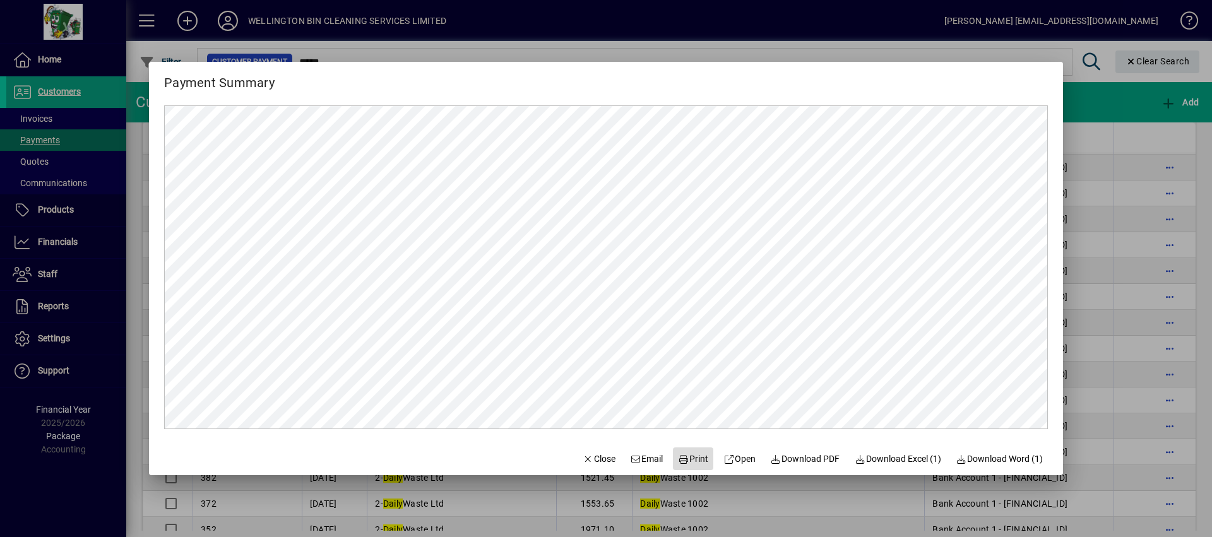
click at [697, 453] on span "Print" at bounding box center [693, 458] width 30 height 13
click at [591, 462] on span "Close" at bounding box center [598, 458] width 33 height 13
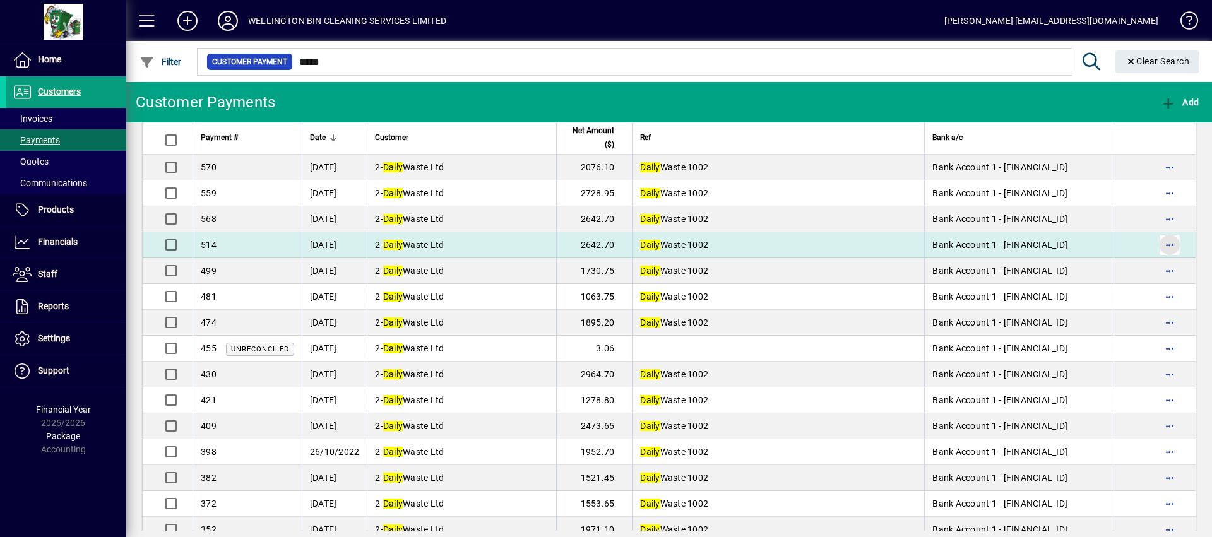
click at [1159, 238] on span "button" at bounding box center [1169, 245] width 30 height 30
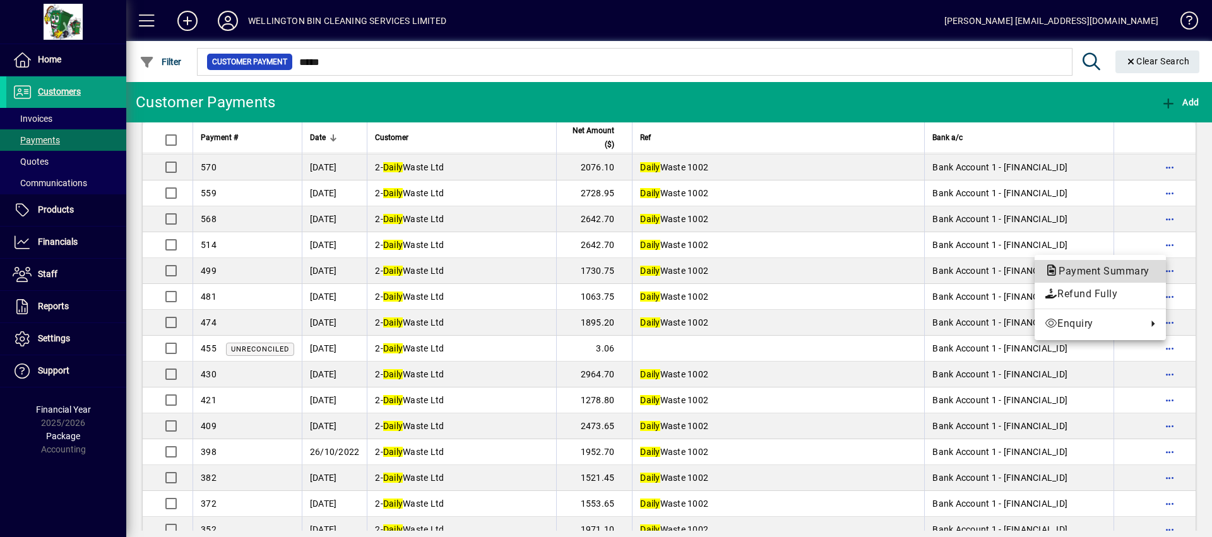
click at [1119, 265] on span "Payment Summary" at bounding box center [1099, 271] width 111 height 12
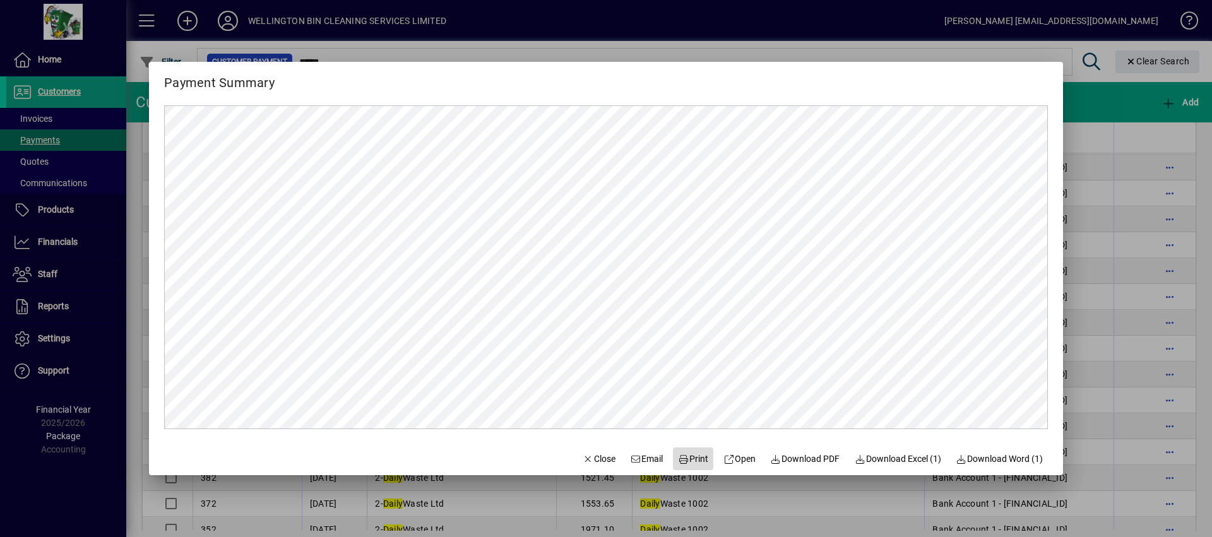
click at [687, 452] on span "Print" at bounding box center [693, 458] width 30 height 13
click at [585, 458] on span "Close" at bounding box center [598, 458] width 33 height 13
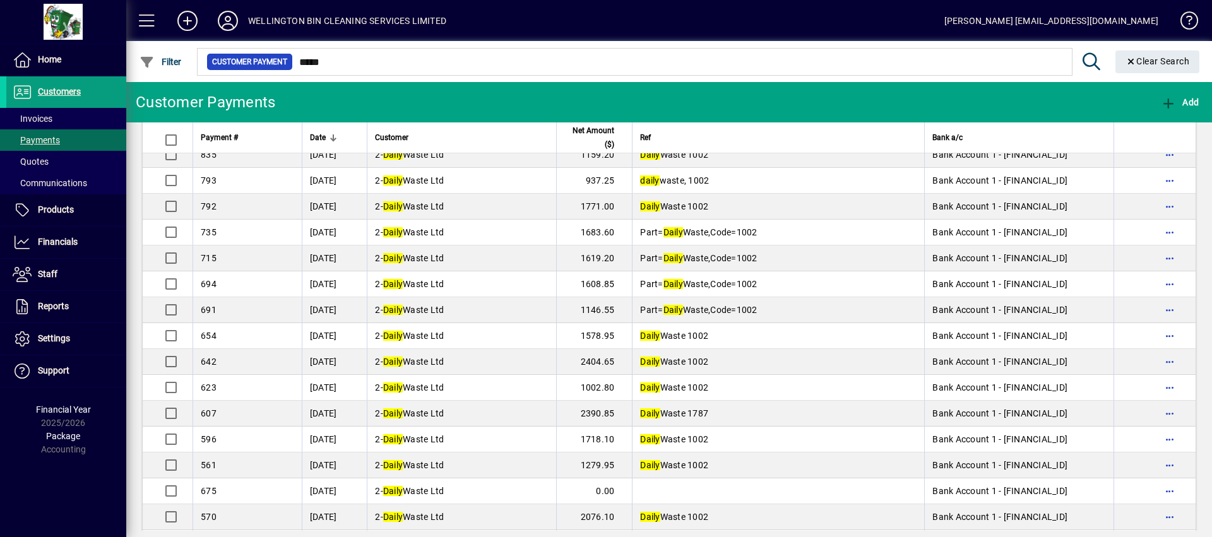
scroll to position [114, 0]
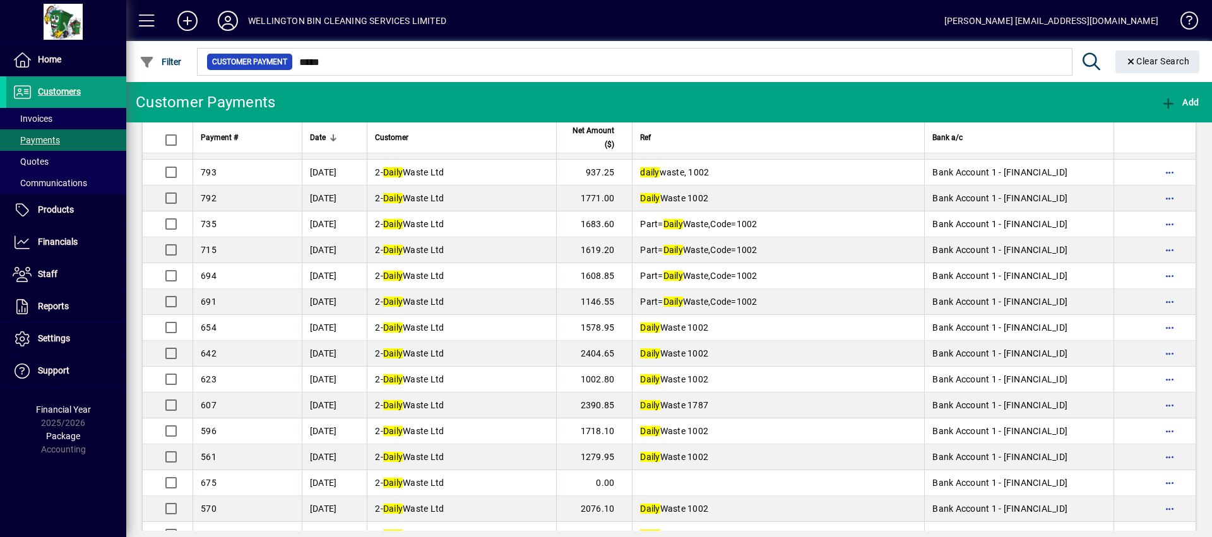
drag, startPoint x: 1210, startPoint y: 181, endPoint x: 793, endPoint y: 90, distance: 426.3
click at [793, 90] on mat-toolbar-row "Customer Payments Add" at bounding box center [668, 102] width 1085 height 40
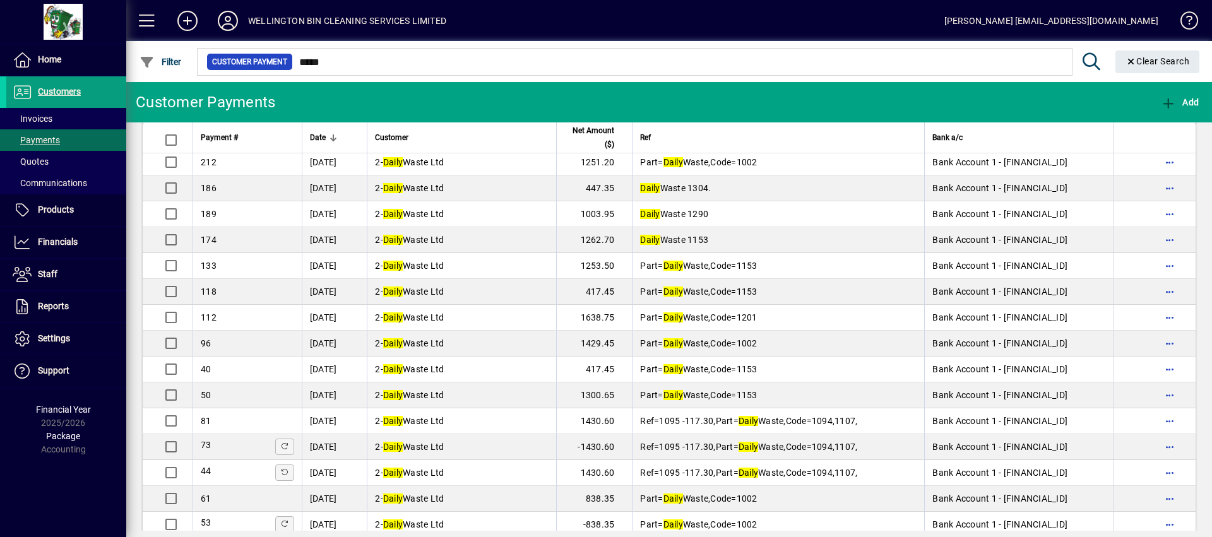
scroll to position [1058, 0]
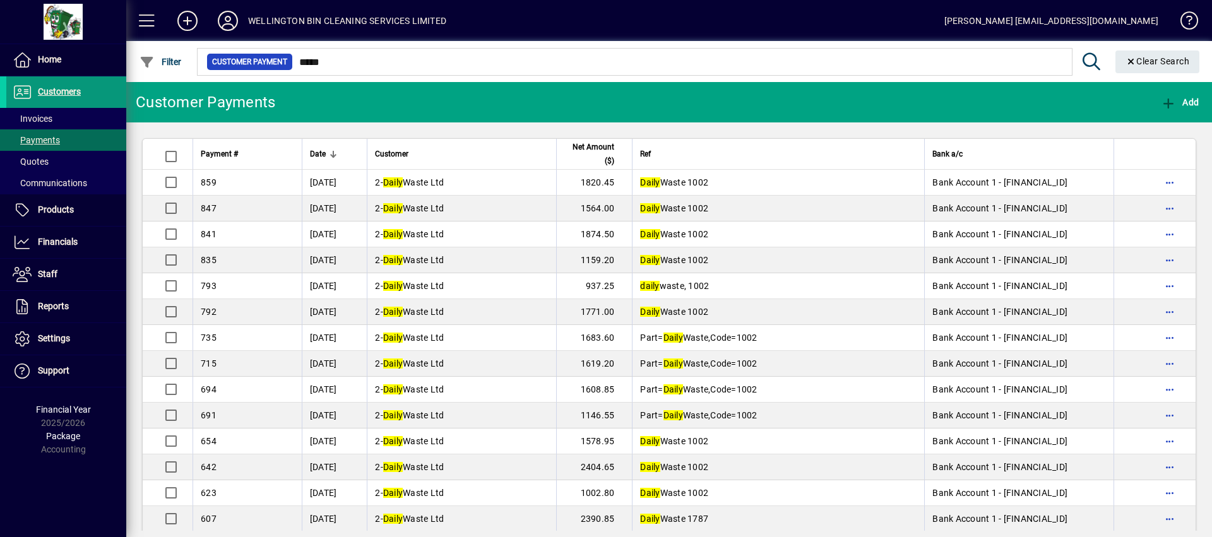
click at [88, 90] on span at bounding box center [66, 92] width 120 height 30
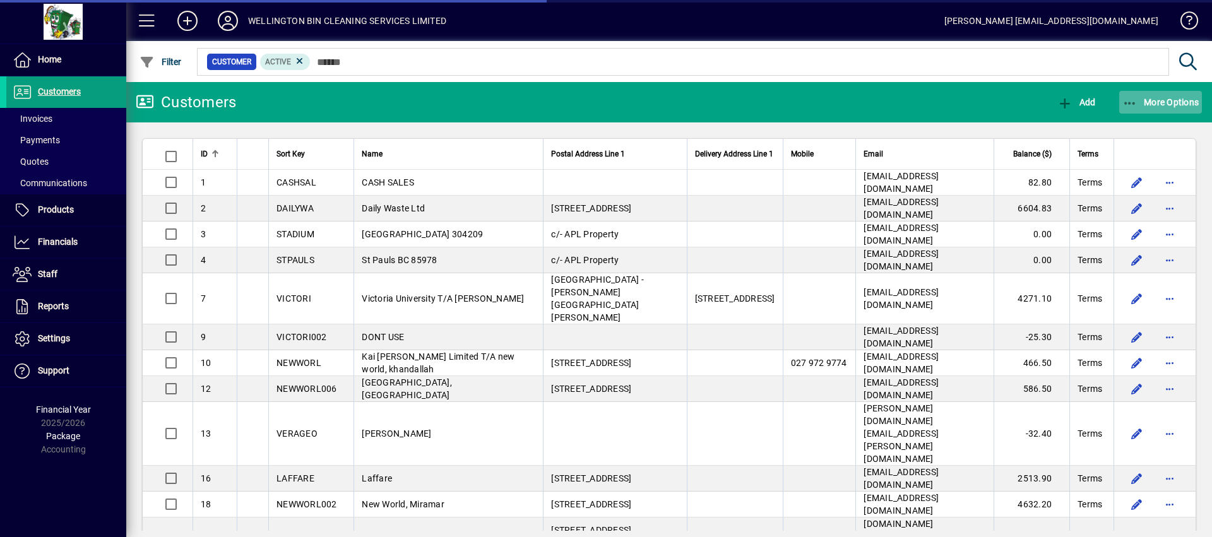
click at [1168, 105] on span "More Options" at bounding box center [1160, 102] width 77 height 10
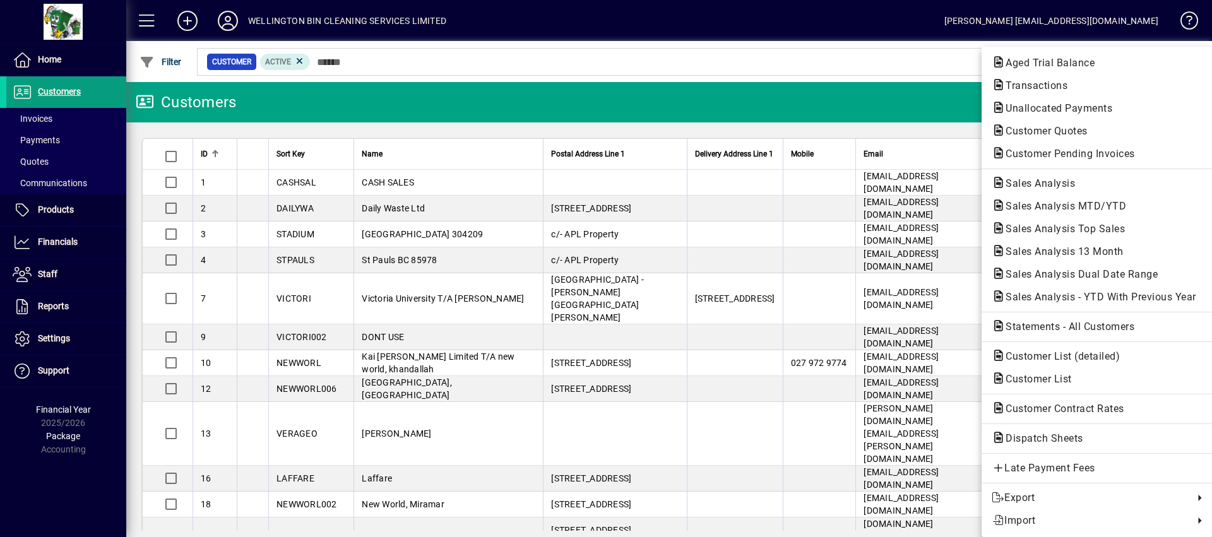
click at [640, 28] on div at bounding box center [606, 268] width 1212 height 537
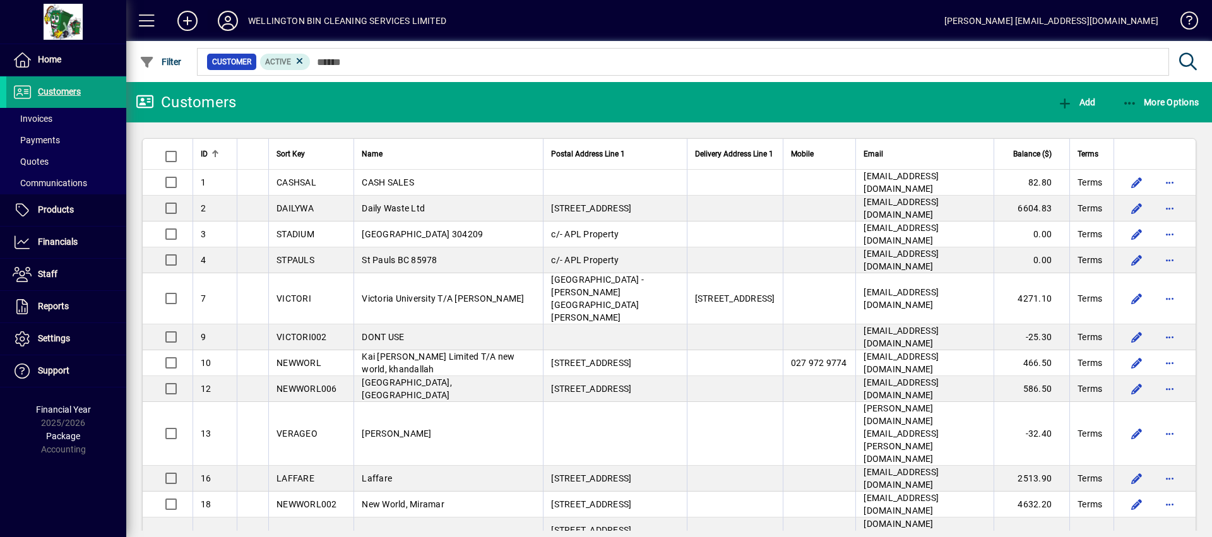
click at [231, 26] on icon at bounding box center [227, 21] width 25 height 20
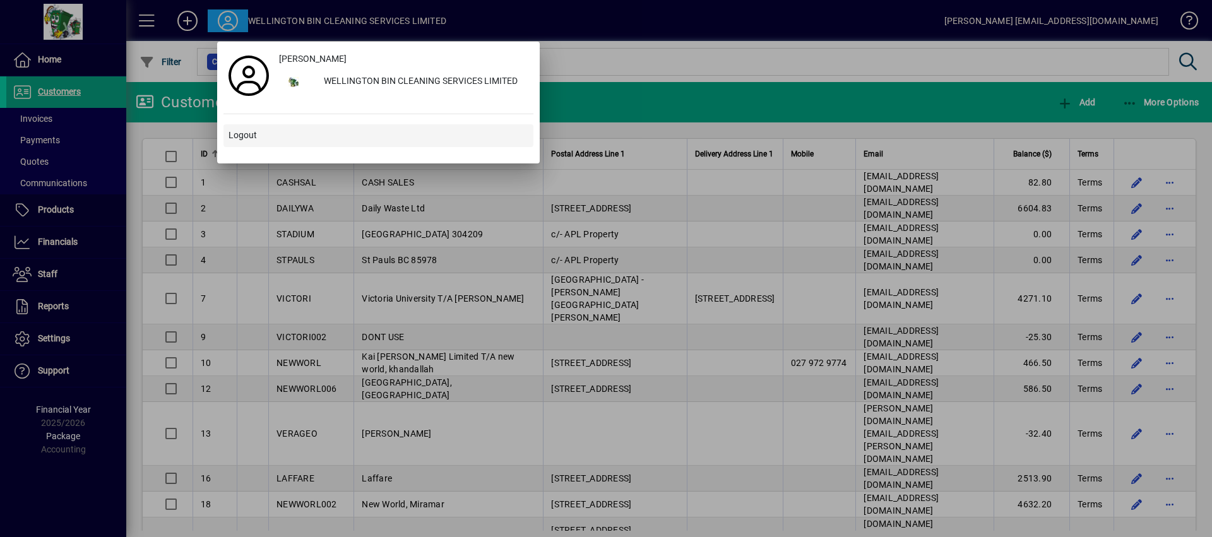
click at [240, 138] on span "Logout" at bounding box center [242, 135] width 28 height 13
